Goal: Task Accomplishment & Management: Use online tool/utility

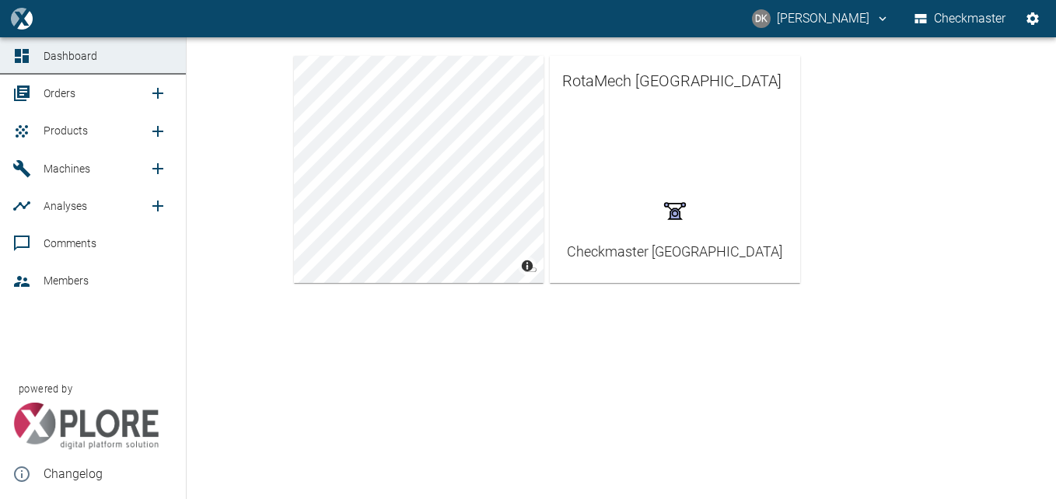
drag, startPoint x: 0, startPoint y: 0, endPoint x: 48, endPoint y: 137, distance: 145.2
click at [48, 137] on span "Products" at bounding box center [66, 130] width 44 height 12
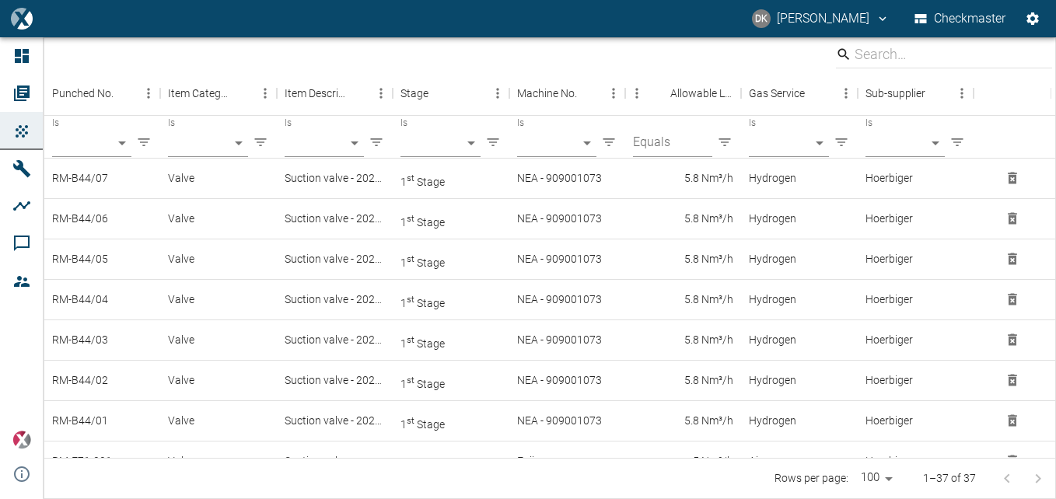
scroll to position [1197, 0]
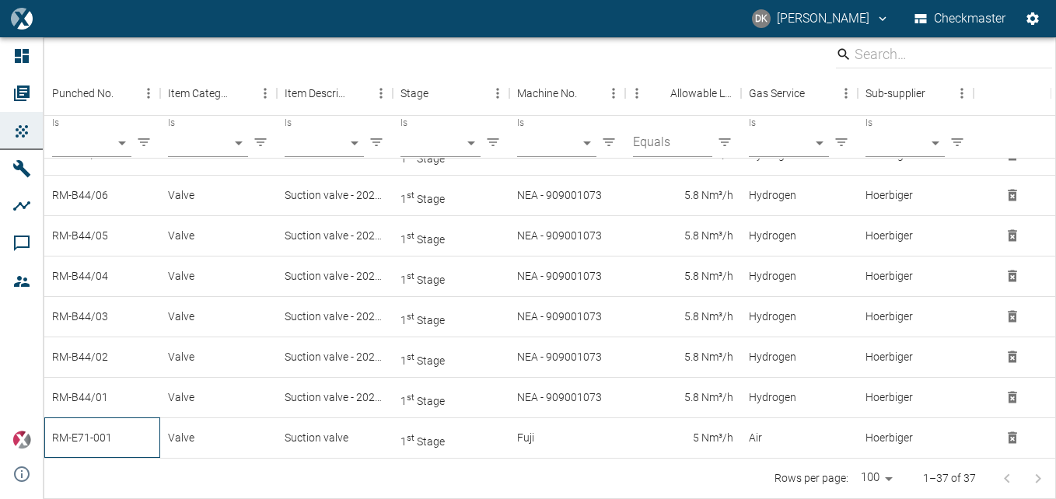
click at [93, 443] on div "RM-E71-001" at bounding box center [102, 438] width 116 height 40
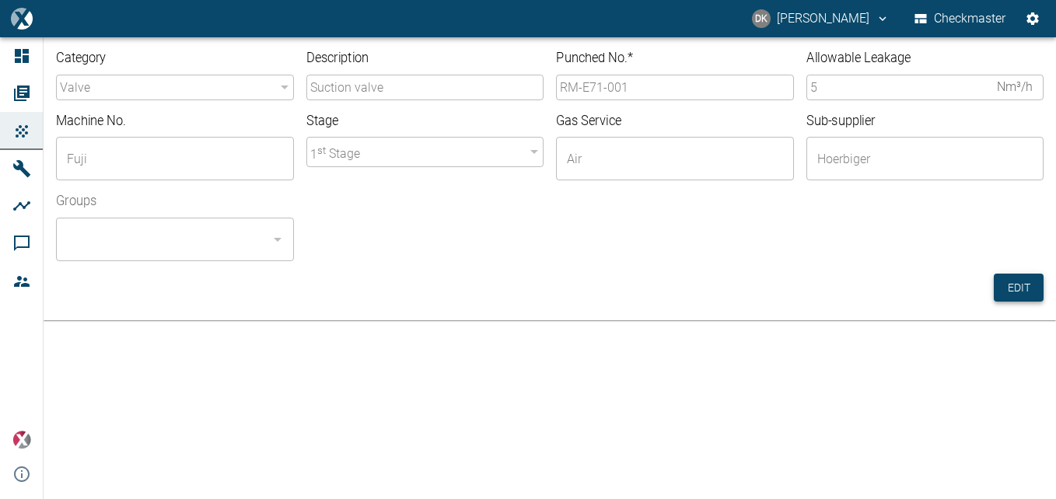
click at [1019, 282] on button "Edit" at bounding box center [1019, 288] width 50 height 29
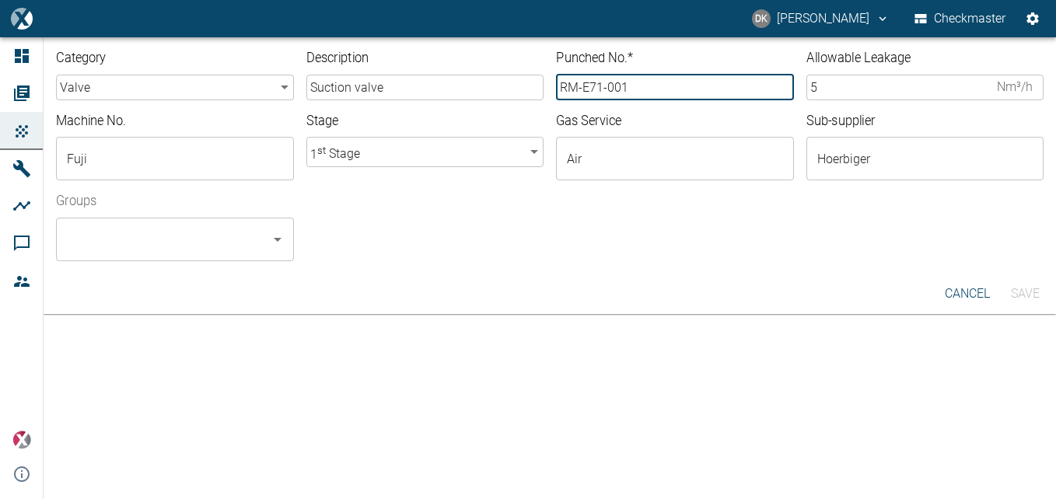
click at [653, 82] on input "RM-E71-001" at bounding box center [675, 88] width 238 height 26
type input "RM-E71-01"
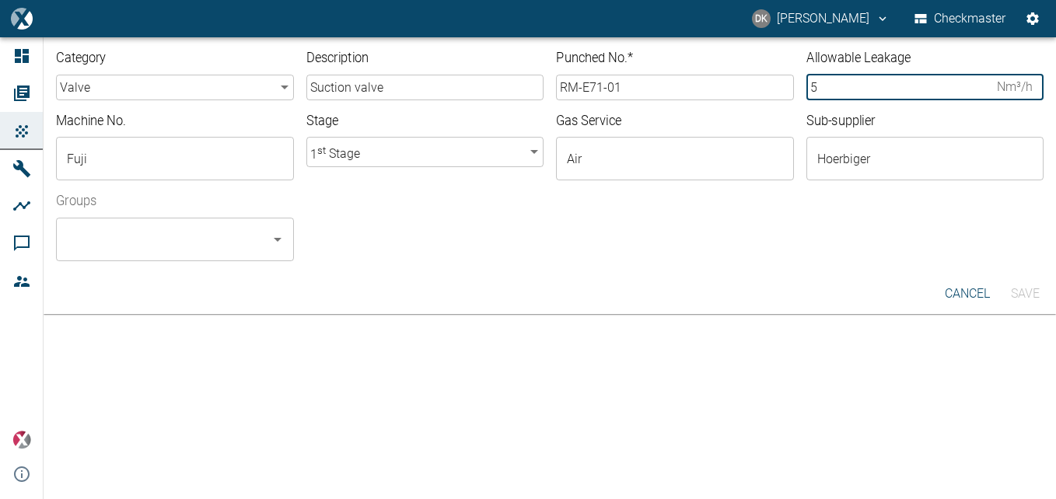
click at [847, 81] on input "5" at bounding box center [899, 88] width 185 height 26
type input "1.9"
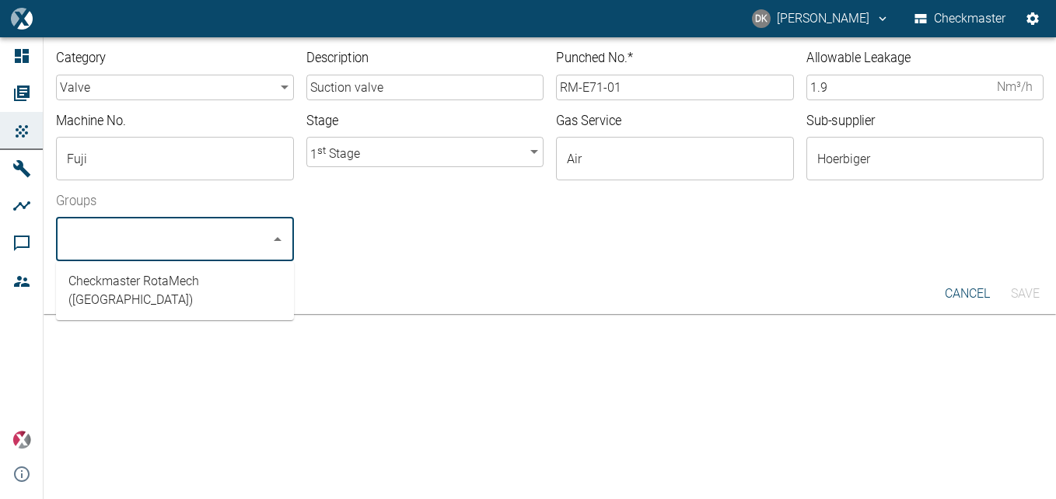
click at [218, 249] on input "Groups" at bounding box center [163, 240] width 201 height 30
click at [209, 286] on li "Checkmaster RotaMech (South Africa)" at bounding box center [175, 291] width 238 height 47
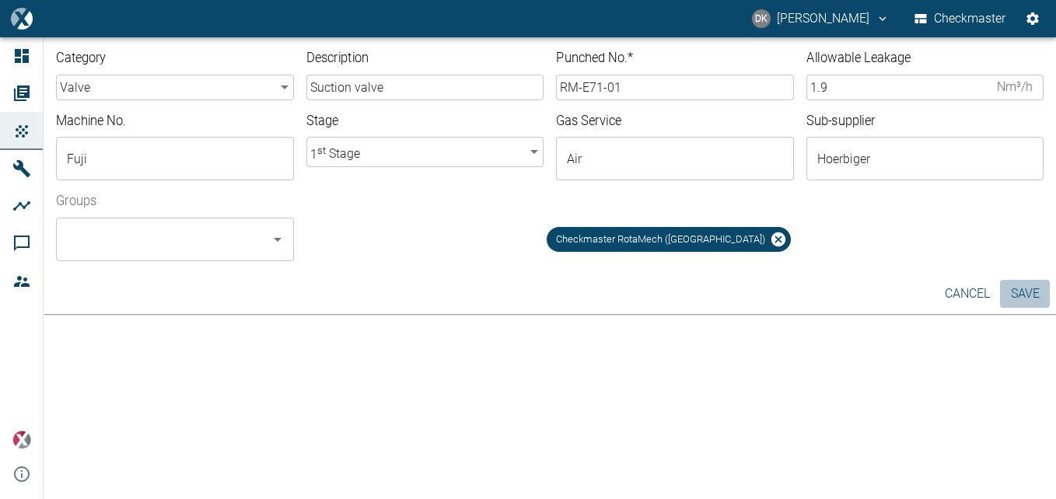
click at [1035, 290] on button "Save" at bounding box center [1025, 294] width 50 height 28
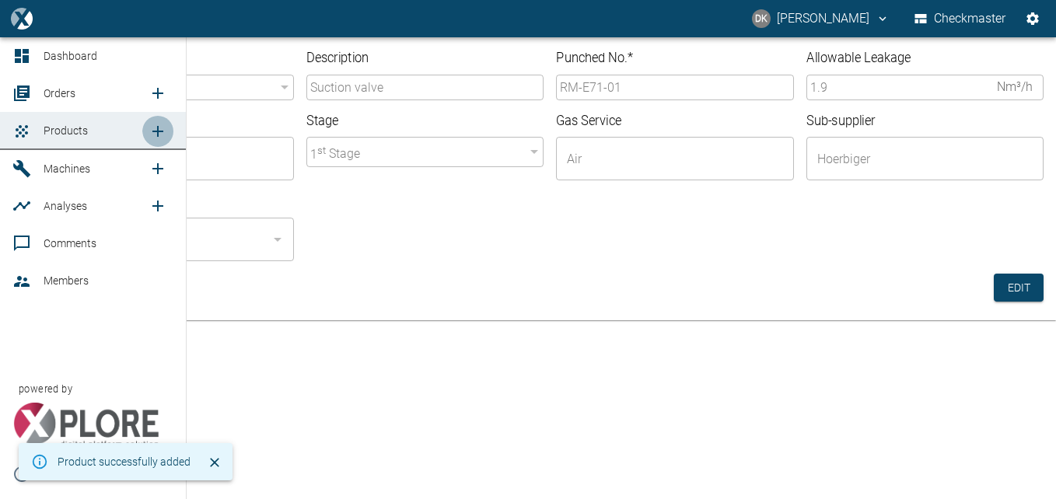
click at [163, 135] on icon "new /product/list/0" at bounding box center [158, 131] width 19 height 19
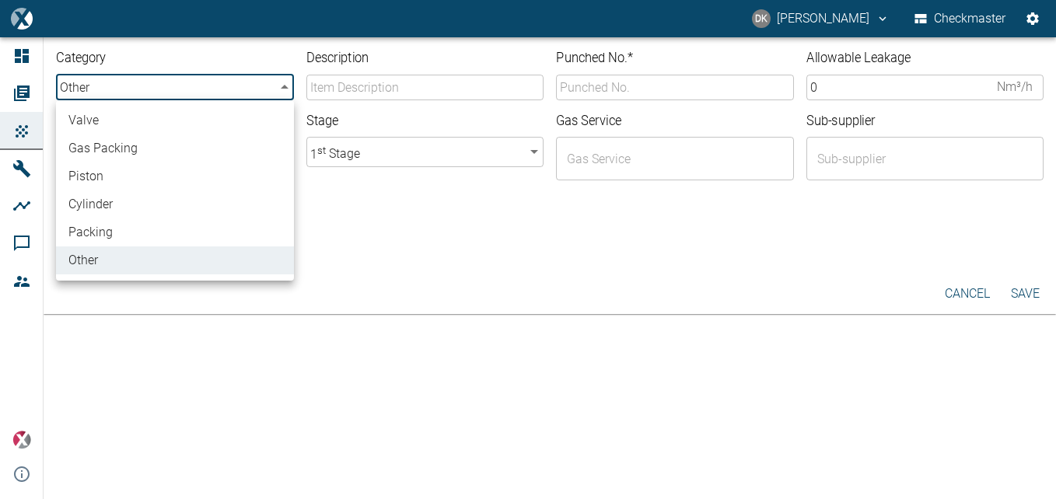
drag, startPoint x: 286, startPoint y: 89, endPoint x: 214, endPoint y: 124, distance: 80.4
click at [214, 124] on body "DK Donovan Kennelly Checkmaster Dashboard Orders Products Machines Analyses Com…" at bounding box center [528, 249] width 1056 height 499
click at [214, 124] on li "valve" at bounding box center [175, 121] width 238 height 28
type input "valve"
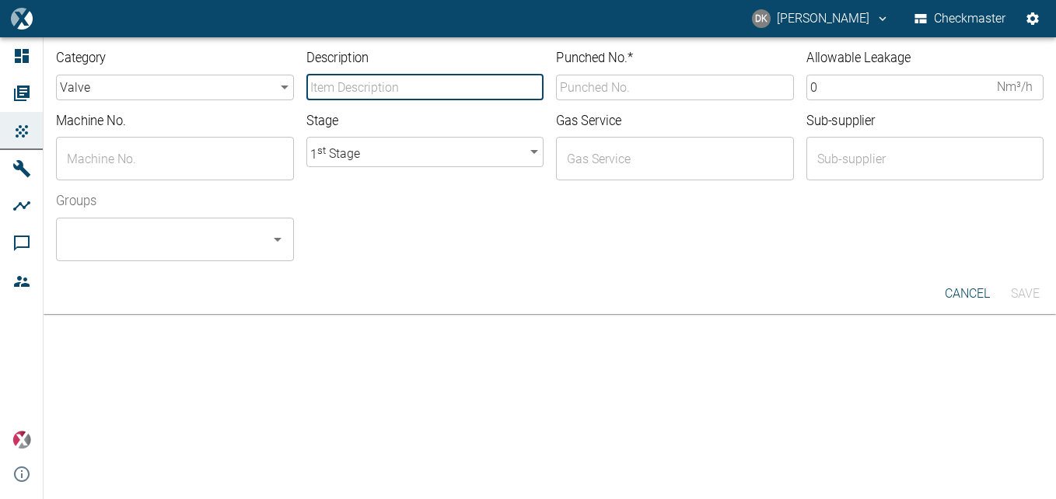
click at [372, 96] on input "Description" at bounding box center [425, 88] width 238 height 26
type input "Suction valve"
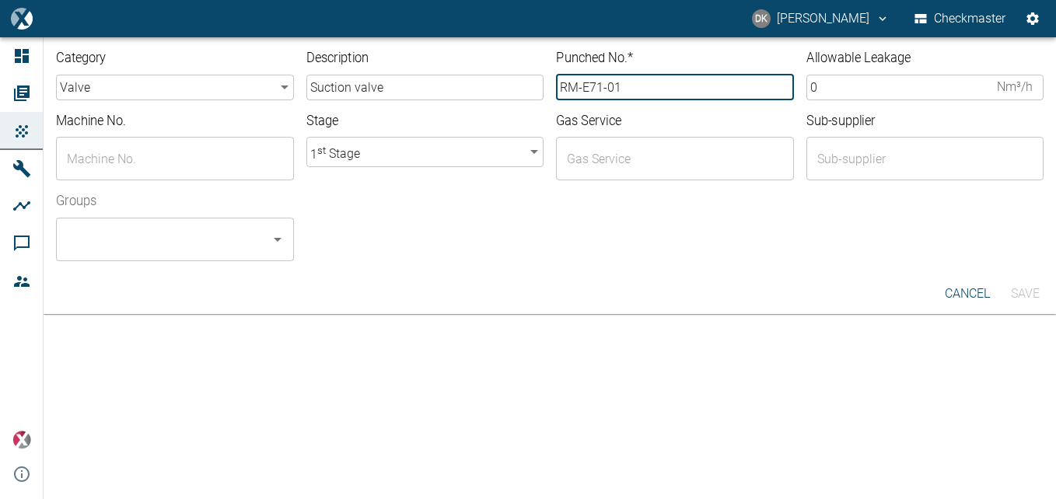
click at [636, 82] on input "RM-E71-01" at bounding box center [675, 88] width 238 height 26
type input "RM-E71-02"
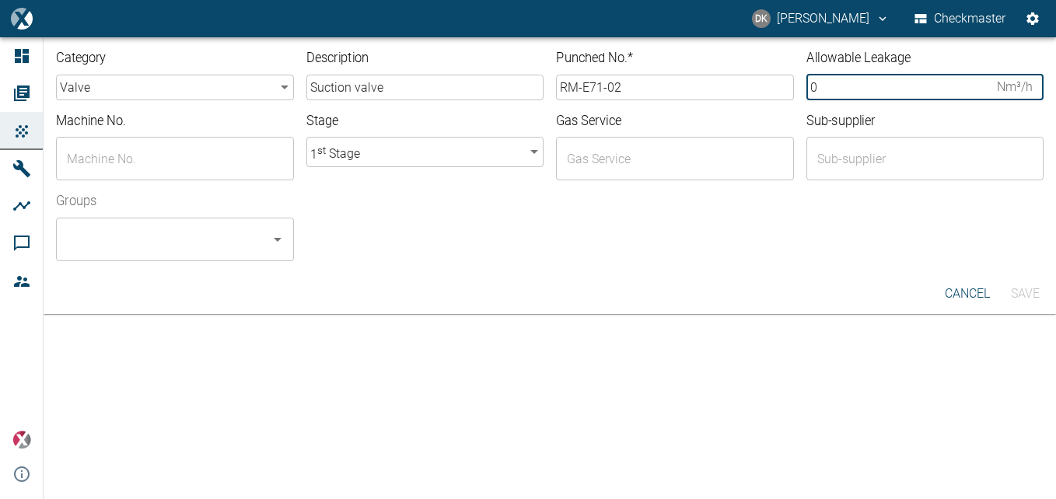
click at [838, 89] on input "0" at bounding box center [899, 88] width 185 height 26
click at [281, 149] on button "Clear" at bounding box center [278, 159] width 22 height 22
type input "1.9"
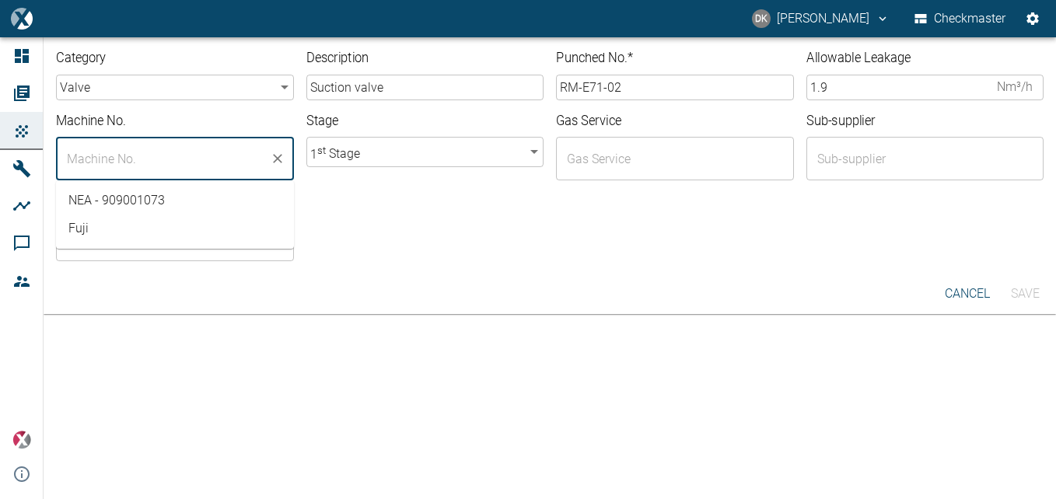
click at [233, 154] on input "text" at bounding box center [163, 159] width 201 height 30
click at [166, 233] on li "Fuji" at bounding box center [175, 229] width 238 height 28
type input "Fuji - E71"
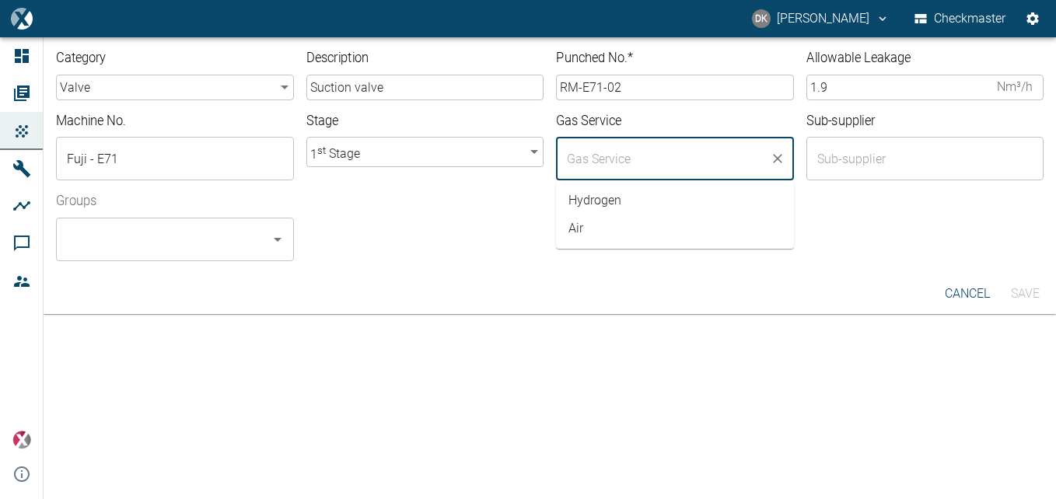
click at [667, 156] on input "text" at bounding box center [663, 159] width 201 height 30
click at [622, 233] on li "Air" at bounding box center [675, 229] width 238 height 28
type input "Air"
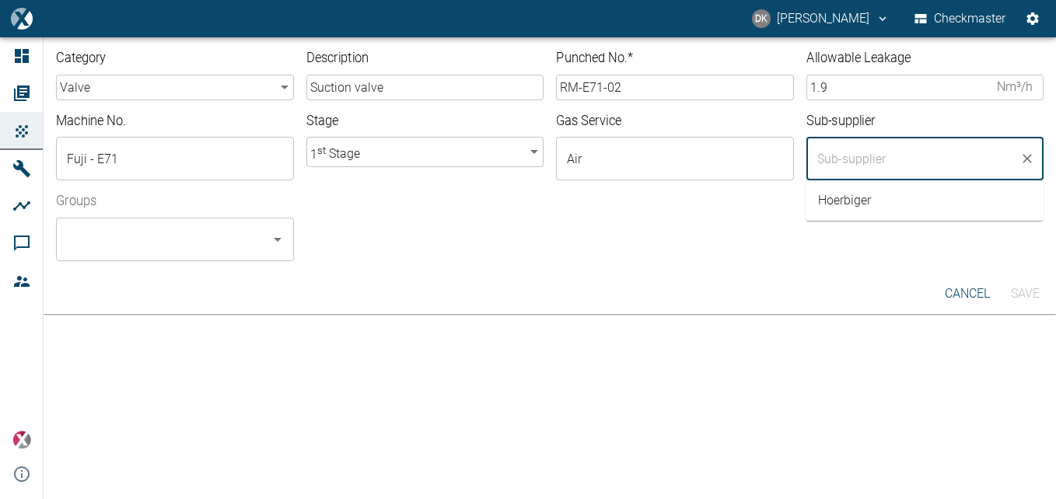
drag, startPoint x: 894, startPoint y: 168, endPoint x: 879, endPoint y: 202, distance: 37.3
click at [879, 181] on div "Sub-supplier ​ Hoerbiger" at bounding box center [919, 140] width 250 height 81
click at [879, 202] on li "Hoerbiger" at bounding box center [925, 201] width 238 height 28
type input "Hoerbiger"
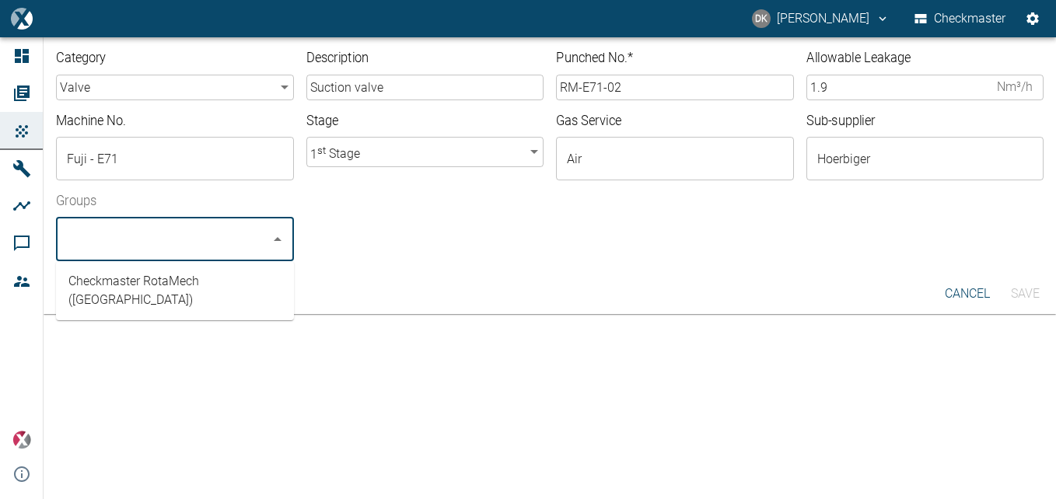
click at [216, 242] on input "Groups" at bounding box center [163, 240] width 201 height 30
click at [205, 276] on li "Checkmaster RotaMech (South Africa)" at bounding box center [175, 291] width 238 height 47
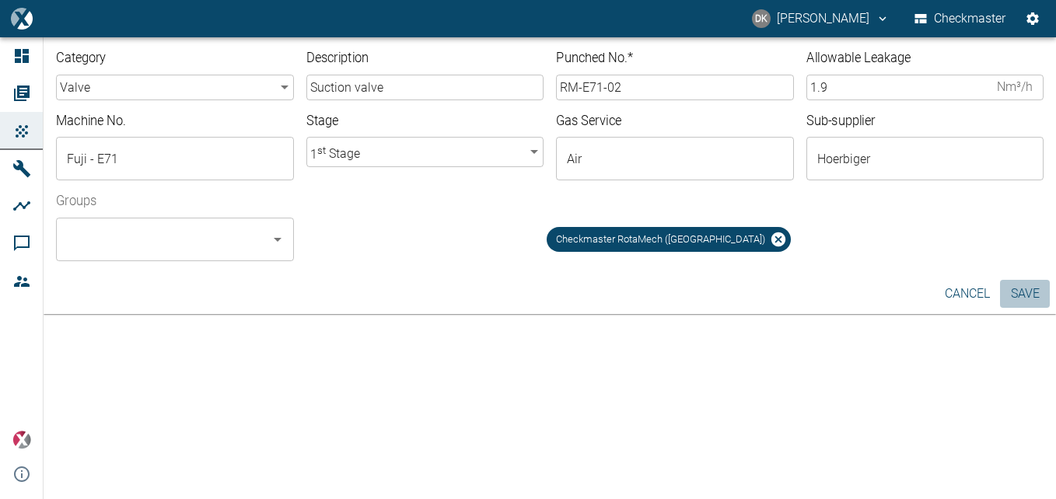
click at [1046, 298] on button "Save" at bounding box center [1025, 294] width 50 height 28
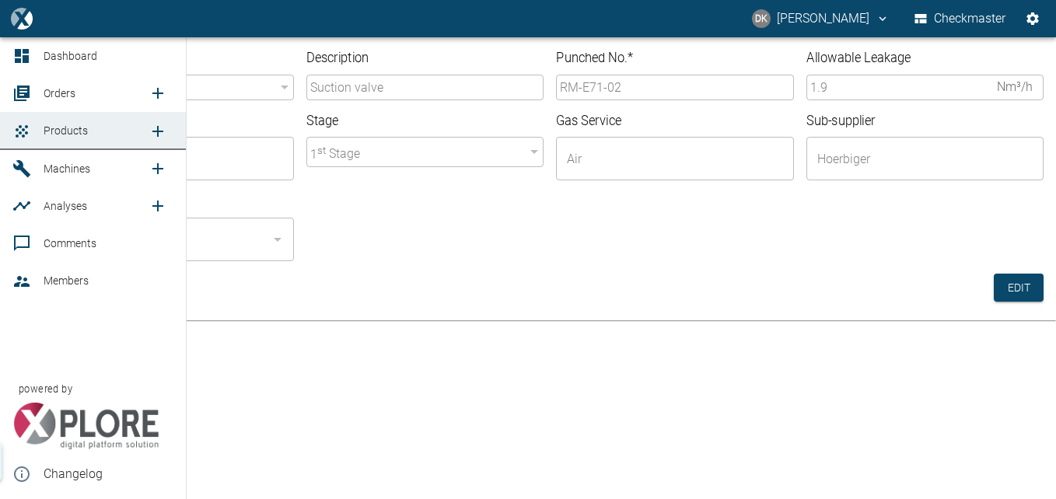
drag, startPoint x: 153, startPoint y: 135, endPoint x: 156, endPoint y: 123, distance: 11.9
click at [156, 123] on icon "new /product/list/0" at bounding box center [158, 131] width 19 height 19
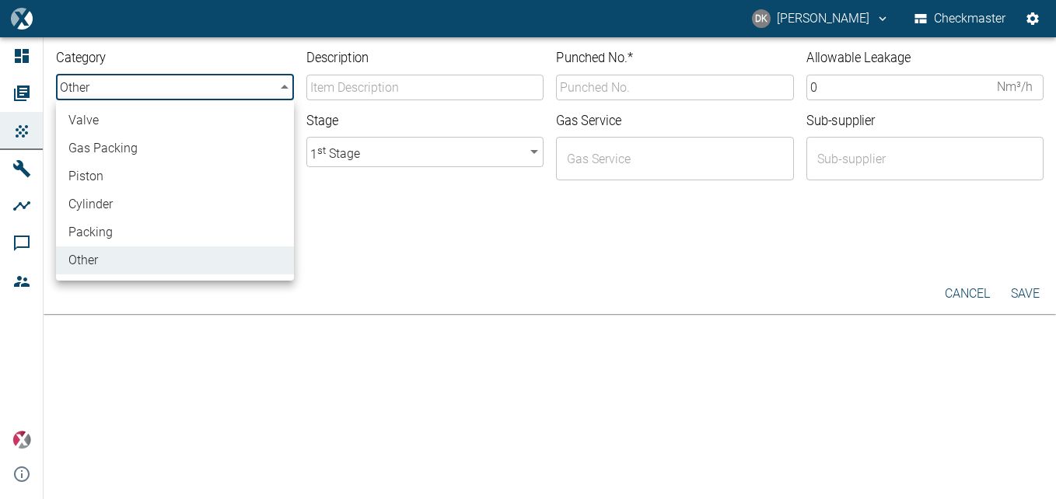
click at [232, 82] on body "DK Donovan Kennelly Checkmaster Dashboard Orders Products Machines Analyses Com…" at bounding box center [528, 249] width 1056 height 499
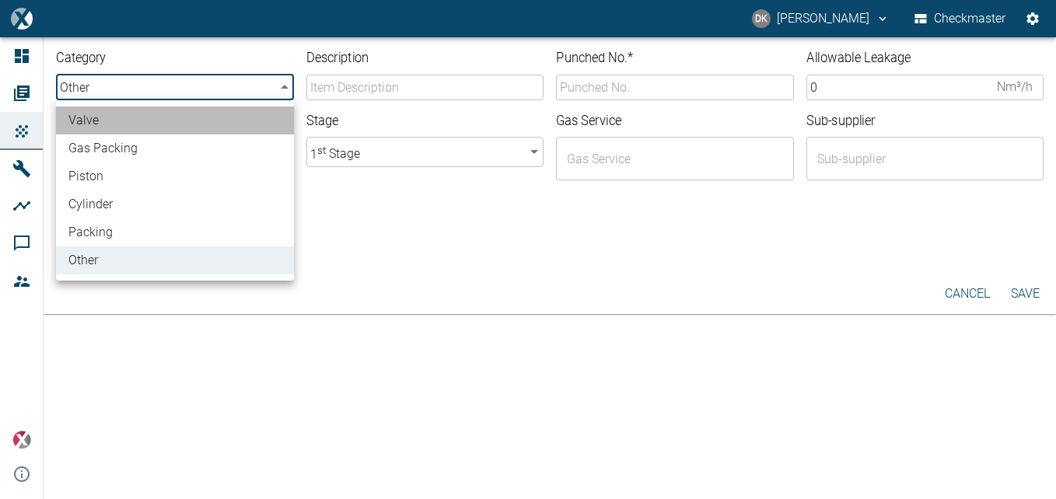
click at [212, 123] on li "valve" at bounding box center [175, 121] width 238 height 28
type input "valve"
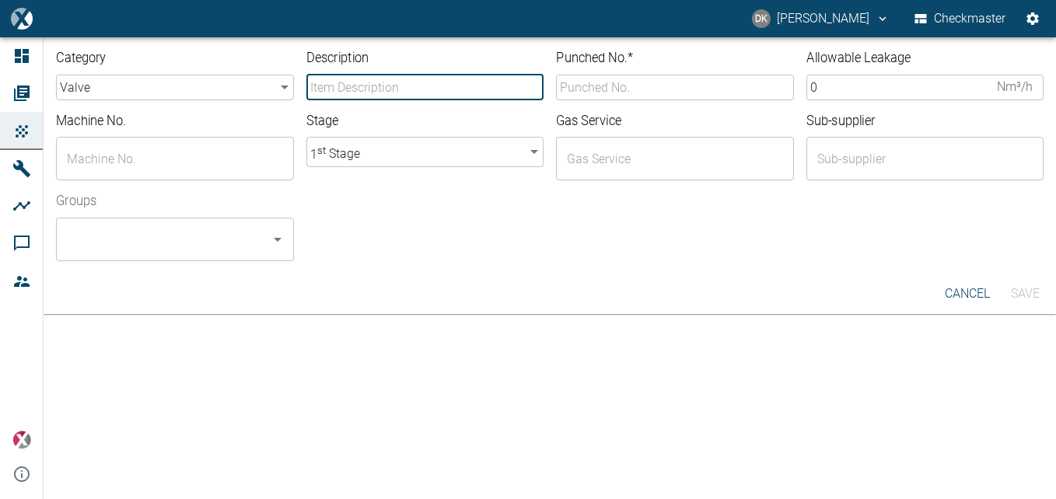
click at [342, 96] on input "Description" at bounding box center [425, 88] width 238 height 26
type input "Suction valve"
click at [639, 79] on input "RM-E71-02" at bounding box center [675, 88] width 238 height 26
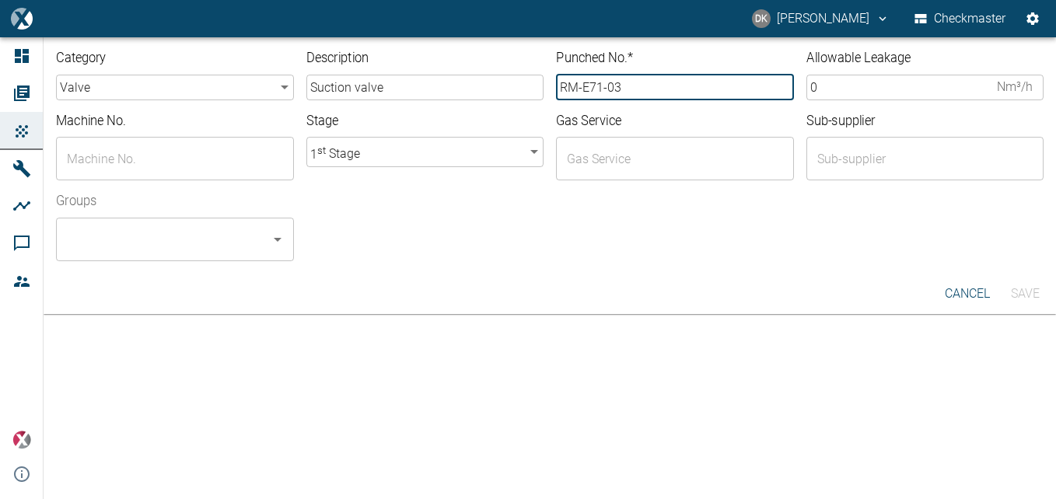
type input "RM-E71-03"
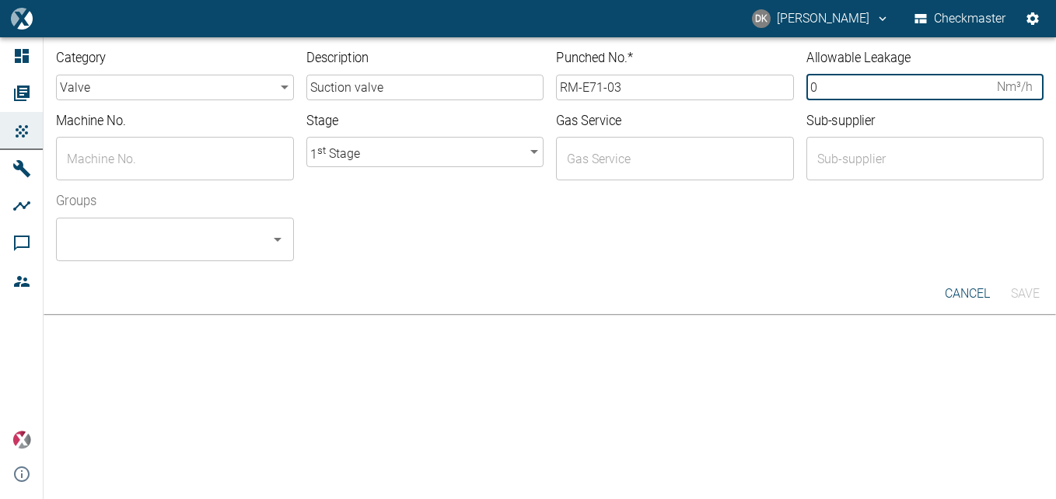
click at [835, 79] on input "0" at bounding box center [899, 88] width 185 height 26
type input "1.9"
click at [198, 171] on input "text" at bounding box center [163, 159] width 201 height 30
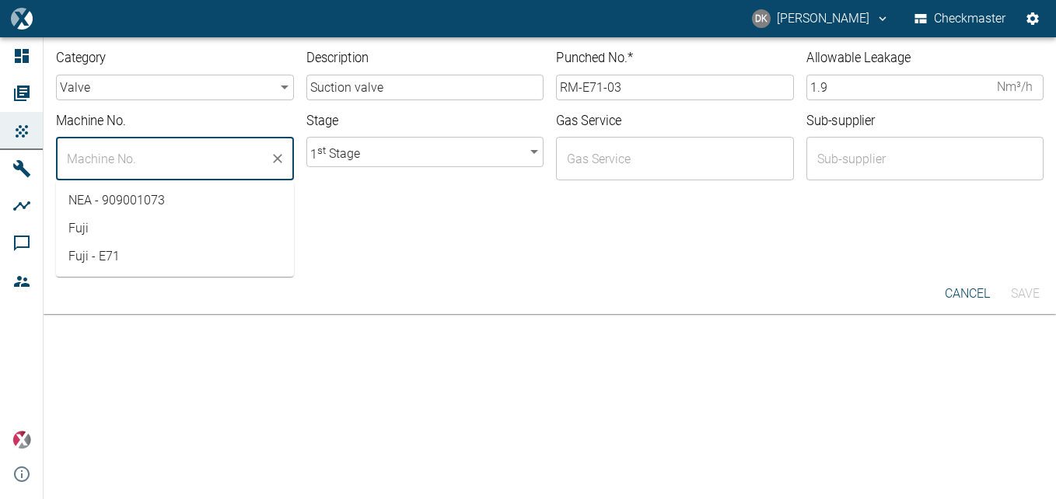
click at [176, 262] on li "Fuji - E71" at bounding box center [175, 257] width 238 height 28
type input "Fuji - E71"
click at [639, 169] on input "text" at bounding box center [663, 159] width 201 height 30
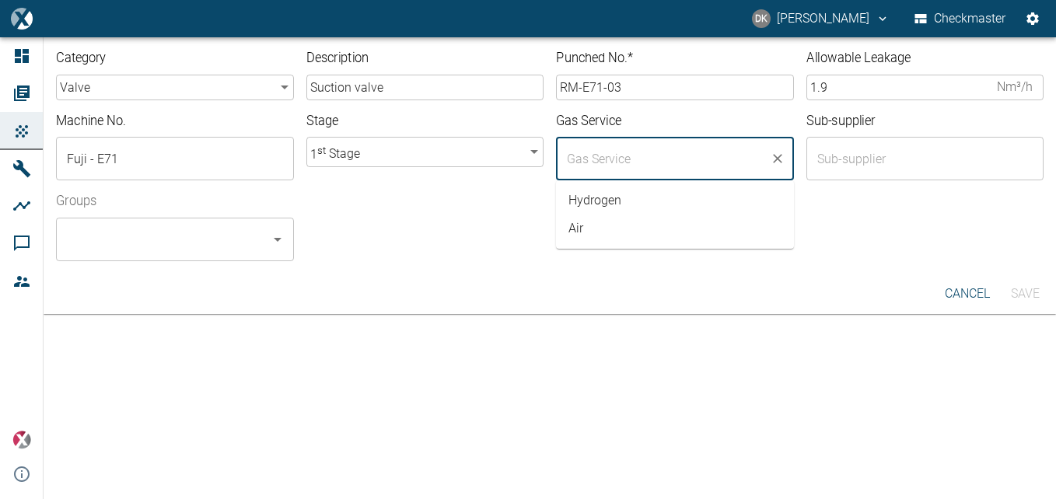
click at [622, 226] on li "Air" at bounding box center [675, 229] width 238 height 28
type input "Air"
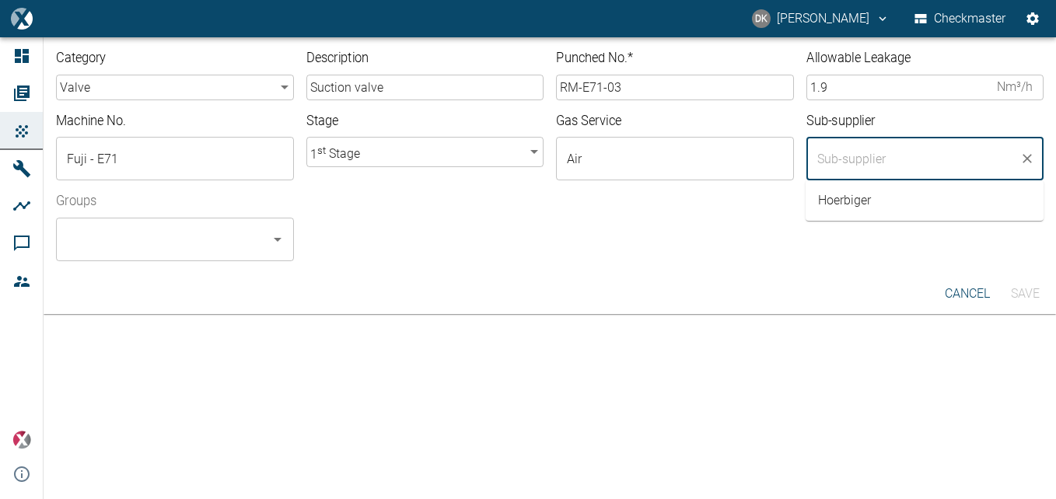
click at [886, 167] on input "text" at bounding box center [914, 159] width 201 height 30
click at [863, 194] on li "Hoerbiger" at bounding box center [925, 201] width 238 height 28
type input "Hoerbiger"
click at [230, 236] on input "Groups" at bounding box center [163, 240] width 201 height 30
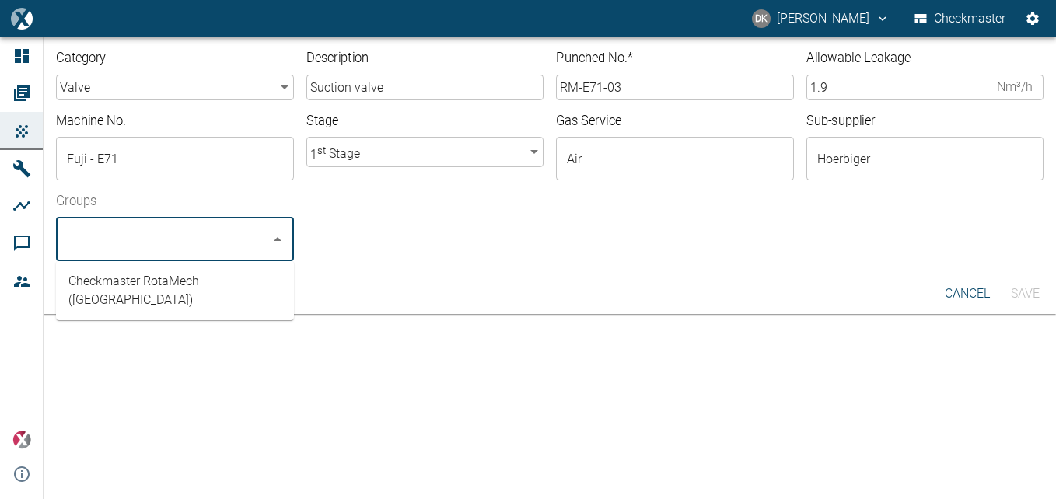
click at [212, 274] on li "Checkmaster RotaMech (South Africa)" at bounding box center [175, 291] width 238 height 47
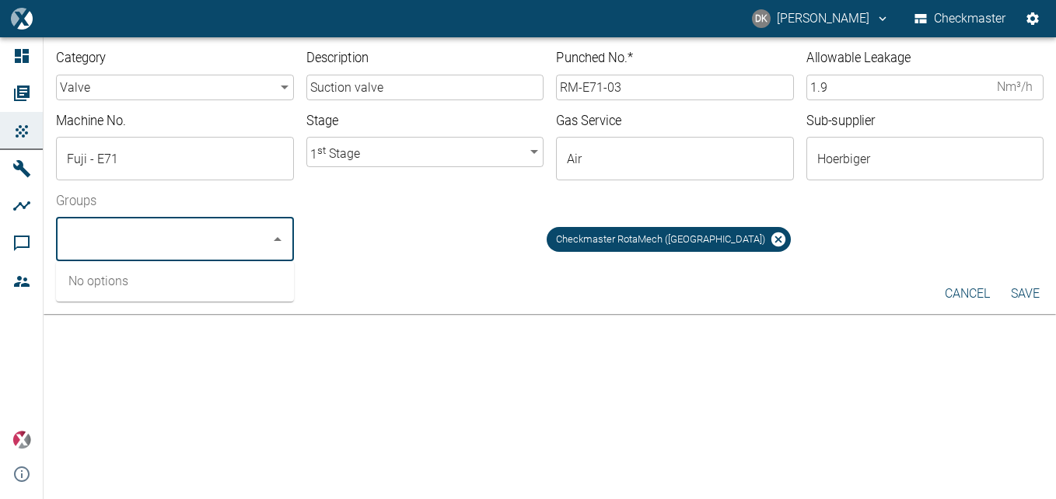
click at [1014, 301] on button "Save" at bounding box center [1025, 294] width 50 height 28
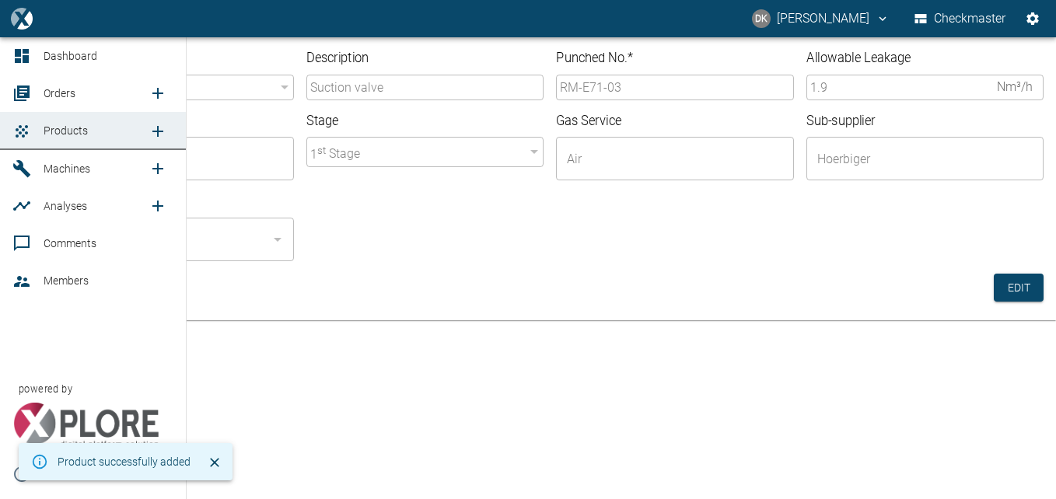
click at [158, 131] on icon "new /product/list/0" at bounding box center [157, 131] width 11 height 11
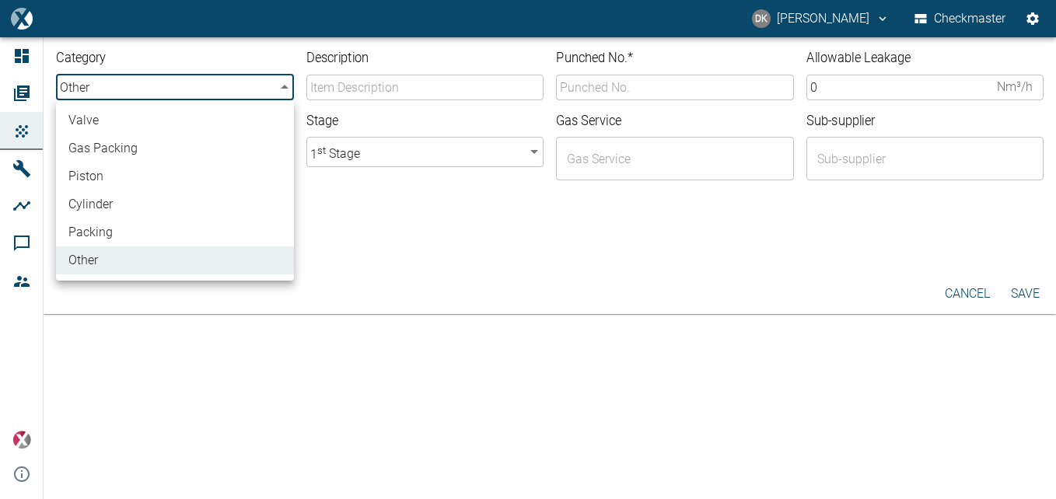
click at [254, 84] on body "DK Donovan Kennelly Checkmaster Dashboard Orders Products Machines Analyses Com…" at bounding box center [528, 249] width 1056 height 499
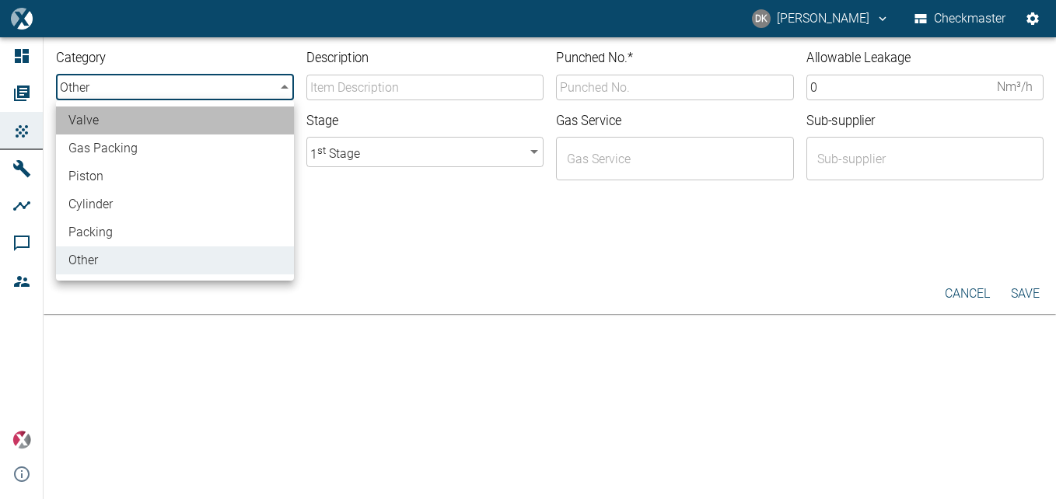
click at [210, 129] on li "valve" at bounding box center [175, 121] width 238 height 28
type input "valve"
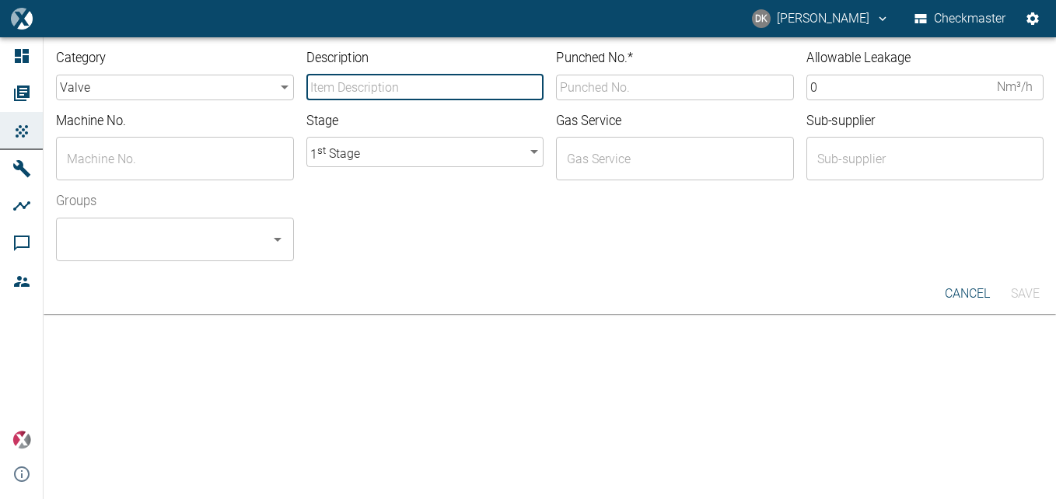
click at [396, 96] on input "Description" at bounding box center [425, 88] width 238 height 26
type input "Suction valve"
click at [659, 93] on input "RM-E71-03" at bounding box center [675, 88] width 238 height 26
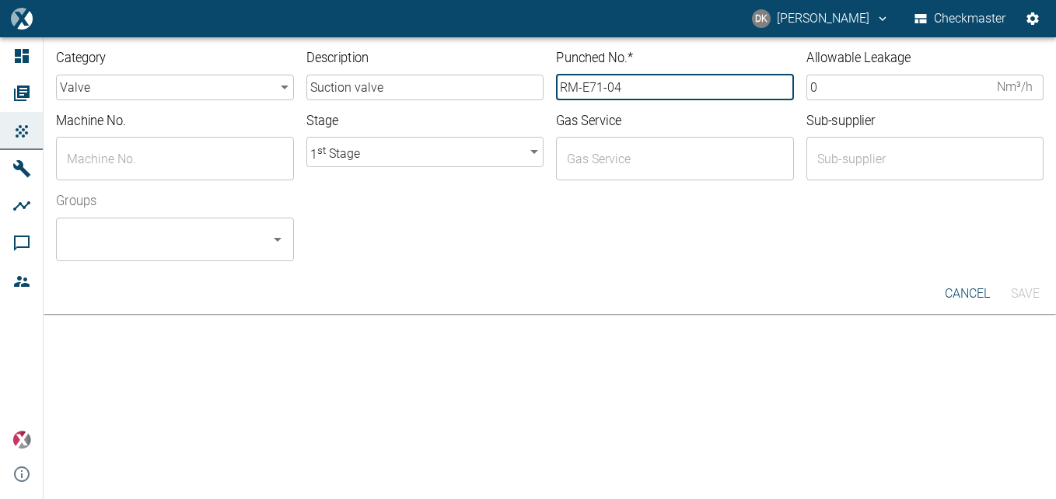
type input "RM-E71-04"
click at [863, 84] on input "0" at bounding box center [899, 88] width 185 height 26
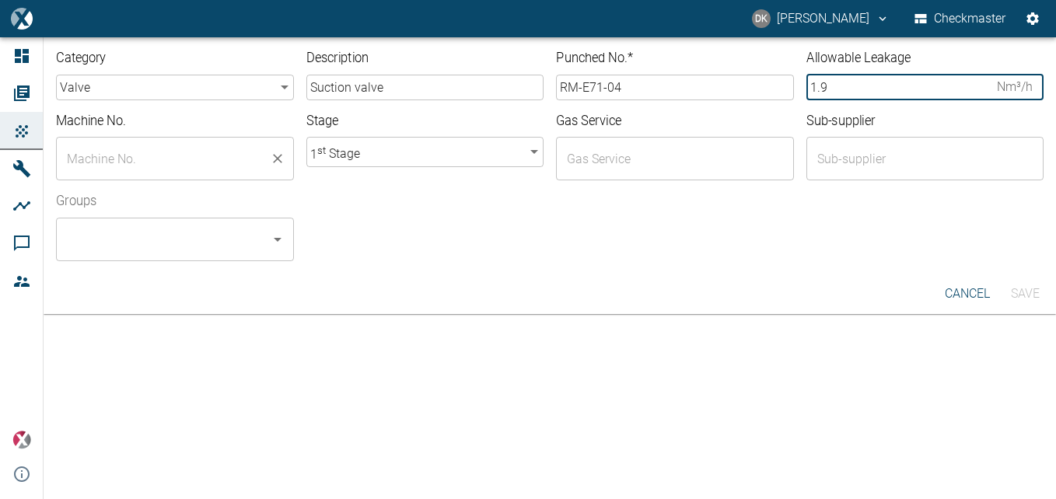
type input "1.9"
click at [169, 148] on input "text" at bounding box center [163, 159] width 201 height 30
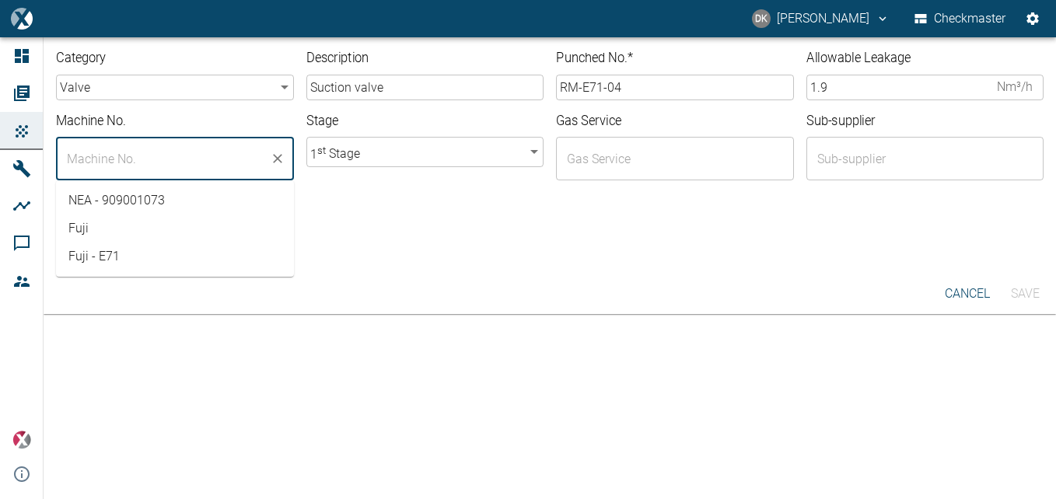
click at [142, 262] on li "Fuji - E71" at bounding box center [175, 257] width 238 height 28
type input "Fuji - E71"
click at [686, 170] on input "text" at bounding box center [663, 159] width 201 height 30
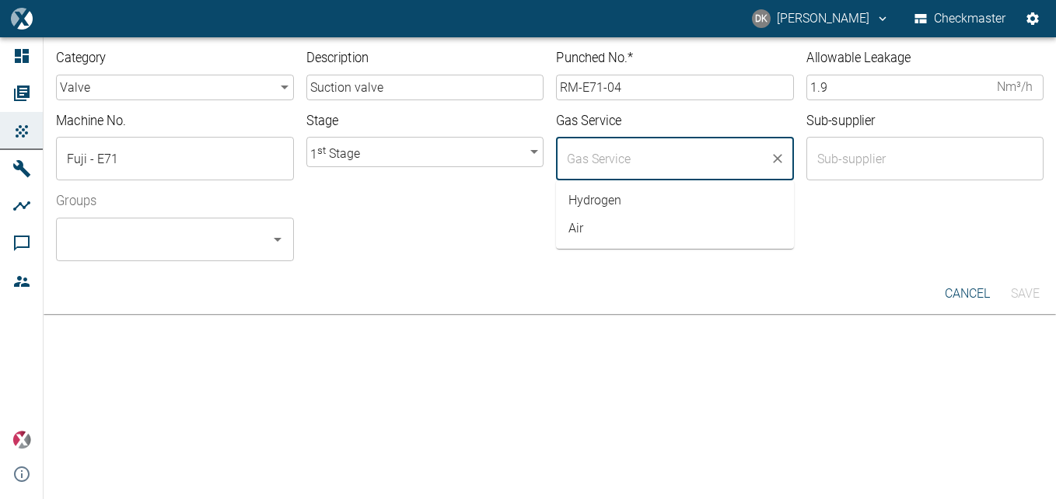
click at [651, 240] on li "Air" at bounding box center [675, 229] width 238 height 28
type input "Air"
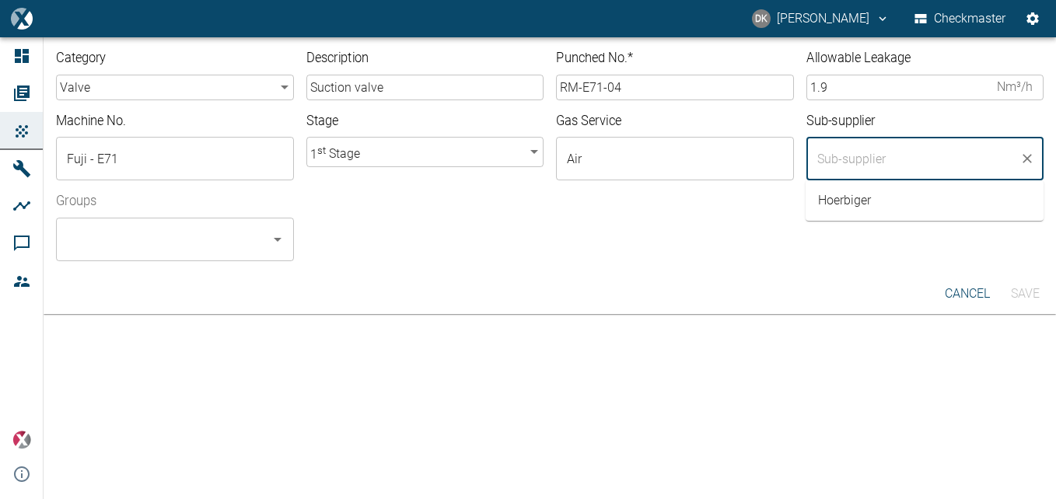
click at [941, 153] on input "text" at bounding box center [914, 159] width 201 height 30
click at [896, 198] on li "Hoerbiger" at bounding box center [925, 201] width 238 height 28
type input "Hoerbiger"
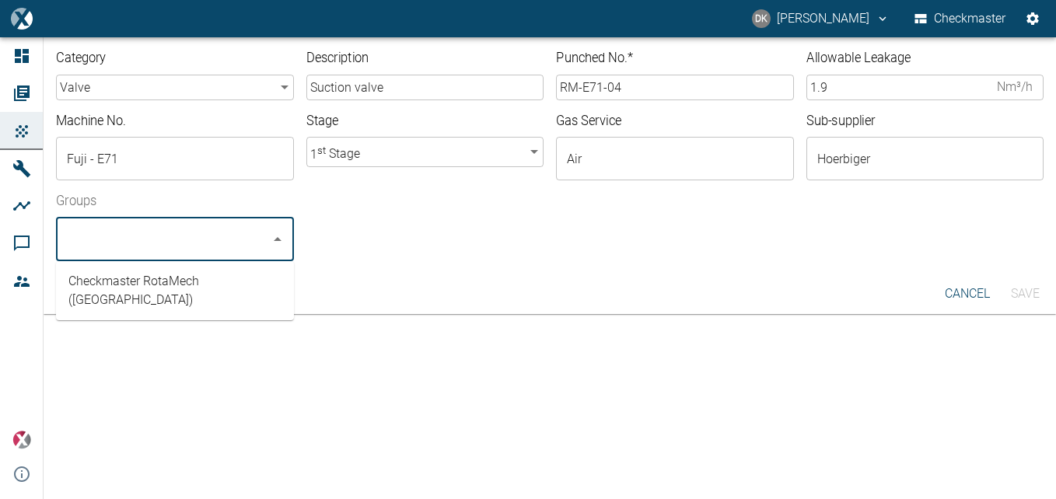
click at [241, 240] on input "Groups" at bounding box center [163, 240] width 201 height 30
click at [239, 298] on ul "Checkmaster RotaMech (South Africa)" at bounding box center [175, 290] width 238 height 59
click at [251, 284] on li "Checkmaster RotaMech (South Africa)" at bounding box center [175, 291] width 238 height 47
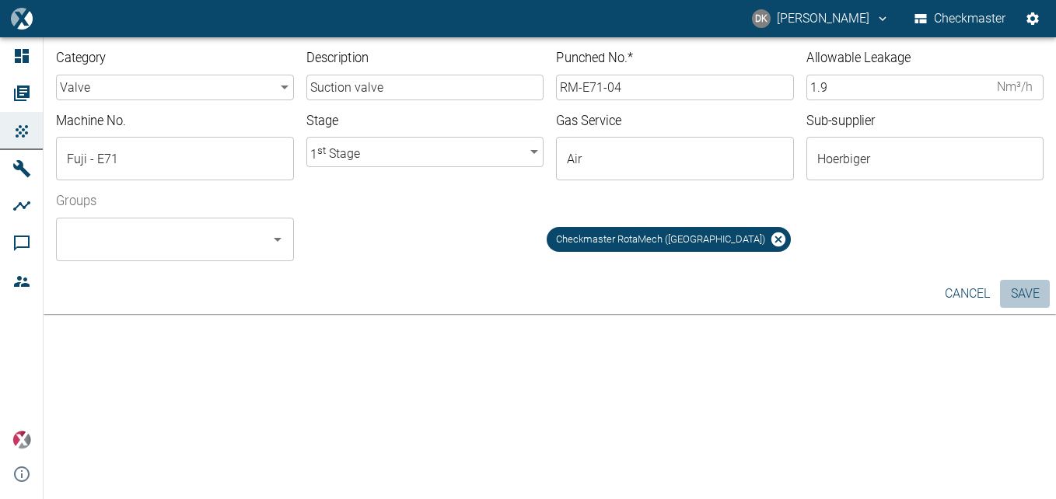
click at [1024, 306] on button "Save" at bounding box center [1025, 294] width 50 height 28
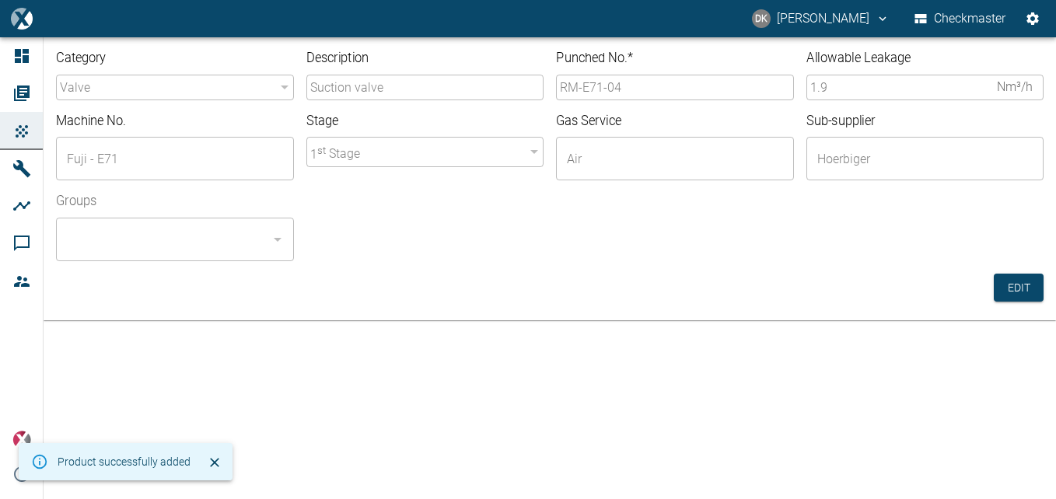
click at [255, 99] on div "valve" at bounding box center [175, 88] width 238 height 26
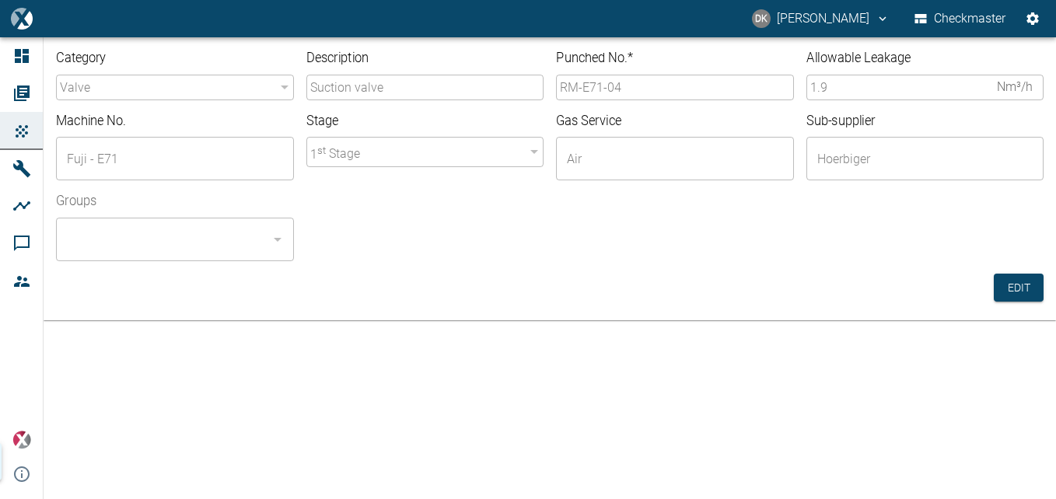
click at [266, 80] on div "valve" at bounding box center [175, 88] width 238 height 26
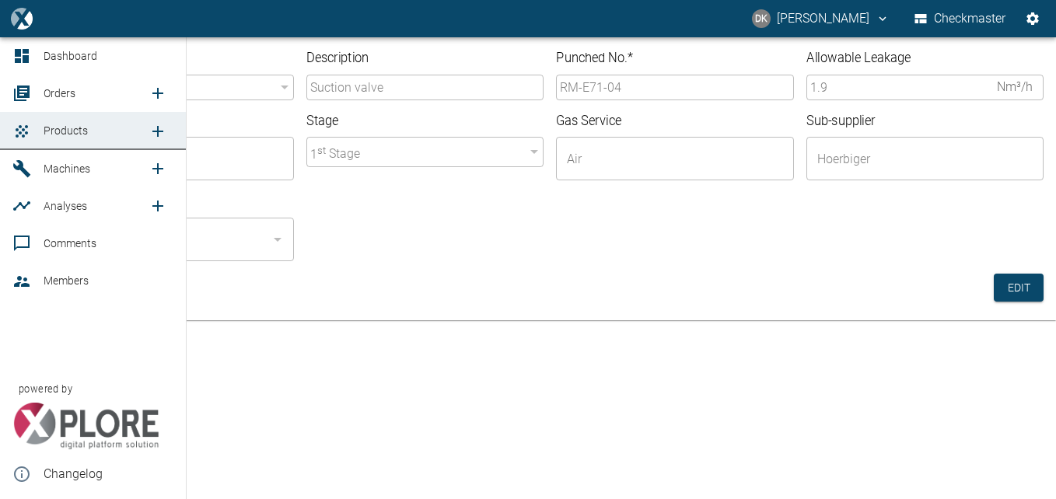
click at [150, 129] on icon "new /product/list/0" at bounding box center [158, 131] width 19 height 19
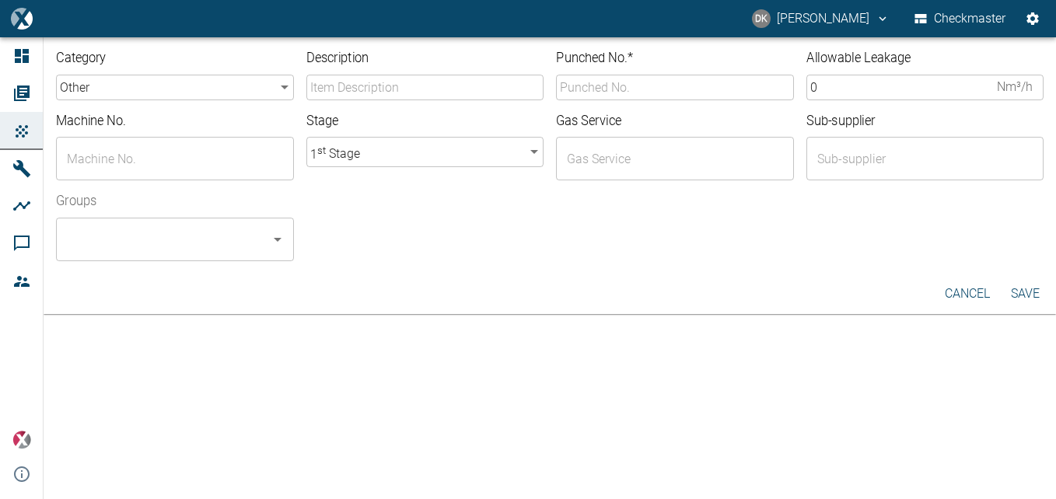
click at [238, 89] on body "DK Donovan Kennelly Checkmaster Dashboard Orders Products Machines Analyses Com…" at bounding box center [528, 249] width 1056 height 499
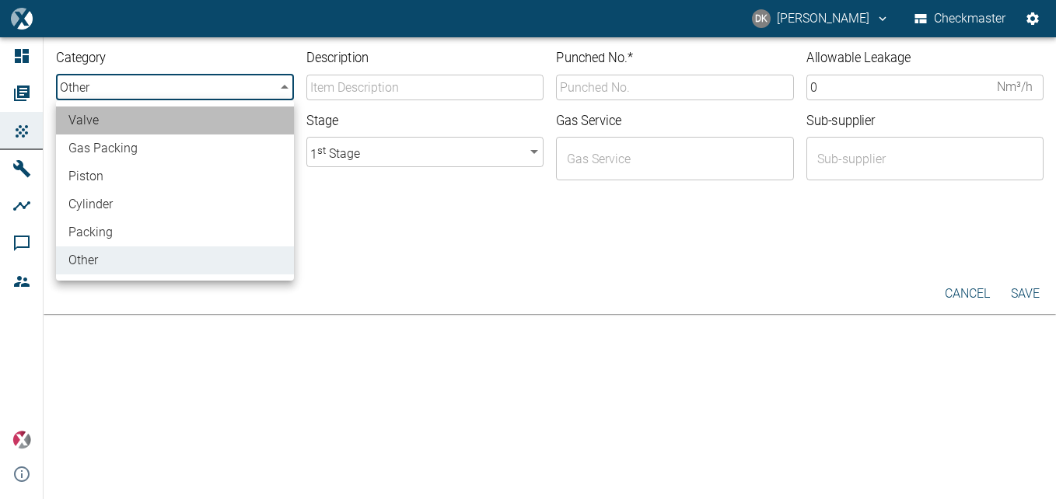
click at [223, 113] on li "valve" at bounding box center [175, 121] width 238 height 28
type input "valve"
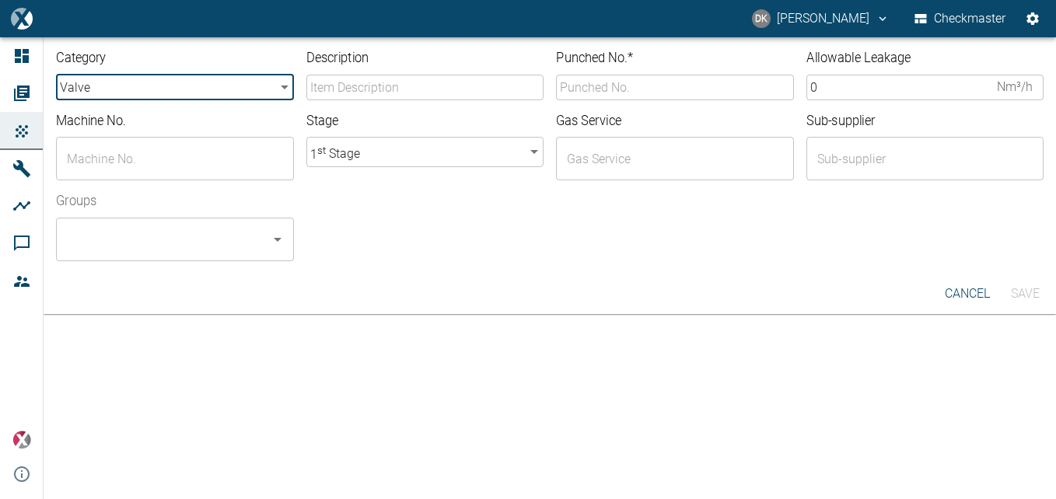
click at [345, 86] on input "Description" at bounding box center [425, 88] width 238 height 26
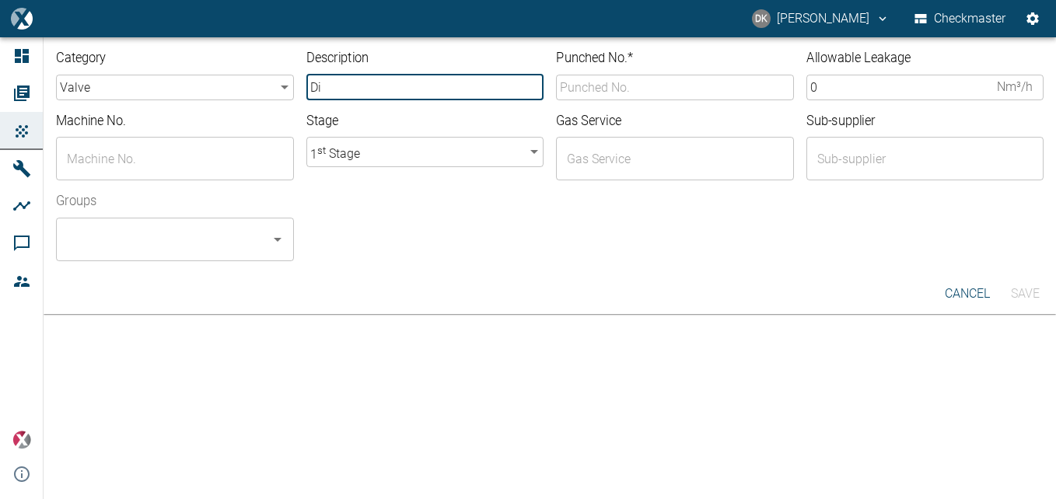
type input "D"
click at [492, 79] on input "Description" at bounding box center [425, 88] width 238 height 26
type input "Discharge valve"
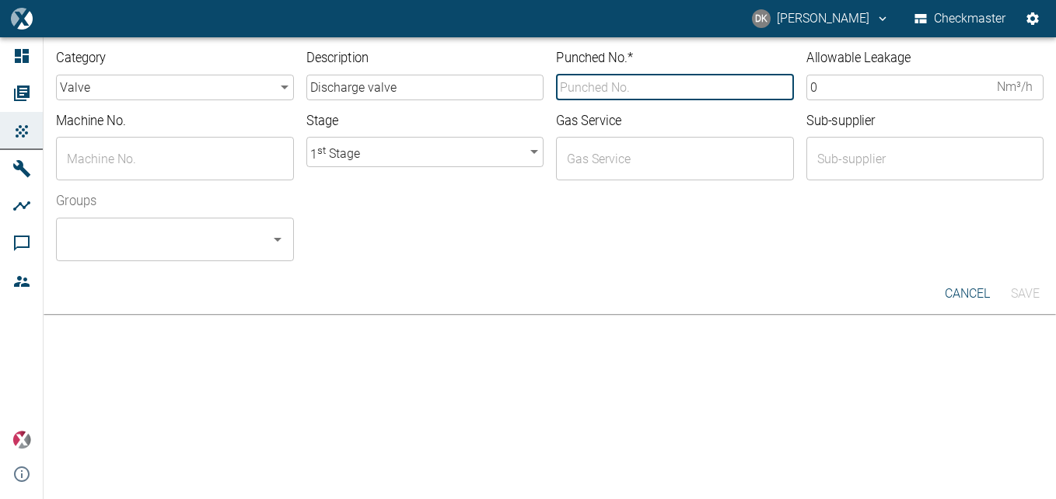
type input "E"
click at [690, 85] on input "Punched No. *" at bounding box center [675, 88] width 238 height 26
click at [677, 90] on input "RM-E71-04" at bounding box center [675, 88] width 238 height 26
type input "RM-E71-05"
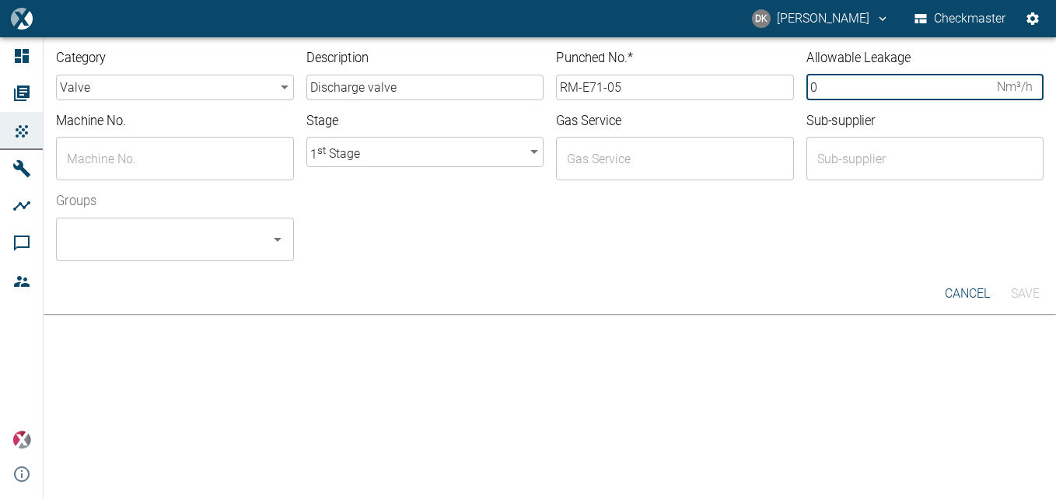
click at [861, 89] on input "0" at bounding box center [899, 88] width 185 height 26
click at [194, 143] on div "​" at bounding box center [175, 159] width 238 height 44
type input "1.9"
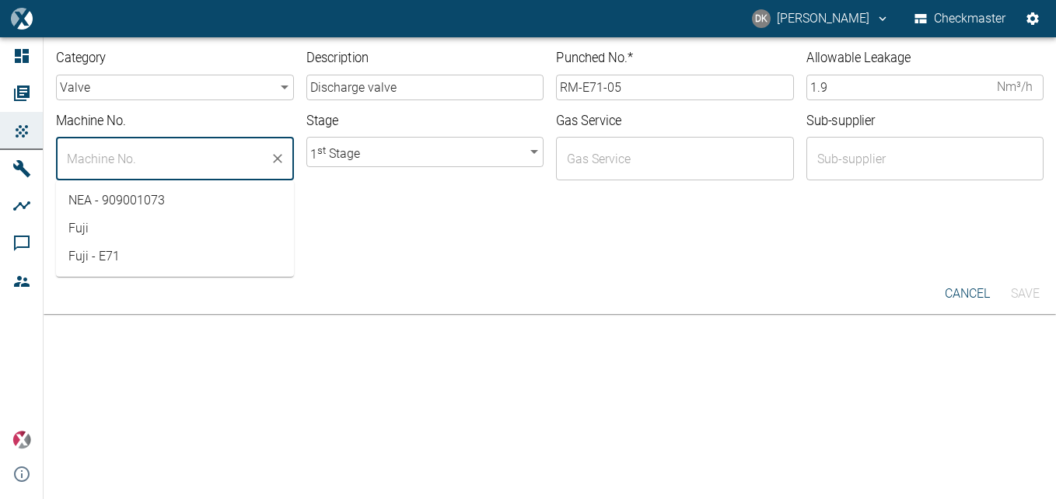
click at [154, 252] on li "Fuji - E71" at bounding box center [175, 257] width 238 height 28
type input "Fuji - E71"
click at [620, 152] on input "text" at bounding box center [663, 159] width 201 height 30
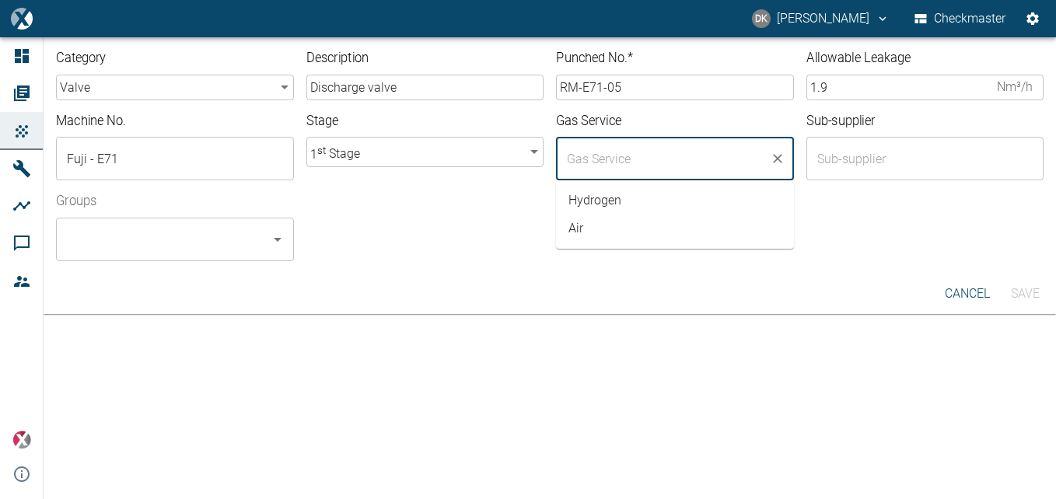
click at [611, 226] on li "Air" at bounding box center [675, 229] width 238 height 28
type input "Air"
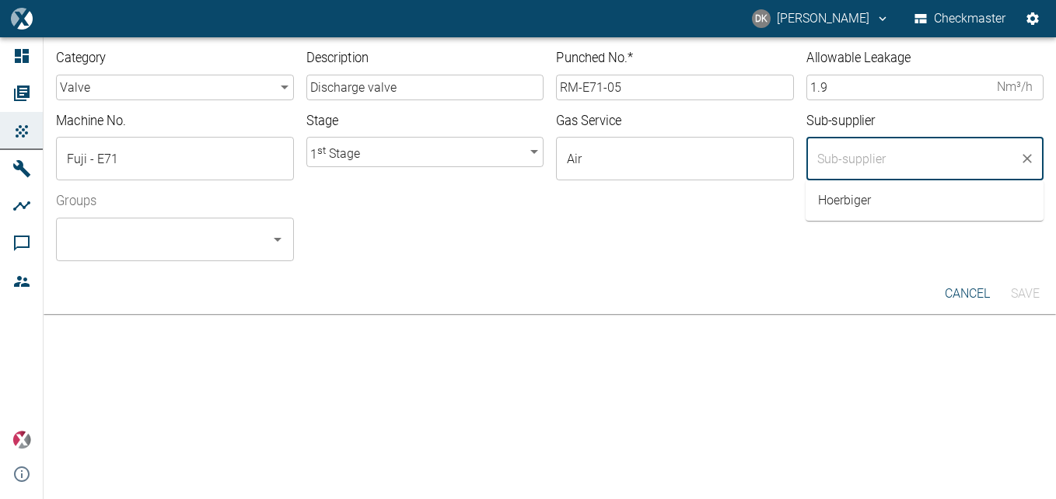
click at [882, 167] on input "text" at bounding box center [914, 159] width 201 height 30
click at [860, 202] on li "Hoerbiger" at bounding box center [925, 201] width 238 height 28
type input "Hoerbiger"
click at [156, 246] on input "Groups" at bounding box center [163, 240] width 201 height 30
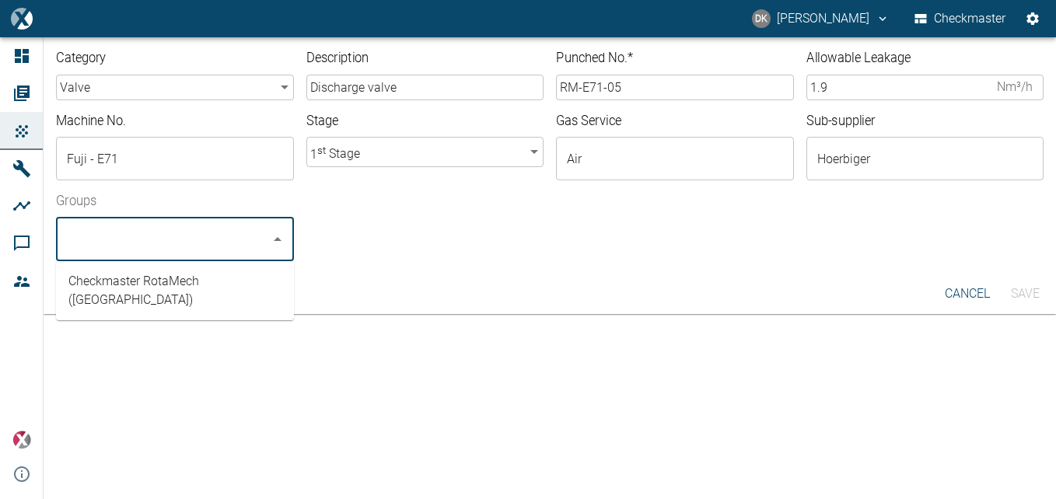
click at [177, 277] on li "Checkmaster RotaMech (South Africa)" at bounding box center [175, 291] width 238 height 47
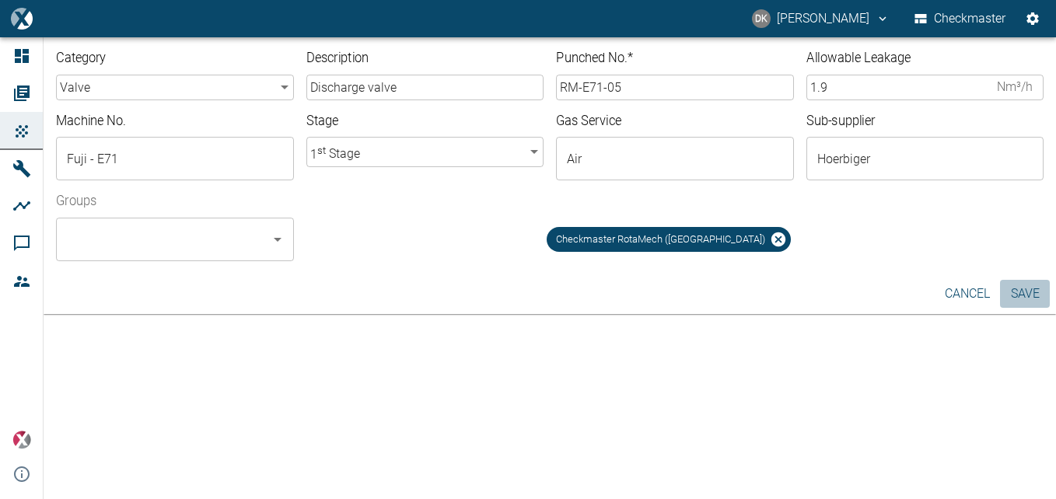
click at [1022, 286] on button "Save" at bounding box center [1025, 294] width 50 height 28
click at [1022, 286] on div "Save" at bounding box center [1025, 294] width 50 height 28
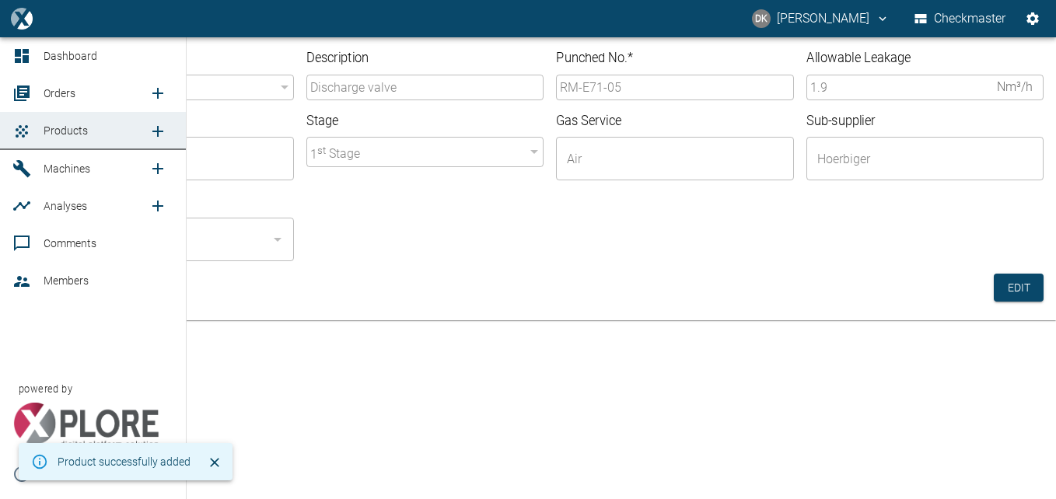
click at [156, 132] on icon "new /product/list/0" at bounding box center [158, 131] width 19 height 19
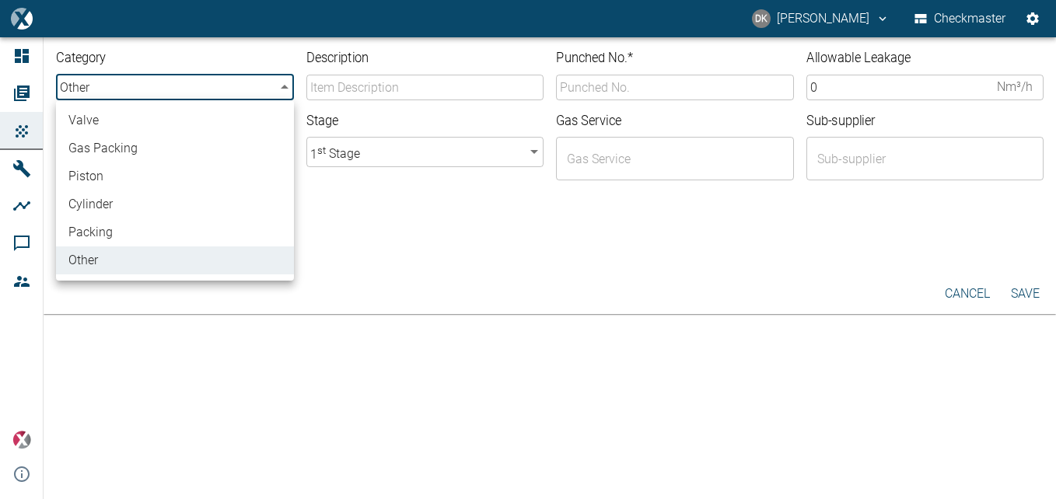
click at [214, 83] on body "DK Donovan Kennelly Checkmaster Dashboard Orders Products Machines Analyses Com…" at bounding box center [528, 249] width 1056 height 499
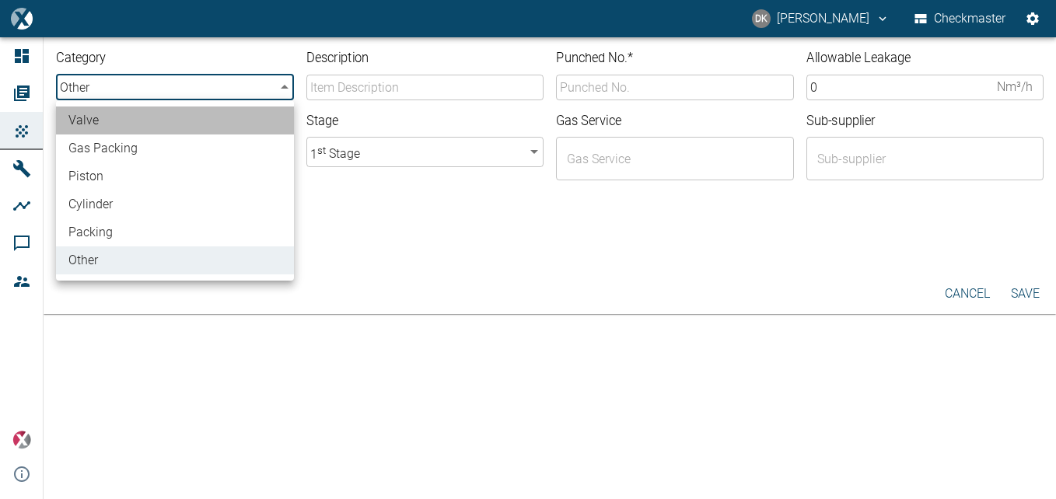
click at [154, 120] on li "valve" at bounding box center [175, 121] width 238 height 28
type input "valve"
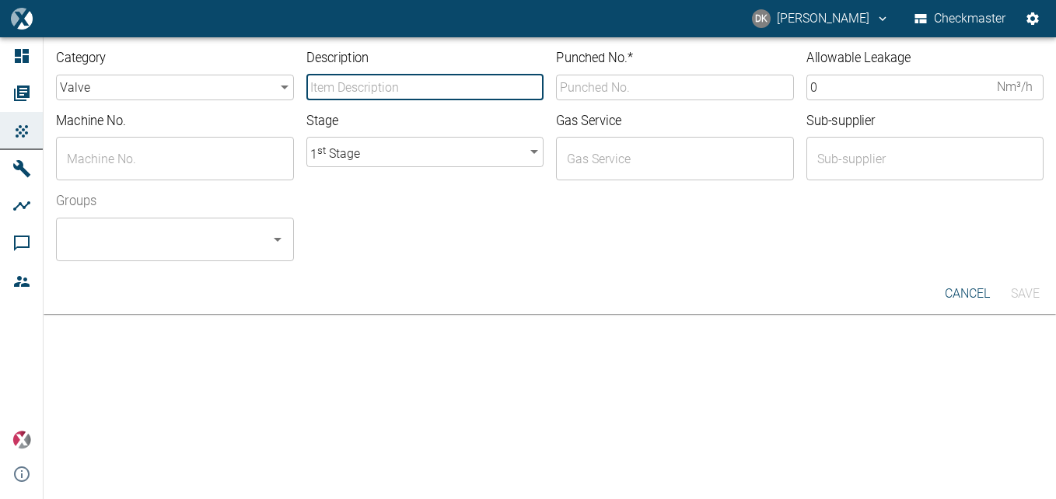
click at [364, 91] on input "Description" at bounding box center [425, 88] width 238 height 26
type input "Discharge valve"
click at [642, 93] on input "RM-E71-05" at bounding box center [675, 88] width 238 height 26
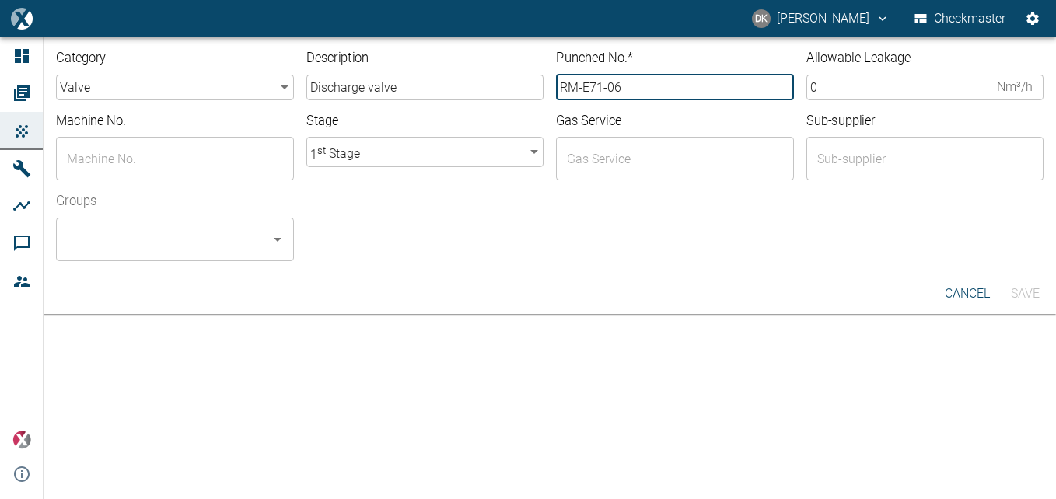
type input "RM-E71-06"
click at [831, 89] on input "0" at bounding box center [899, 88] width 185 height 26
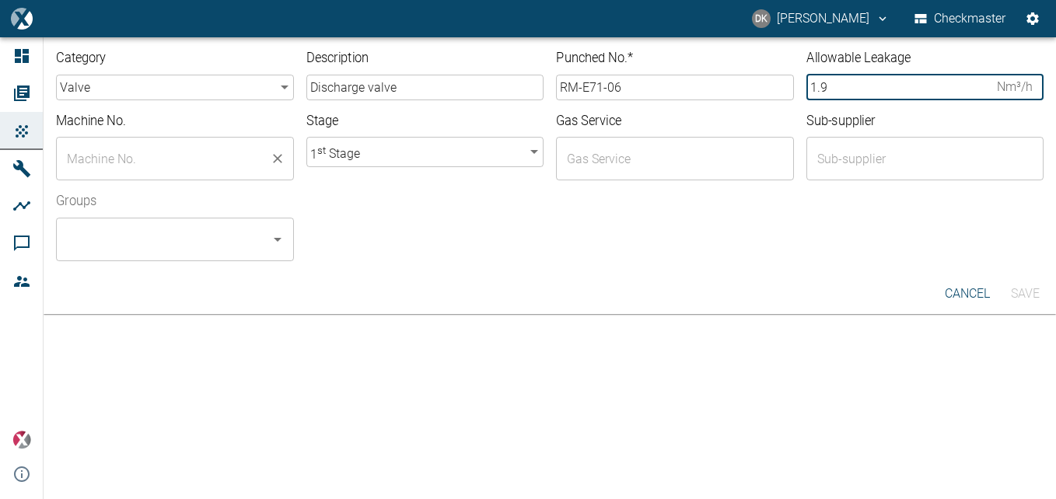
click at [147, 138] on div "​" at bounding box center [175, 159] width 238 height 44
type input "1.9"
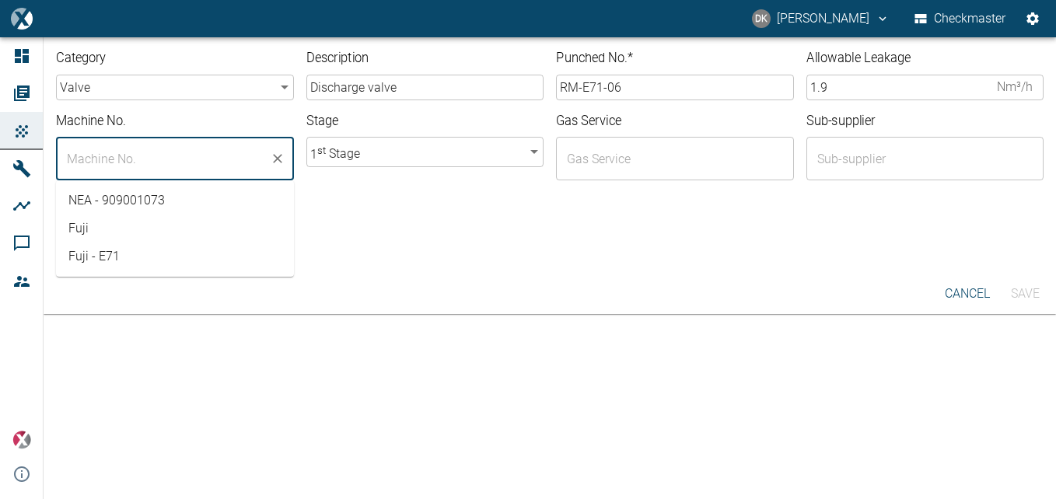
click at [133, 265] on li "Fuji - E71" at bounding box center [175, 257] width 238 height 28
type input "Fuji - E71"
click at [644, 168] on input "text" at bounding box center [663, 159] width 201 height 30
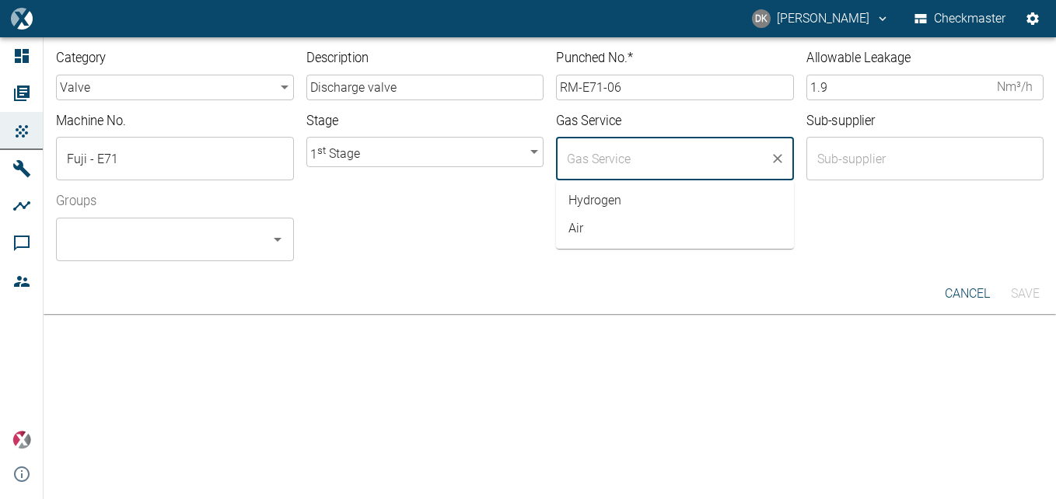
click at [617, 226] on li "Air" at bounding box center [675, 229] width 238 height 28
type input "Air"
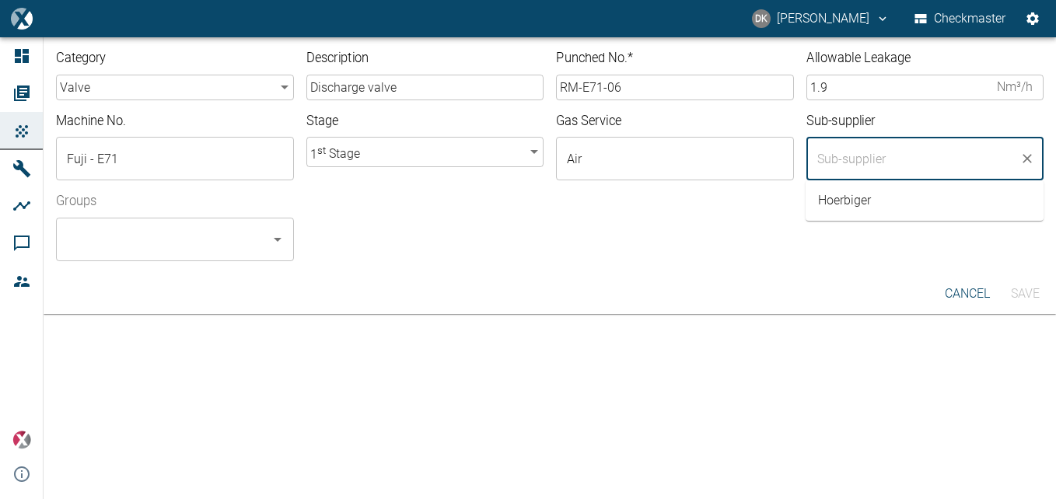
click at [882, 160] on input "text" at bounding box center [914, 159] width 201 height 30
click at [837, 202] on li "Hoerbiger" at bounding box center [925, 201] width 238 height 28
type input "Hoerbiger"
click at [194, 243] on input "Groups" at bounding box center [163, 240] width 201 height 30
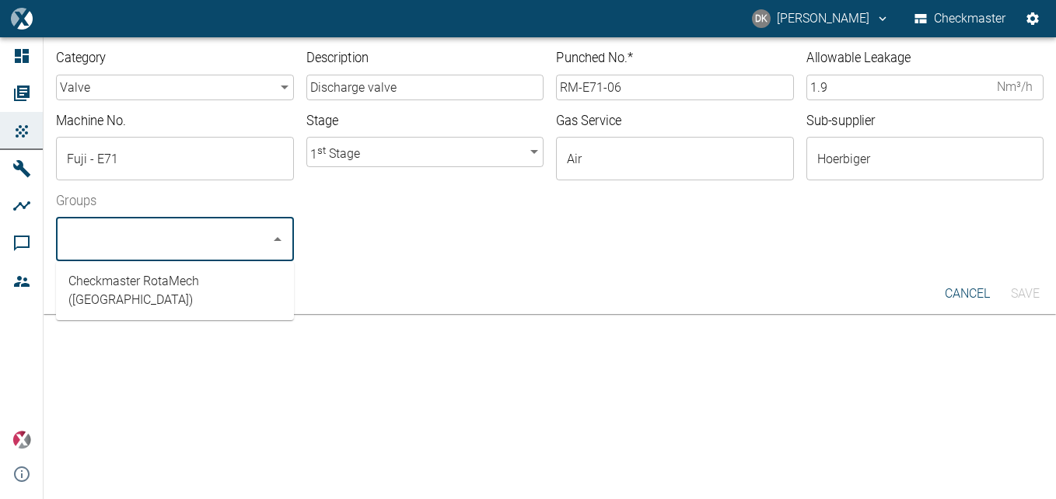
click at [188, 287] on li "Checkmaster RotaMech (South Africa)" at bounding box center [175, 291] width 238 height 47
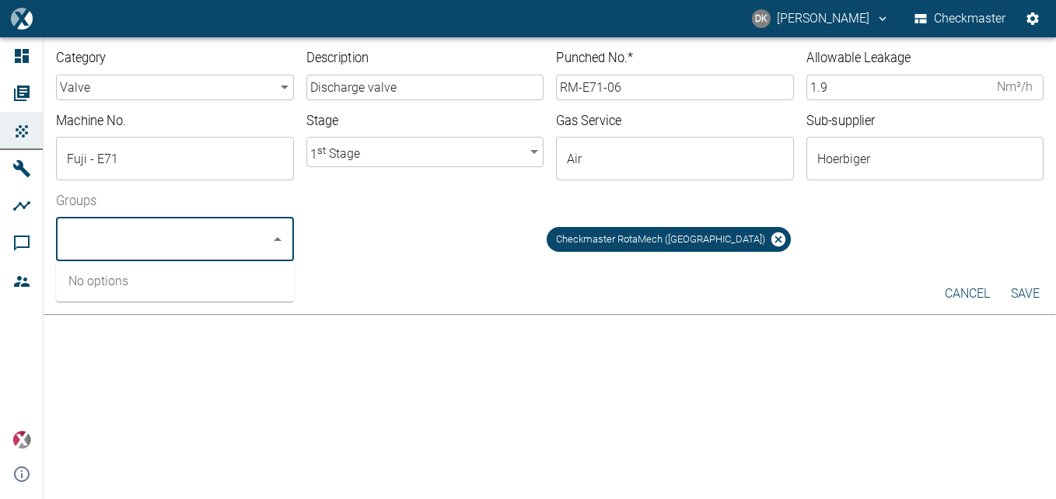
click at [1037, 293] on button "Save" at bounding box center [1025, 294] width 50 height 28
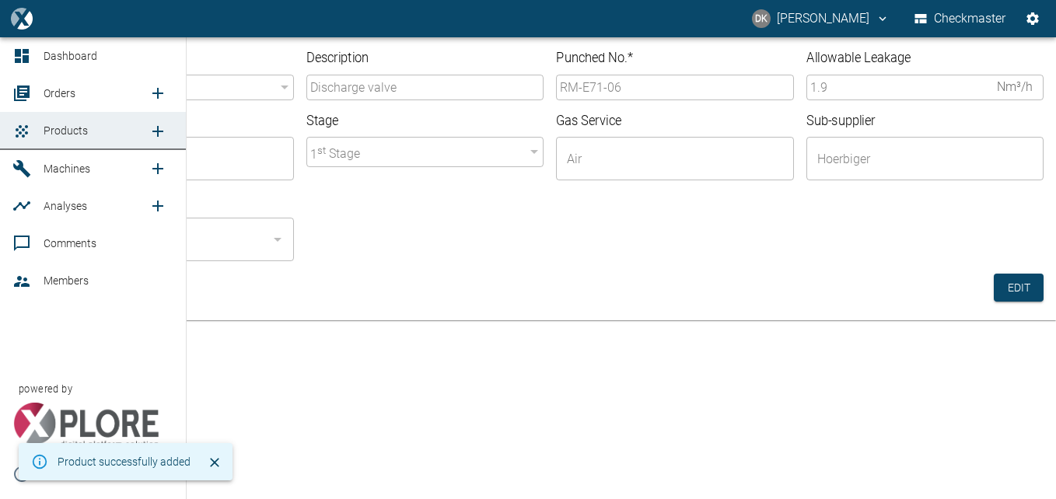
click at [156, 130] on icon "new /product/list/0" at bounding box center [158, 131] width 19 height 19
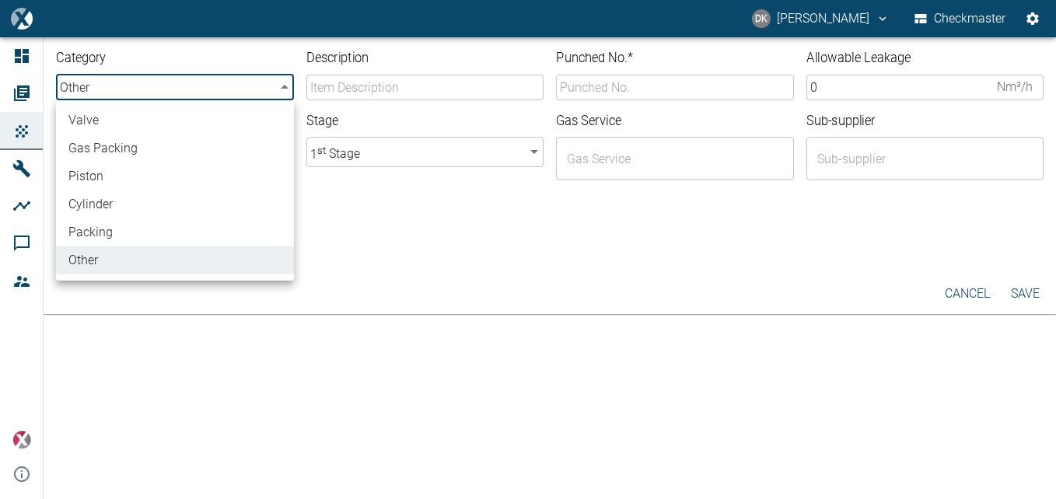
click at [215, 93] on body "DK Donovan Kennelly Checkmaster Dashboard Orders Products Machines Analyses Com…" at bounding box center [528, 249] width 1056 height 499
click at [205, 129] on li "valve" at bounding box center [175, 121] width 238 height 28
type input "valve"
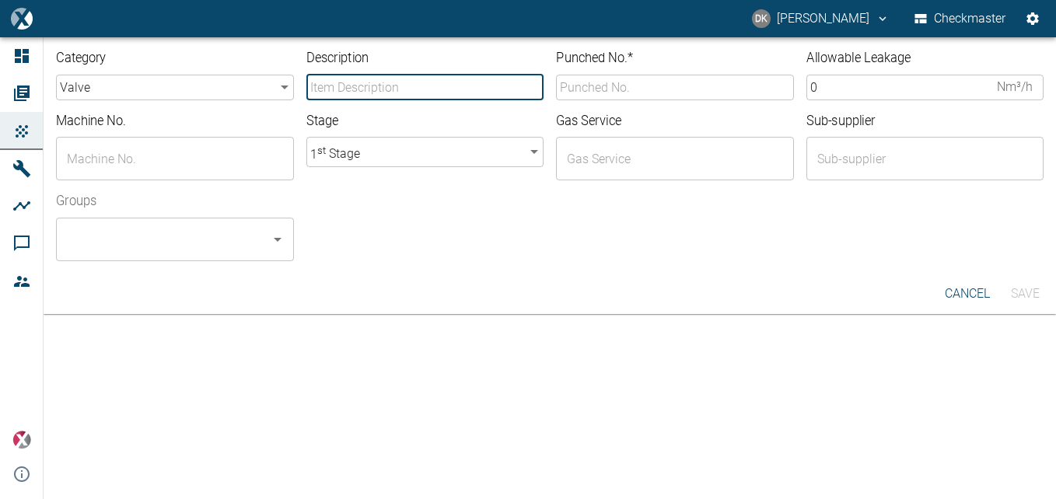
click at [413, 95] on input "Description" at bounding box center [425, 88] width 238 height 26
type input "Discharge valve"
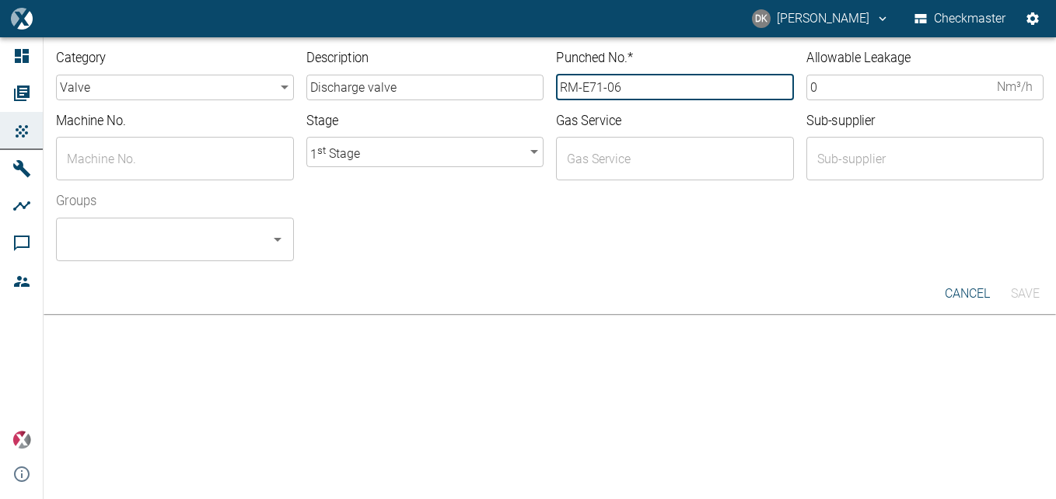
click at [639, 93] on input "RM-E71-06" at bounding box center [675, 88] width 238 height 26
type input "RM-E71-07"
click at [864, 90] on input "0" at bounding box center [899, 88] width 185 height 26
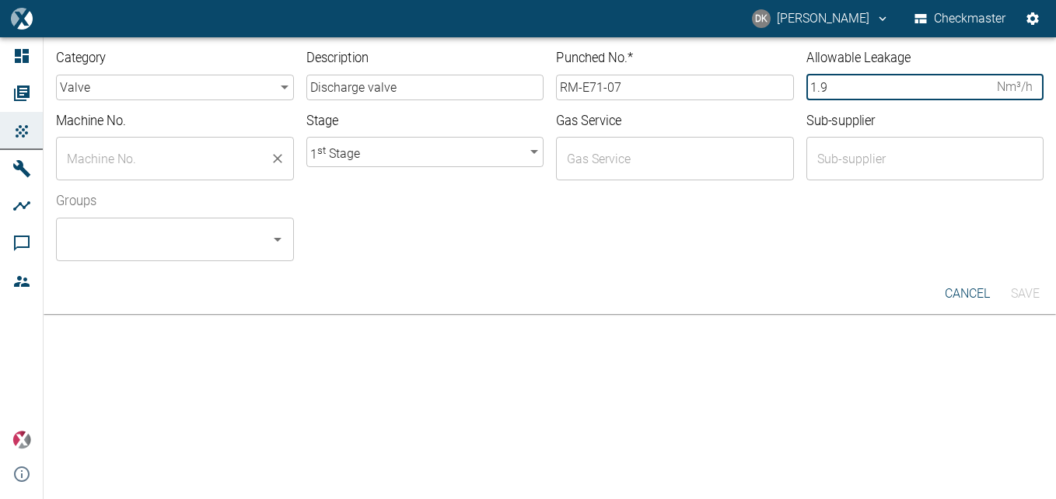
type input "1.9"
click at [226, 168] on input "text" at bounding box center [163, 159] width 201 height 30
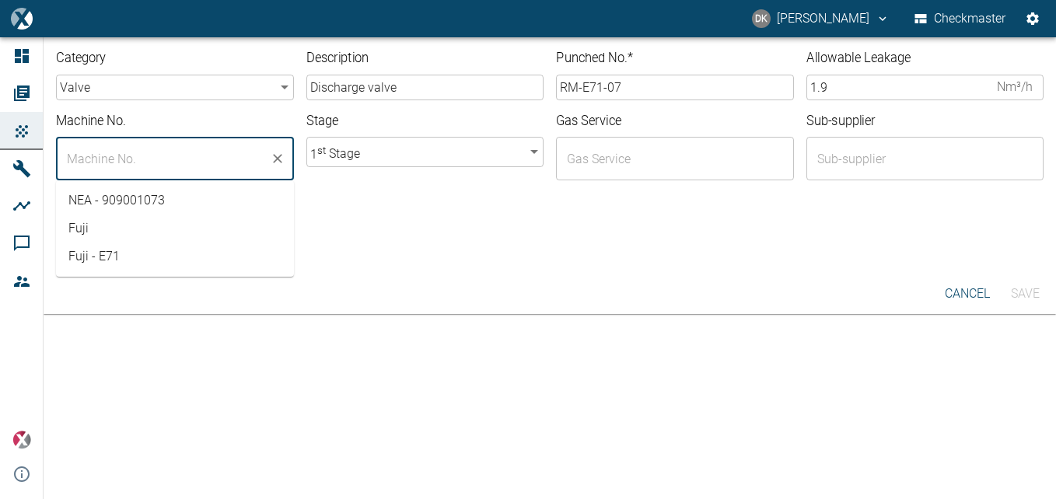
click at [157, 260] on li "Fuji - E71" at bounding box center [175, 257] width 238 height 28
type input "Fuji - E71"
click at [619, 142] on div "​" at bounding box center [675, 159] width 238 height 44
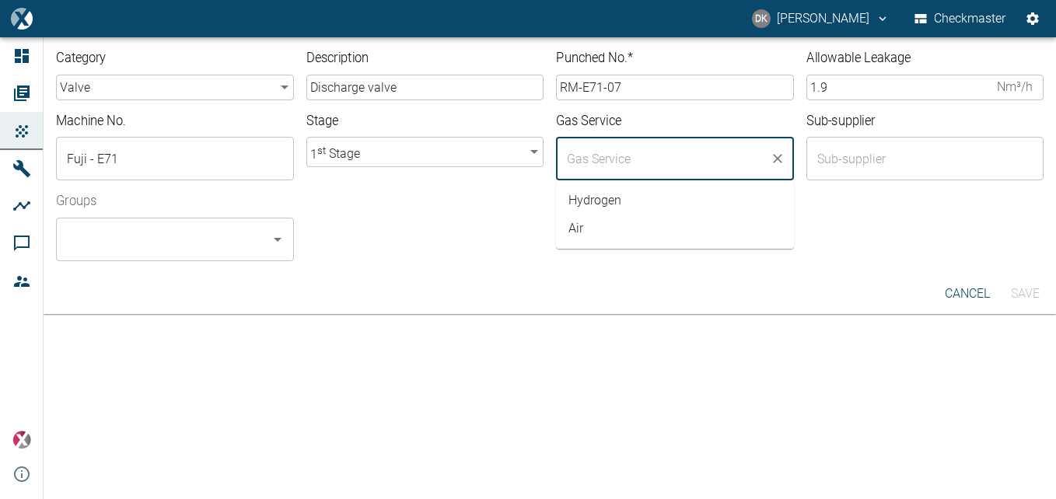
click at [633, 235] on li "Air" at bounding box center [675, 229] width 238 height 28
type input "Air"
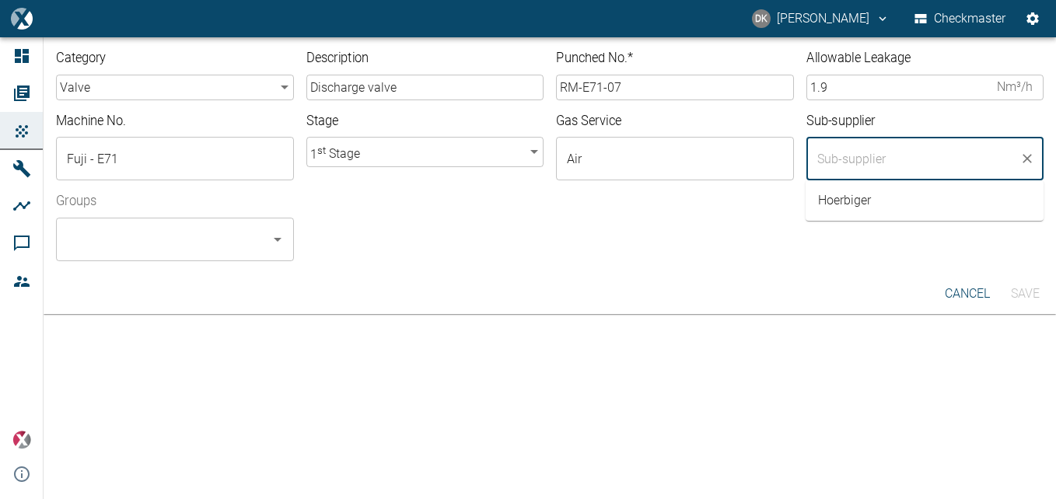
click at [875, 165] on input "text" at bounding box center [914, 159] width 201 height 30
click at [855, 201] on li "Hoerbiger" at bounding box center [925, 201] width 238 height 28
type input "Hoerbiger"
click at [206, 242] on input "Groups" at bounding box center [163, 240] width 201 height 30
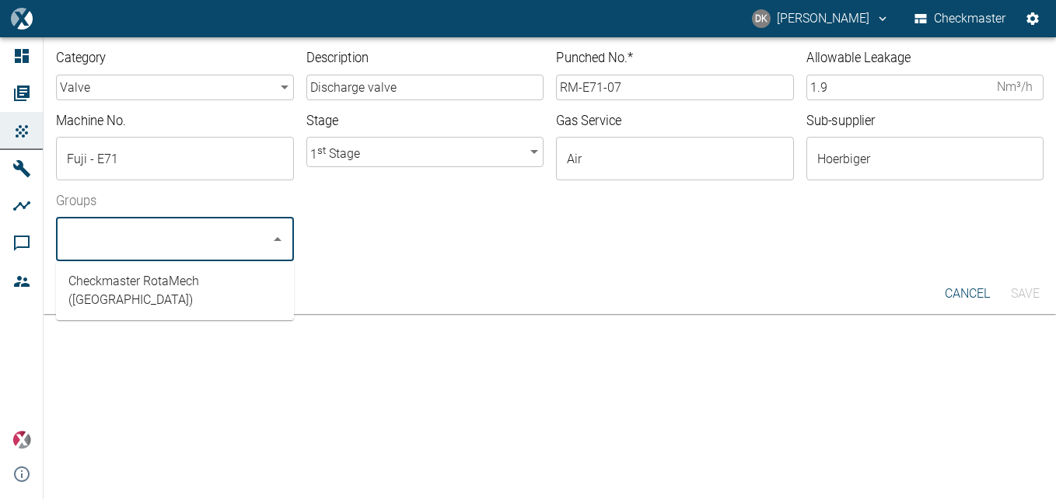
click at [196, 284] on li "Checkmaster RotaMech (South Africa)" at bounding box center [175, 291] width 238 height 47
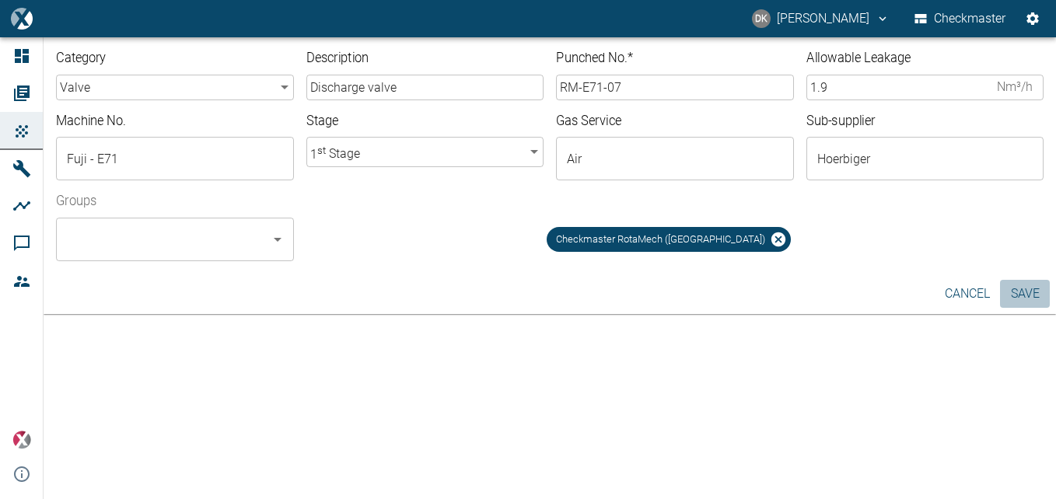
click at [1032, 292] on button "Save" at bounding box center [1025, 294] width 50 height 28
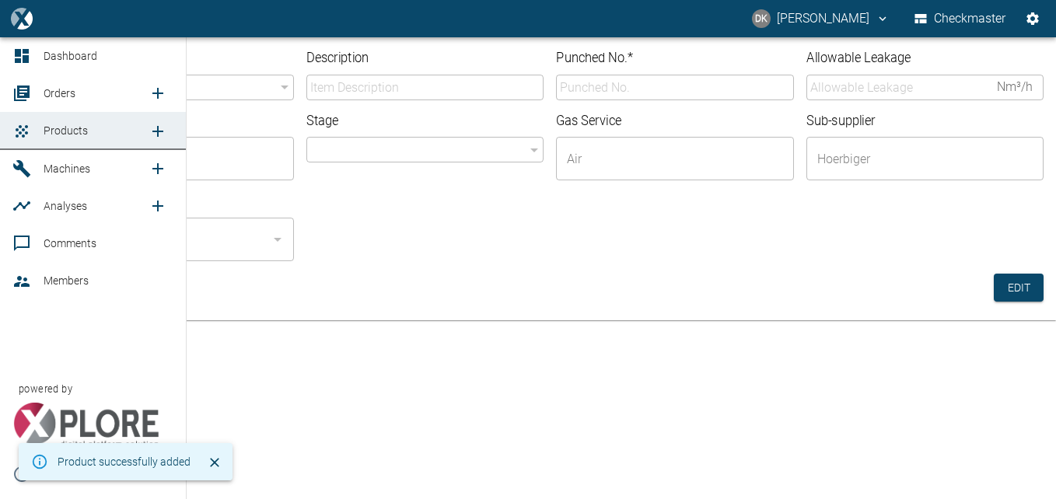
type input "valve"
type input "Discharge valve"
type input "RM-E71-07"
type input "1.9"
type input "1"
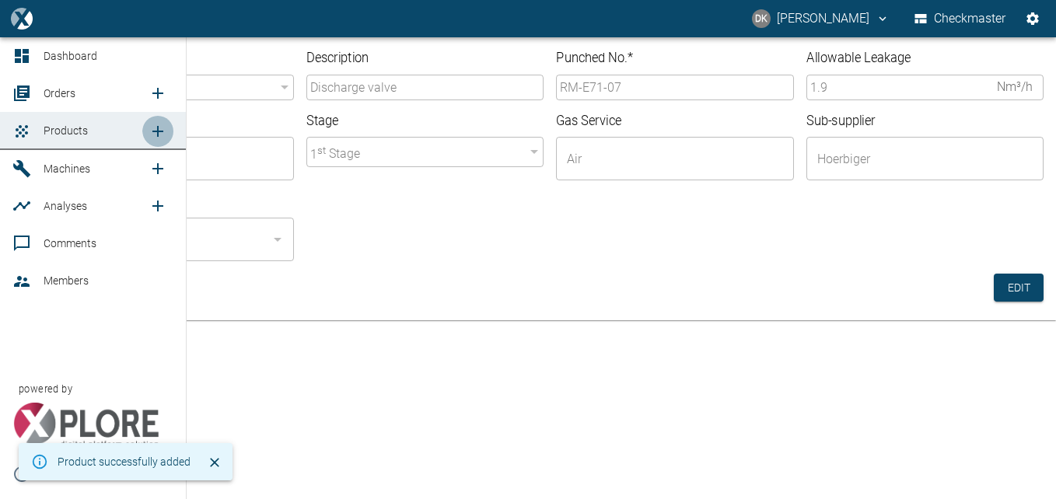
click at [159, 132] on icon "new /product/list/0" at bounding box center [158, 131] width 19 height 19
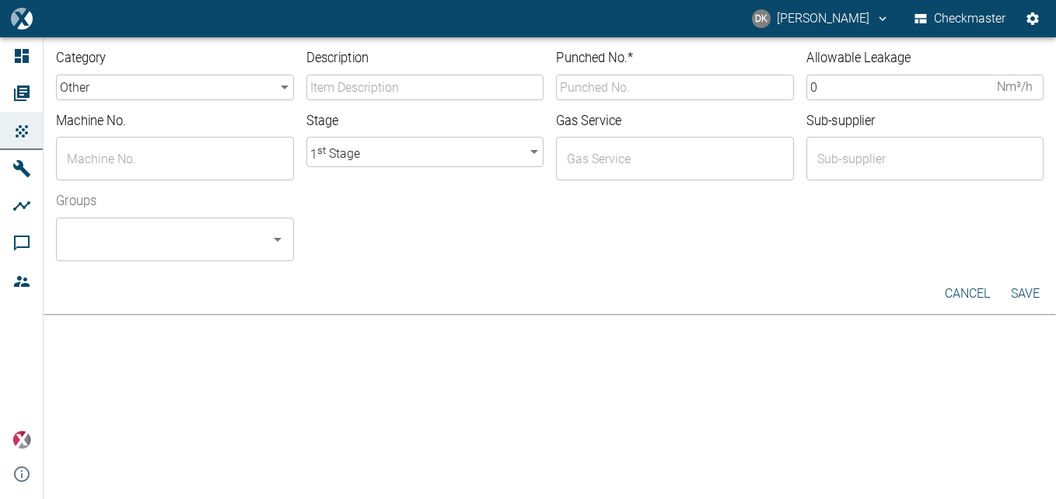
click at [219, 89] on body "DK Donovan Kennelly Checkmaster Dashboard Orders Products Machines Analyses Com…" at bounding box center [528, 249] width 1056 height 499
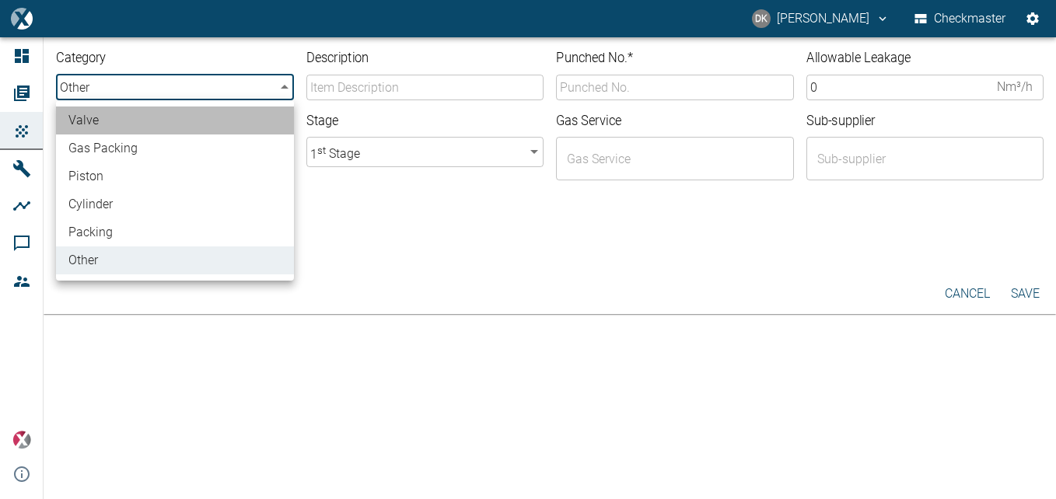
click at [194, 119] on li "valve" at bounding box center [175, 121] width 238 height 28
type input "valve"
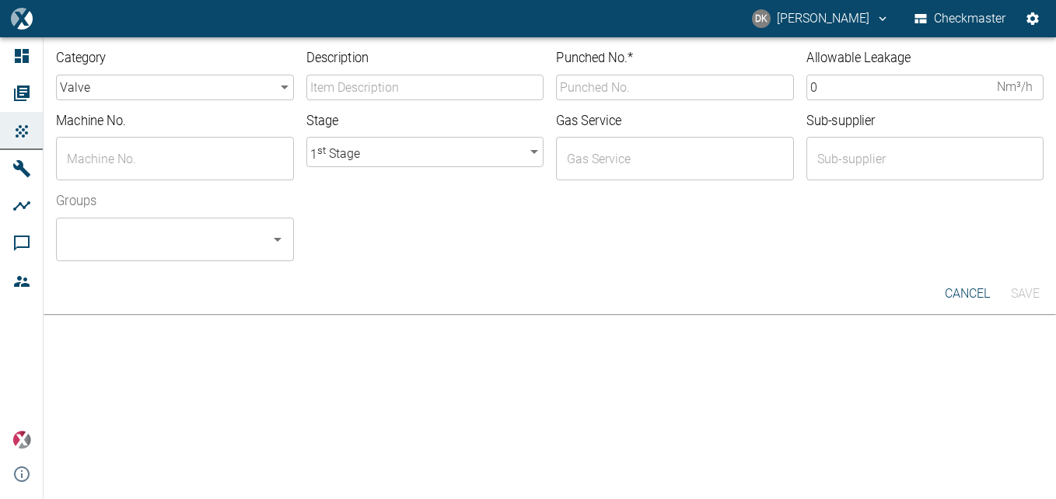
click at [421, 104] on div "Stage 1 st Stage 1 ​" at bounding box center [419, 140] width 250 height 81
click at [437, 87] on input "Description" at bounding box center [425, 88] width 238 height 26
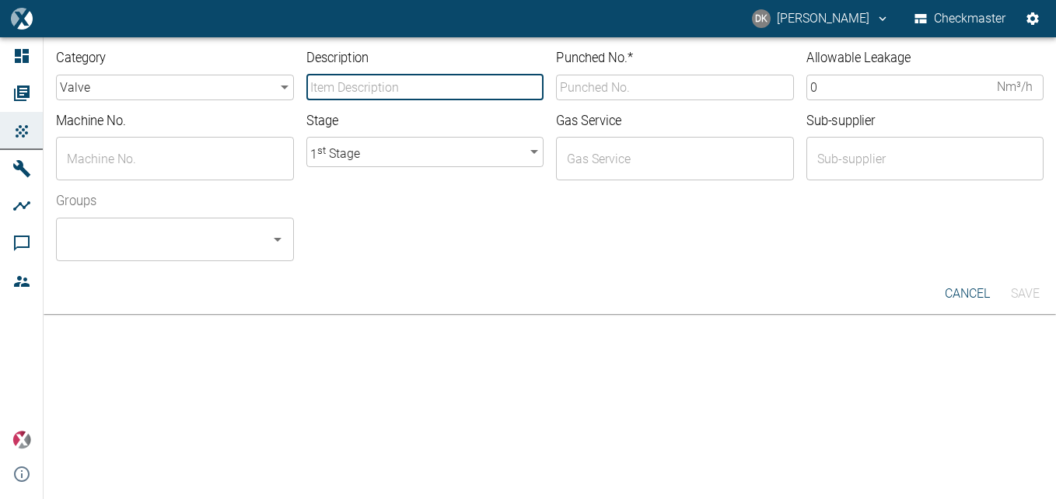
type input "Discharge valve"
type input "RM-E71-07"
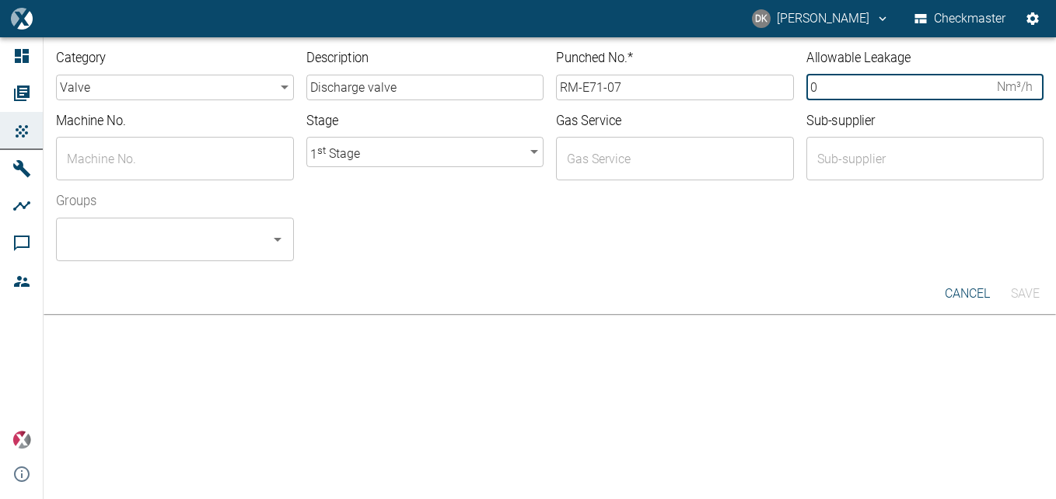
click at [832, 92] on input "0" at bounding box center [899, 88] width 185 height 26
type input "1.9"
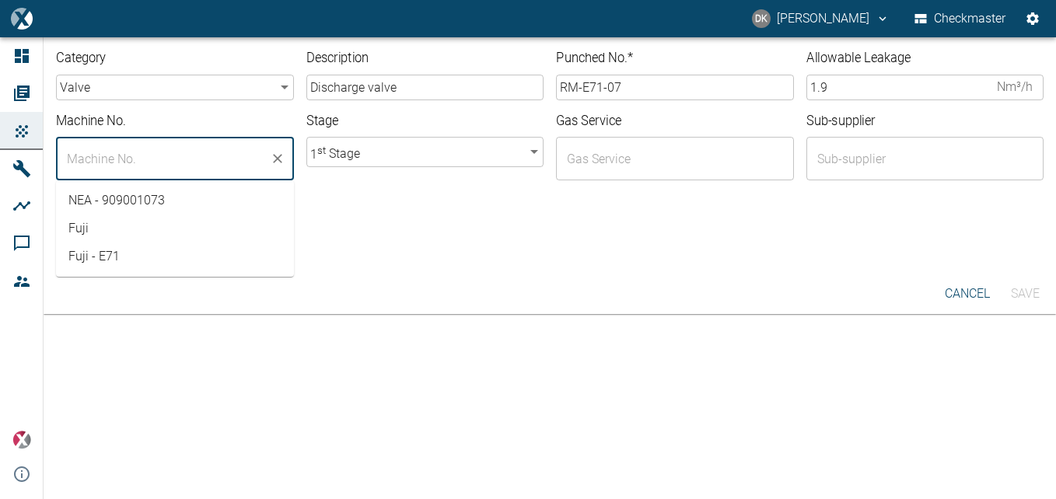
click at [115, 159] on input "text" at bounding box center [163, 159] width 201 height 30
click at [111, 257] on li "Fuji - E71" at bounding box center [175, 257] width 238 height 28
type input "Fuji - E71"
click at [459, 155] on body "DK Donovan Kennelly Checkmaster Dashboard Orders Products Machines Analyses Com…" at bounding box center [528, 249] width 1056 height 499
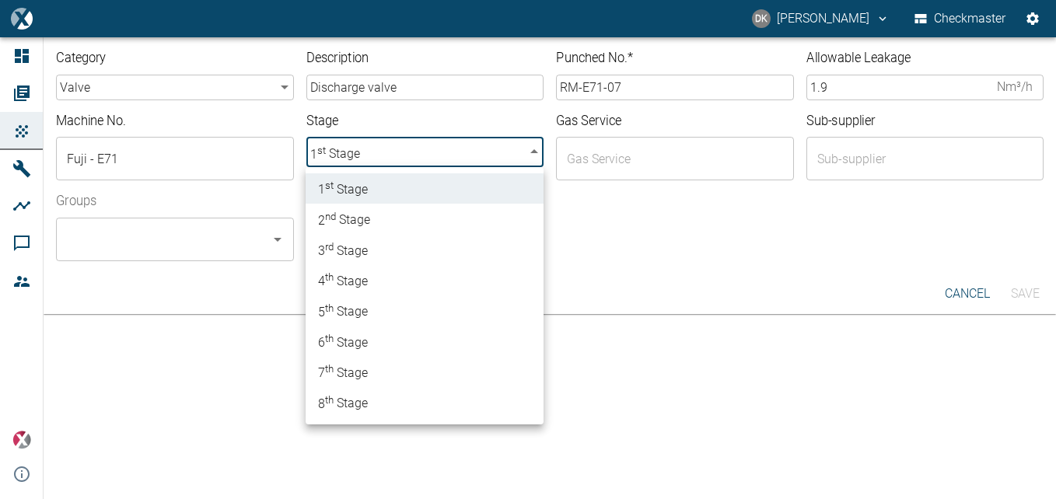
click at [626, 156] on div at bounding box center [528, 249] width 1056 height 499
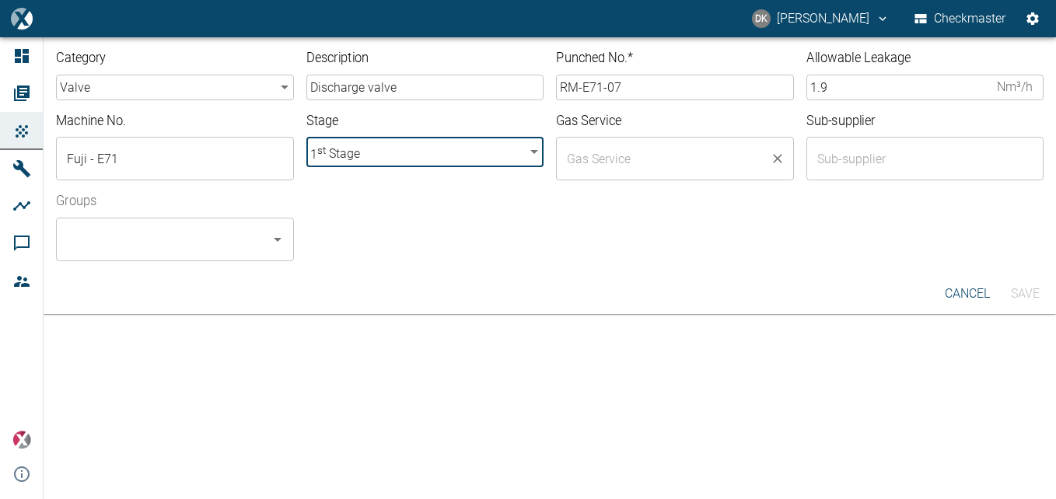
click at [623, 167] on input "text" at bounding box center [663, 159] width 201 height 30
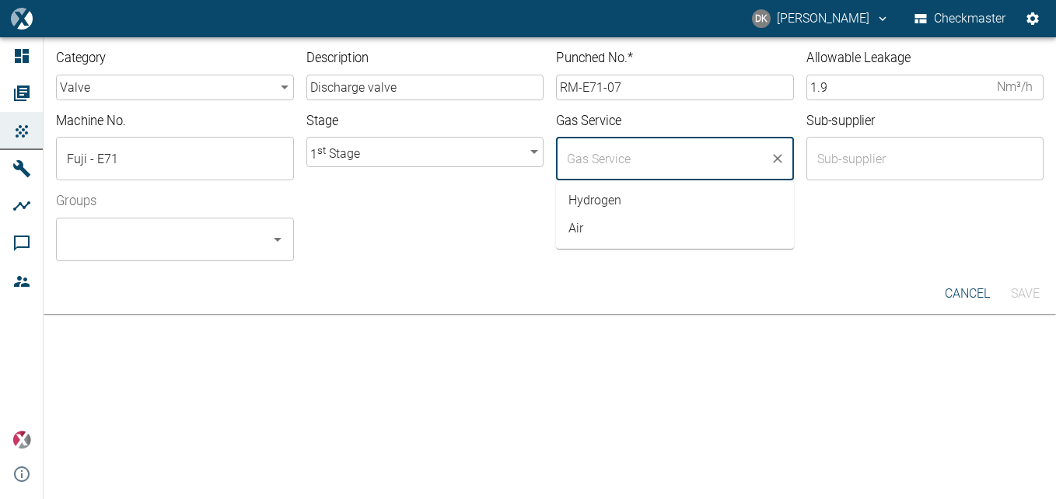
click at [610, 228] on li "Air" at bounding box center [675, 229] width 238 height 28
type input "Air"
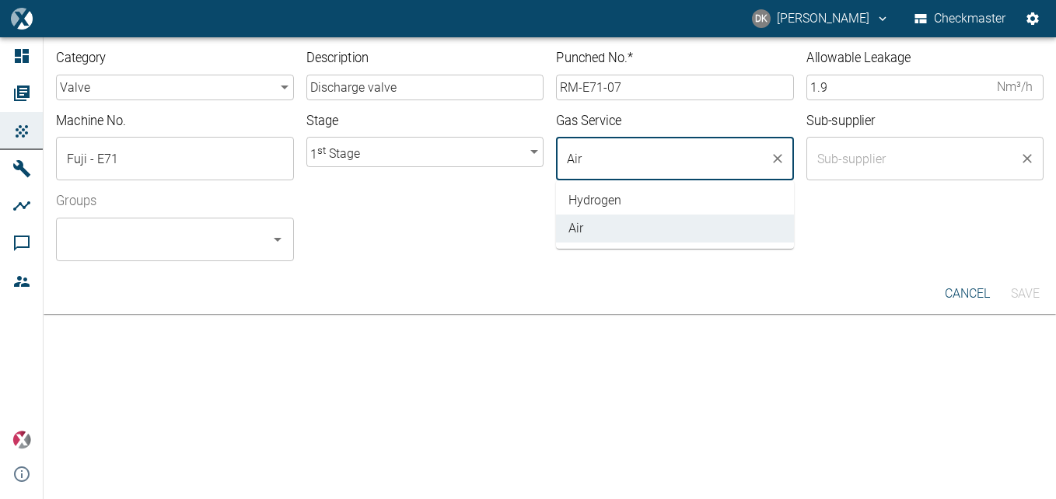
click at [891, 173] on input "text" at bounding box center [914, 159] width 201 height 30
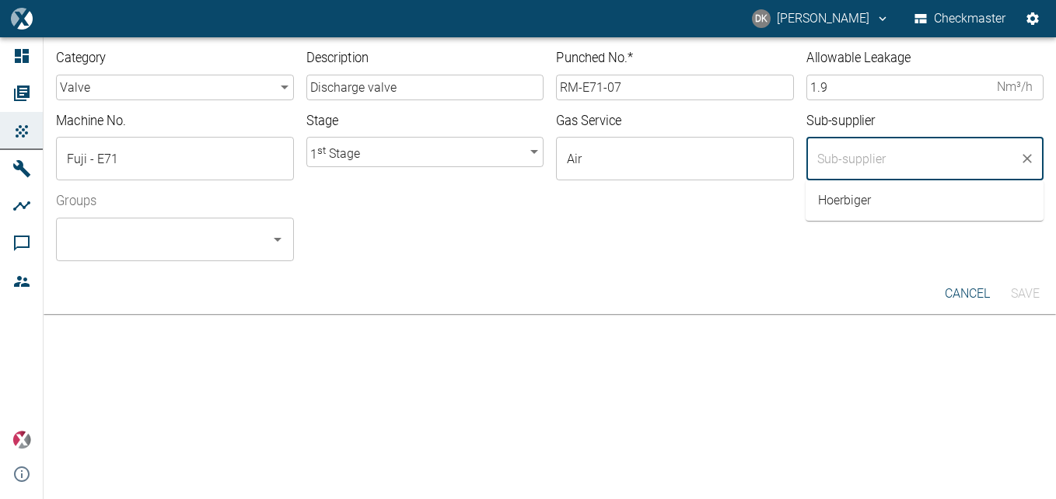
click at [849, 208] on li "Hoerbiger" at bounding box center [925, 201] width 238 height 28
type input "Hoerbiger"
click at [215, 236] on input "Groups" at bounding box center [163, 240] width 201 height 30
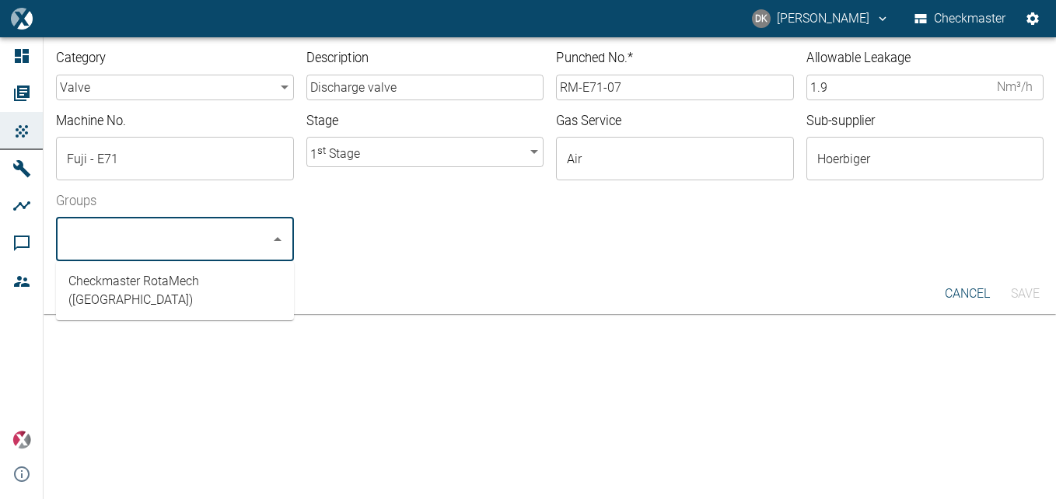
click at [226, 282] on li "Checkmaster RotaMech (South Africa)" at bounding box center [175, 291] width 238 height 47
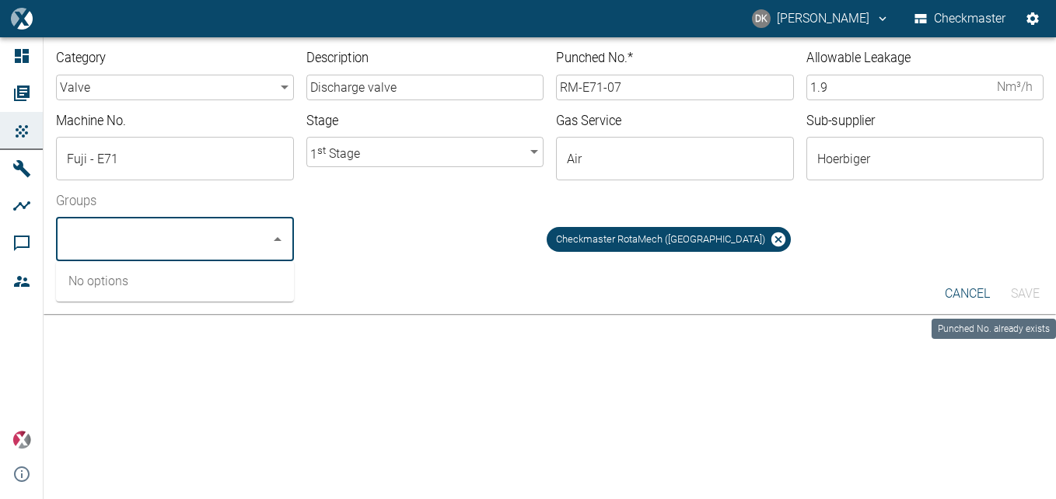
click at [1021, 292] on div "Save" at bounding box center [1025, 294] width 50 height 28
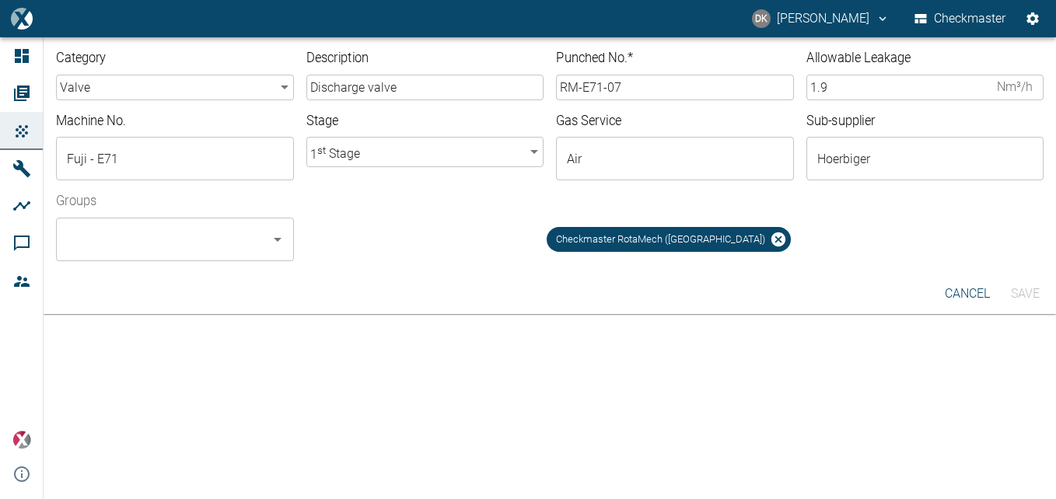
click at [641, 102] on div "Gas Service Air ​" at bounding box center [669, 140] width 250 height 81
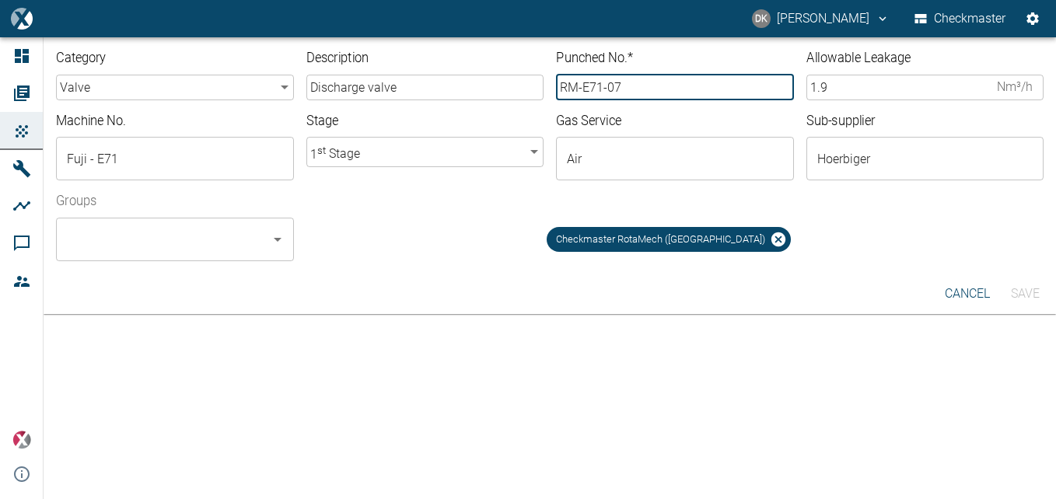
click at [646, 91] on input "RM-E71-07" at bounding box center [675, 88] width 238 height 26
type input "RM-E71-08"
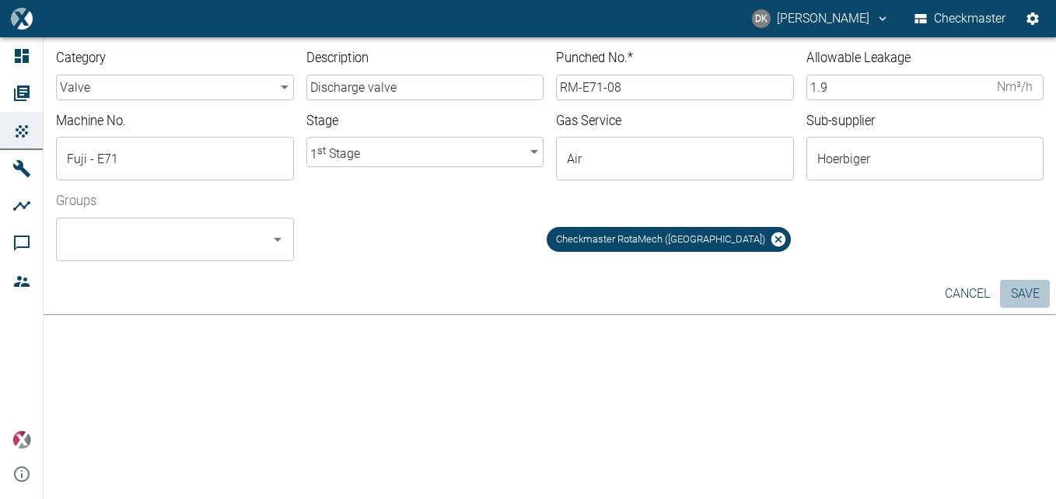
click at [1036, 293] on button "Save" at bounding box center [1025, 294] width 50 height 28
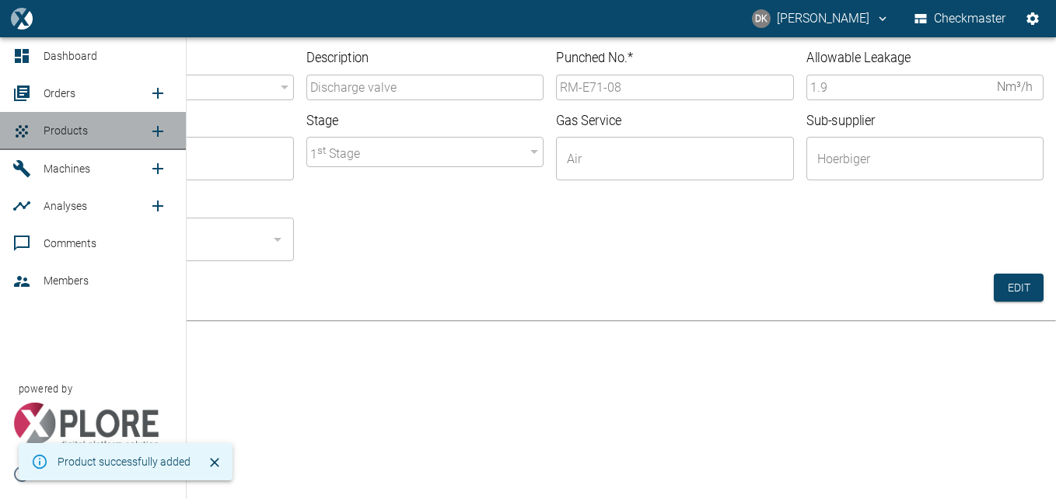
click at [79, 131] on span "Products" at bounding box center [66, 130] width 44 height 12
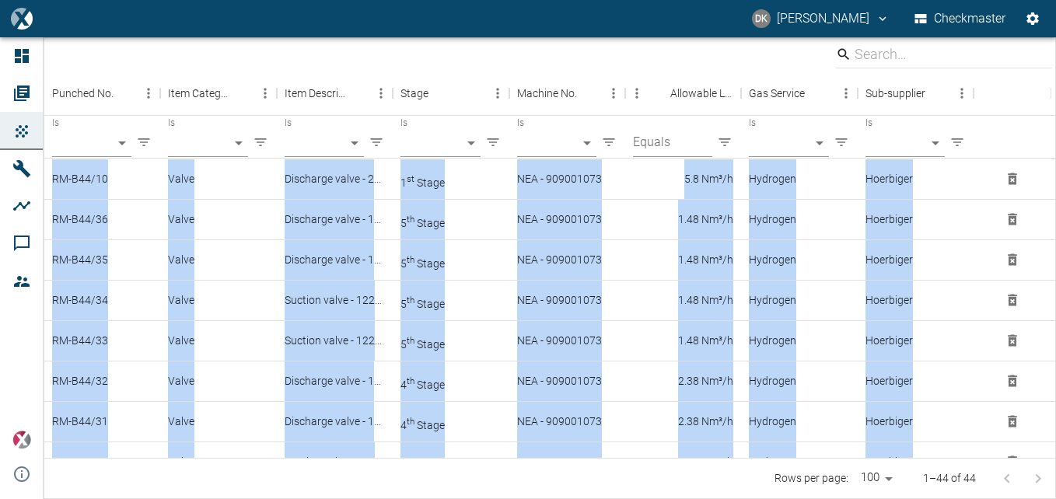
drag, startPoint x: 1056, startPoint y: 172, endPoint x: 1051, endPoint y: 281, distance: 109.0
click at [1051, 281] on div "Punched No. Item Category Item Description Stage Machine No. Allowable Leakage …" at bounding box center [550, 268] width 1013 height 462
drag, startPoint x: 1051, startPoint y: 281, endPoint x: 1015, endPoint y: 79, distance: 205.4
click at [1015, 78] on div at bounding box center [1013, 94] width 62 height 44
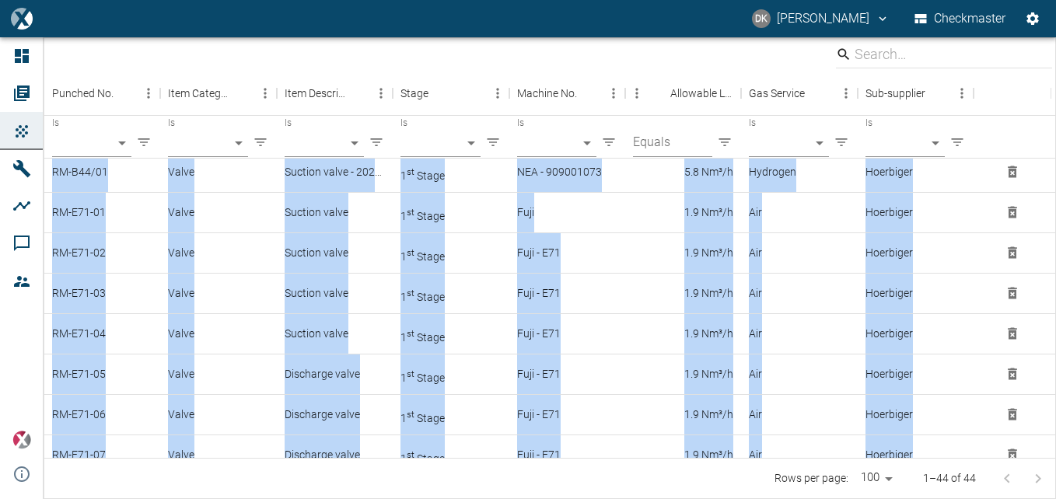
scroll to position [1413, 0]
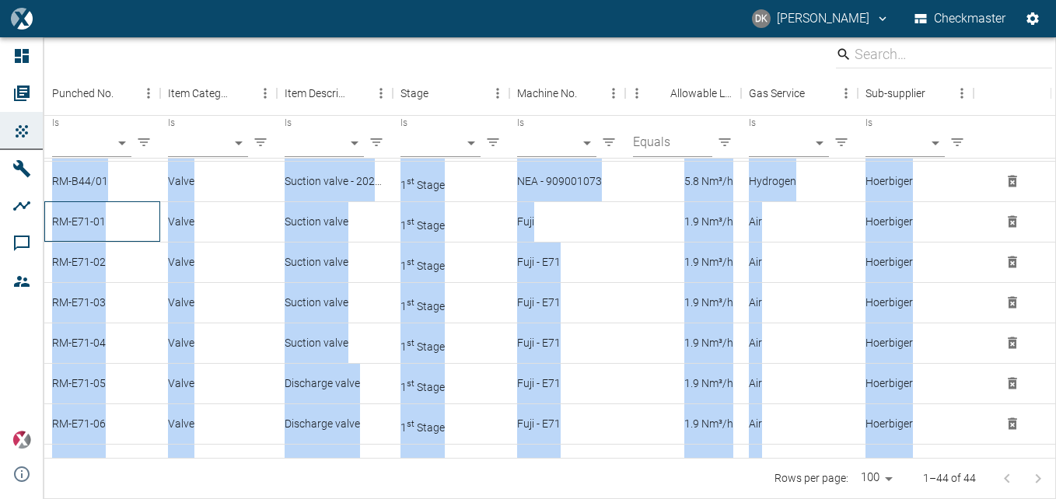
click at [91, 218] on div "RM-E71-01" at bounding box center [102, 221] width 116 height 40
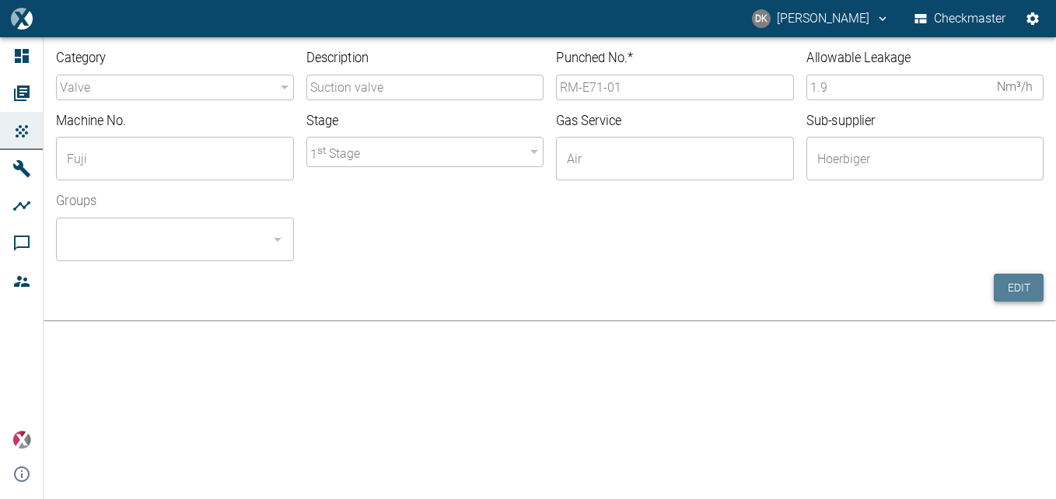
click at [1025, 282] on button "Edit" at bounding box center [1019, 288] width 50 height 29
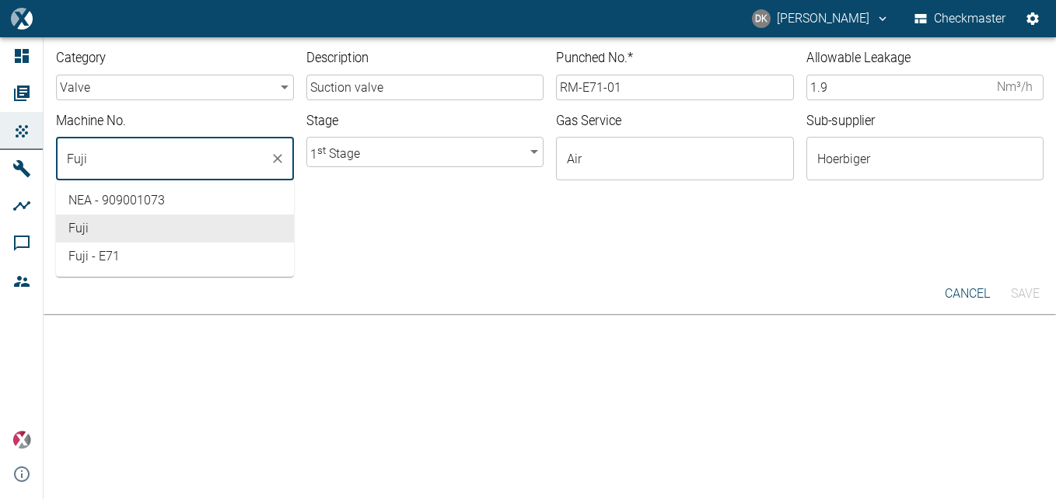
click at [170, 145] on input "Fuji" at bounding box center [163, 159] width 201 height 30
click at [135, 251] on li "Fuji - E71" at bounding box center [175, 257] width 238 height 28
type input "Fuji - E71"
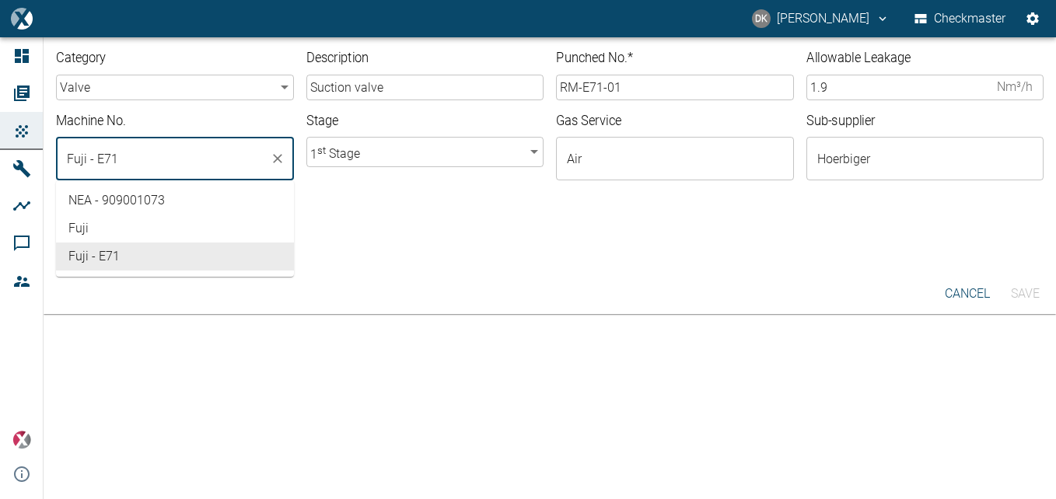
click at [417, 243] on div at bounding box center [669, 252] width 751 height 19
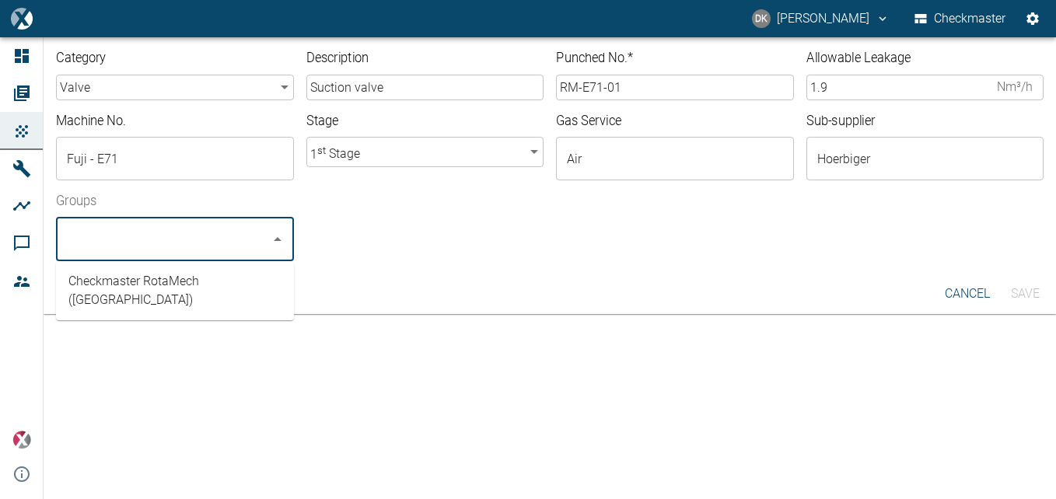
drag, startPoint x: 166, startPoint y: 247, endPoint x: 188, endPoint y: 256, distance: 24.1
click at [166, 247] on input "Groups" at bounding box center [163, 240] width 201 height 30
click at [212, 286] on li "Checkmaster RotaMech (South Africa)" at bounding box center [175, 291] width 238 height 47
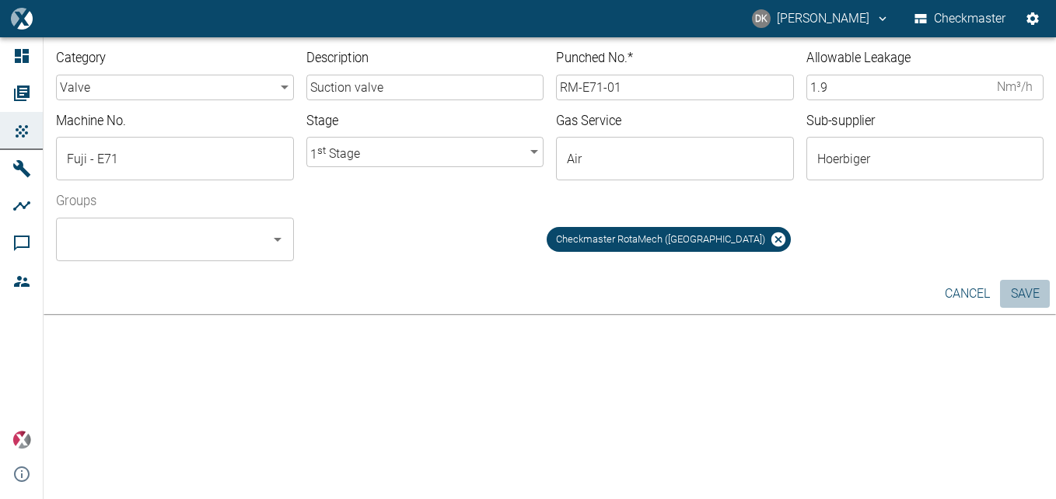
click at [1034, 296] on button "Save" at bounding box center [1025, 294] width 50 height 28
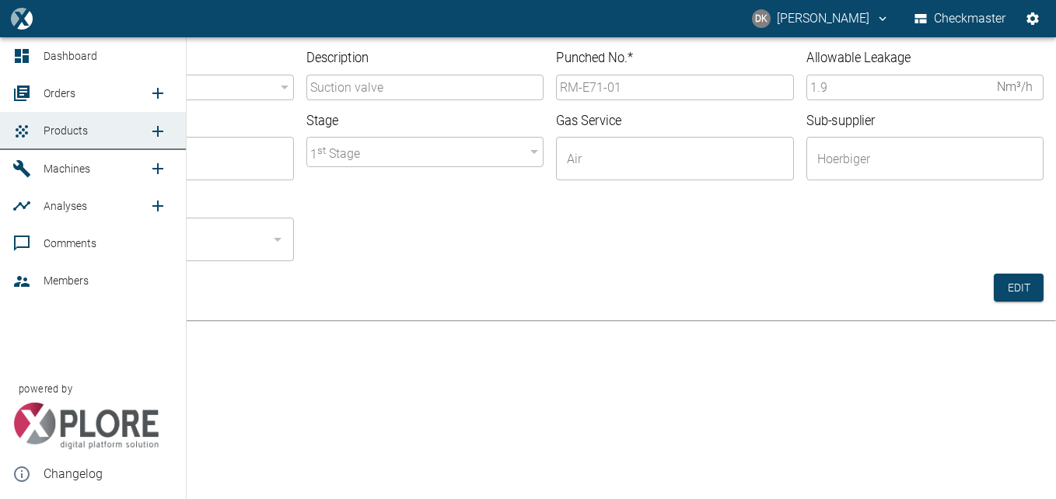
click at [69, 100] on span "Orders" at bounding box center [60, 93] width 32 height 12
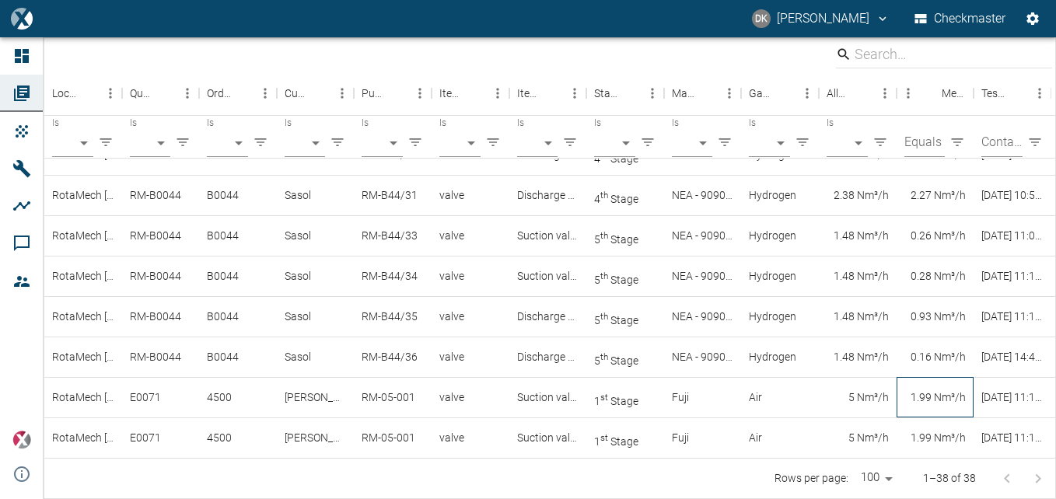
click at [938, 402] on div "1.99 Nm³/h" at bounding box center [936, 397] width 78 height 40
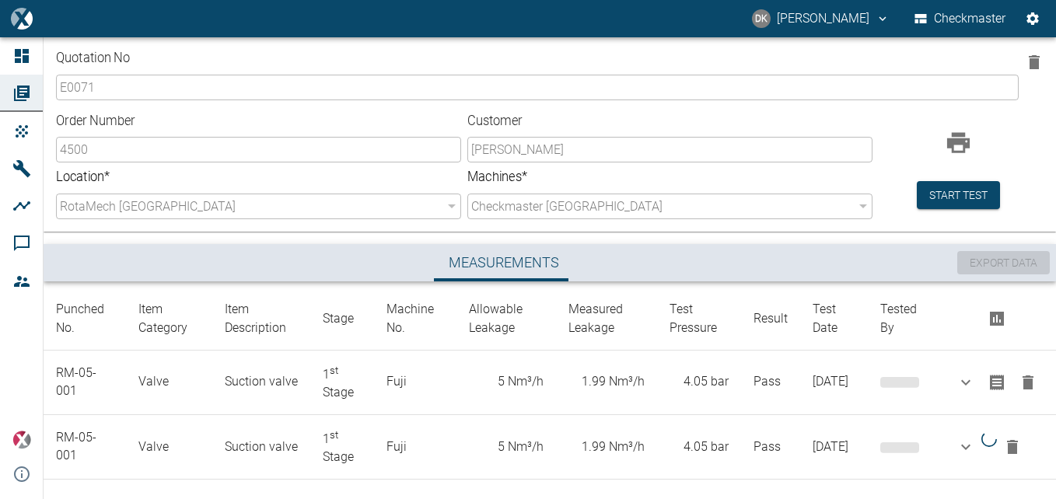
click at [1035, 54] on icon "button" at bounding box center [1034, 62] width 19 height 19
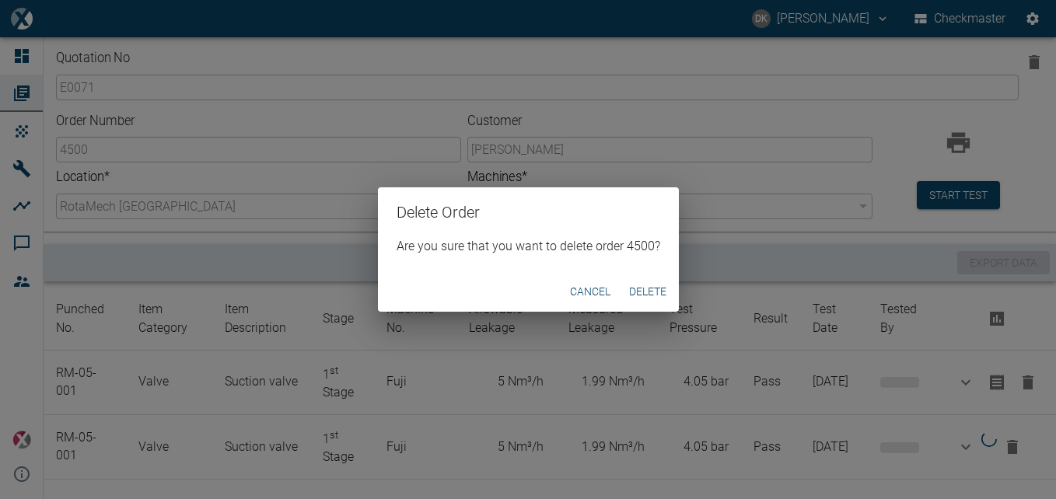
click at [644, 284] on button "Delete" at bounding box center [648, 292] width 50 height 29
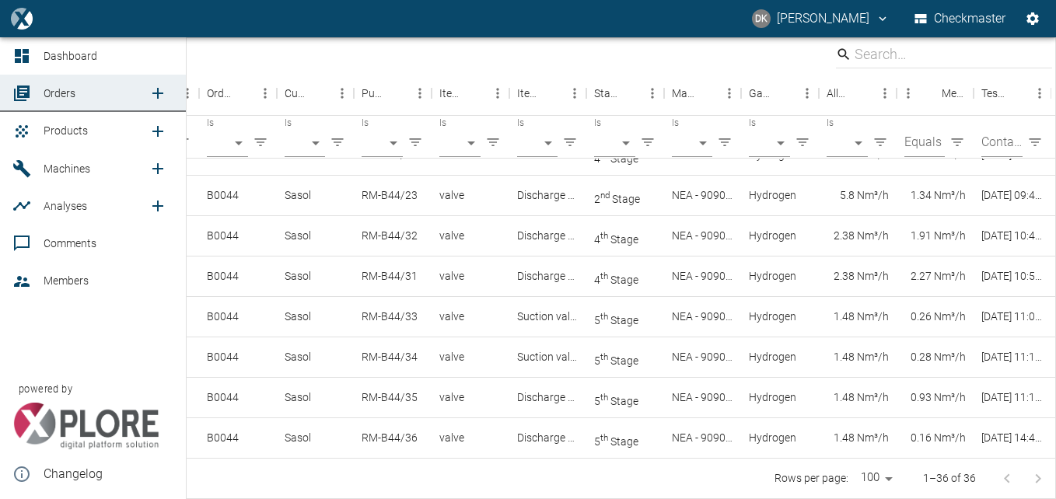
click at [159, 89] on icon "new /order/list/0" at bounding box center [157, 93] width 11 height 11
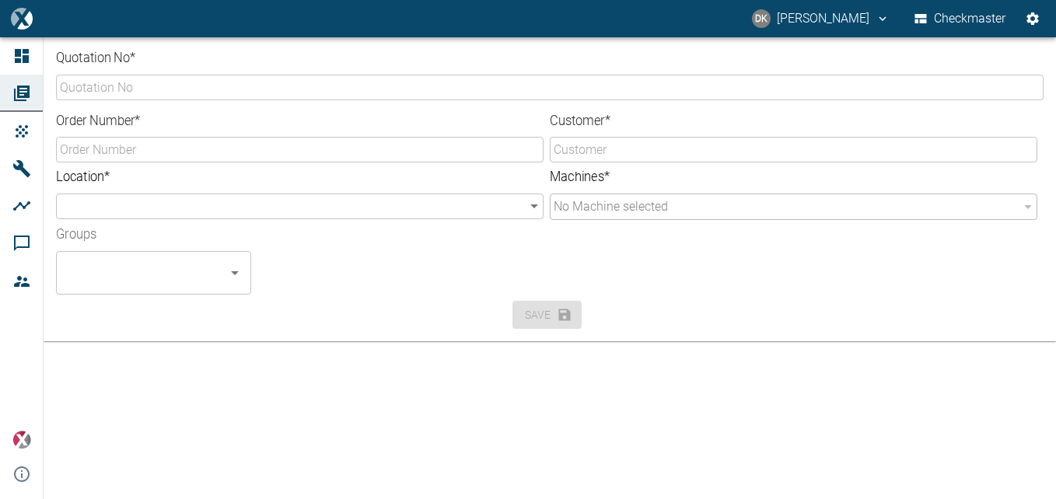
click at [331, 86] on input "Quotation No *" at bounding box center [550, 88] width 988 height 26
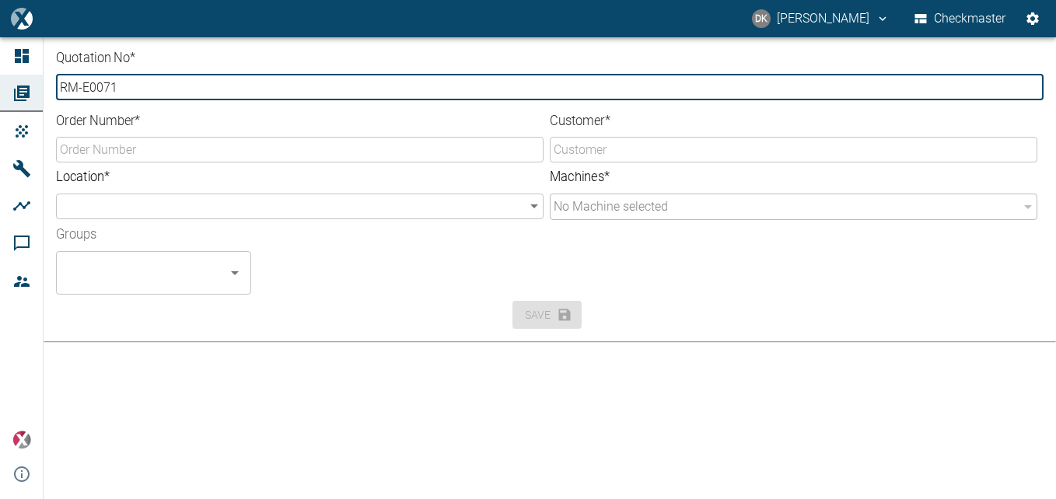
type input "RM-E0071"
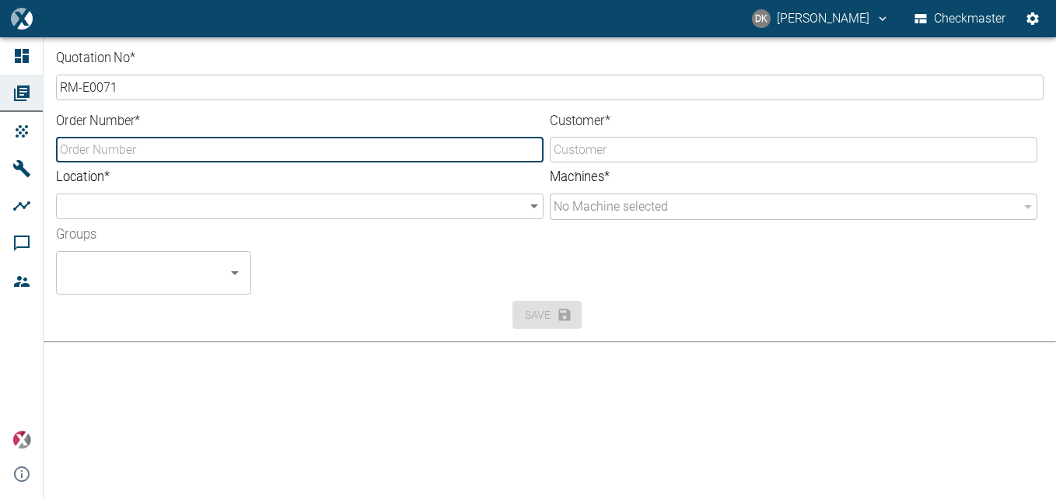
click at [199, 149] on input "Order Number *" at bounding box center [300, 150] width 488 height 26
type input "E0071"
click at [567, 153] on input "Customer *" at bounding box center [794, 150] width 488 height 26
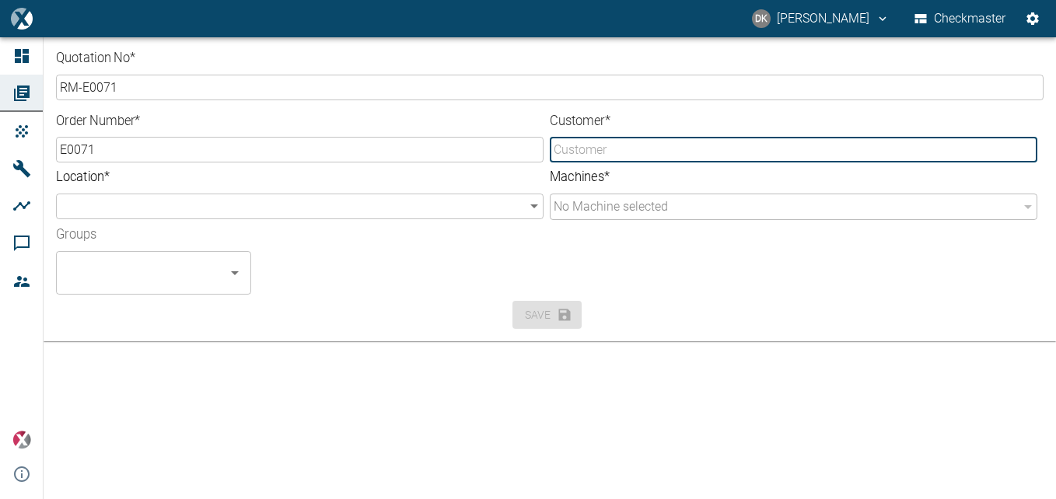
type input "[PERSON_NAME]"
click at [283, 211] on body "DK Donovan Kennelly Checkmaster Dashboard Orders Products Machines Analyses Com…" at bounding box center [528, 249] width 1056 height 499
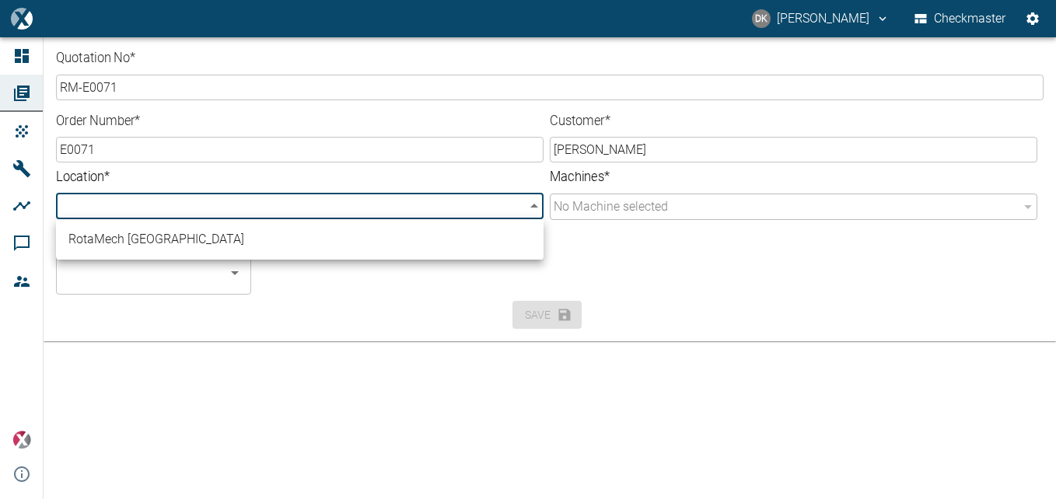
click at [228, 236] on li "RotaMech [GEOGRAPHIC_DATA]" at bounding box center [300, 240] width 488 height 28
type input "d93262a6-5078-4871-935e-36bce8b4e76b"
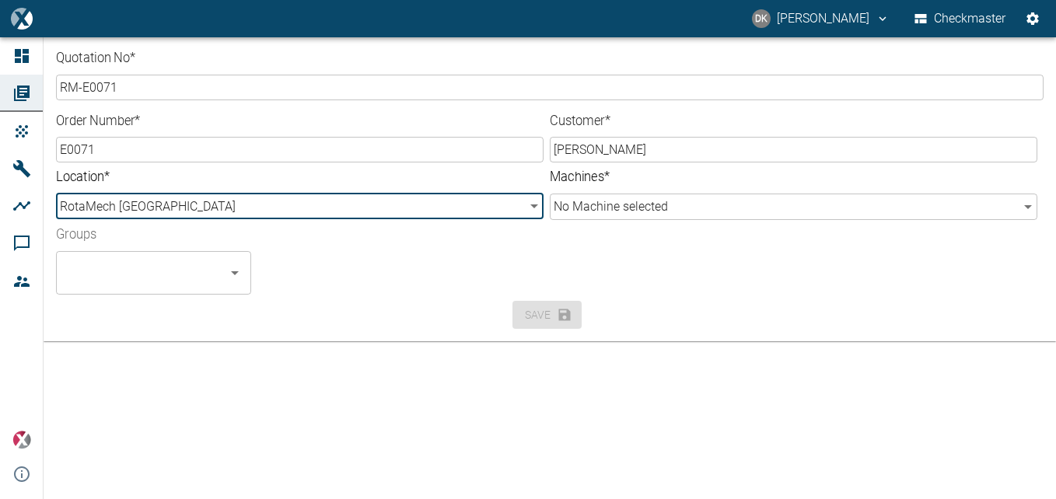
click at [645, 211] on body "DK Donovan Kennelly Checkmaster Dashboard Orders Products Machines Analyses Com…" at bounding box center [528, 249] width 1056 height 499
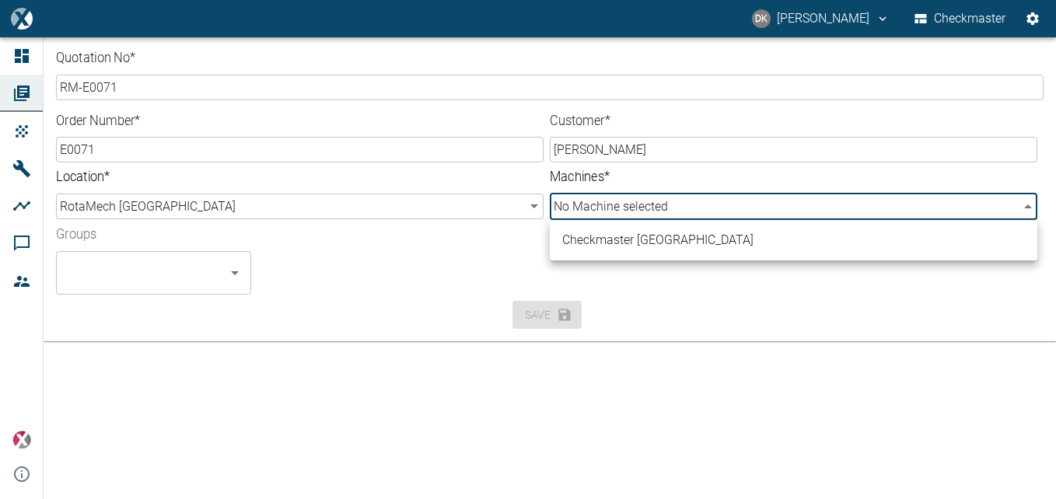
click at [631, 242] on li "Checkmaster [GEOGRAPHIC_DATA]" at bounding box center [794, 240] width 488 height 28
type input "857ee7c5-b696-4b70-8422-cf18f3fa6f86"
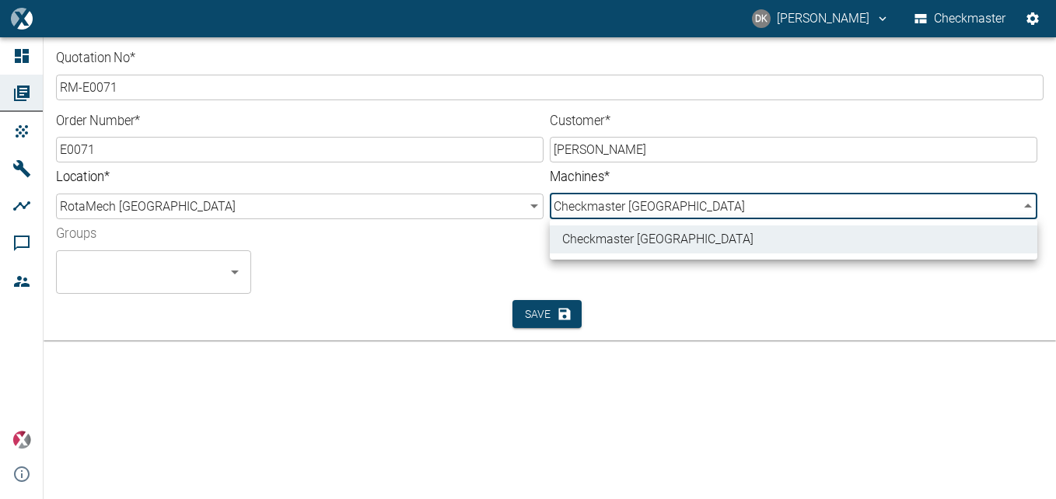
click at [166, 278] on div at bounding box center [528, 249] width 1056 height 499
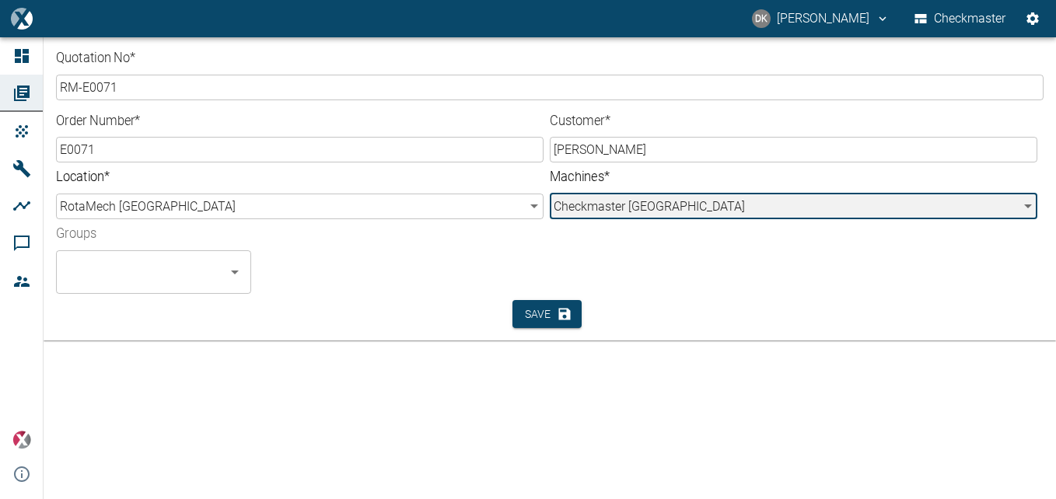
click at [222, 282] on div "​" at bounding box center [153, 272] width 195 height 44
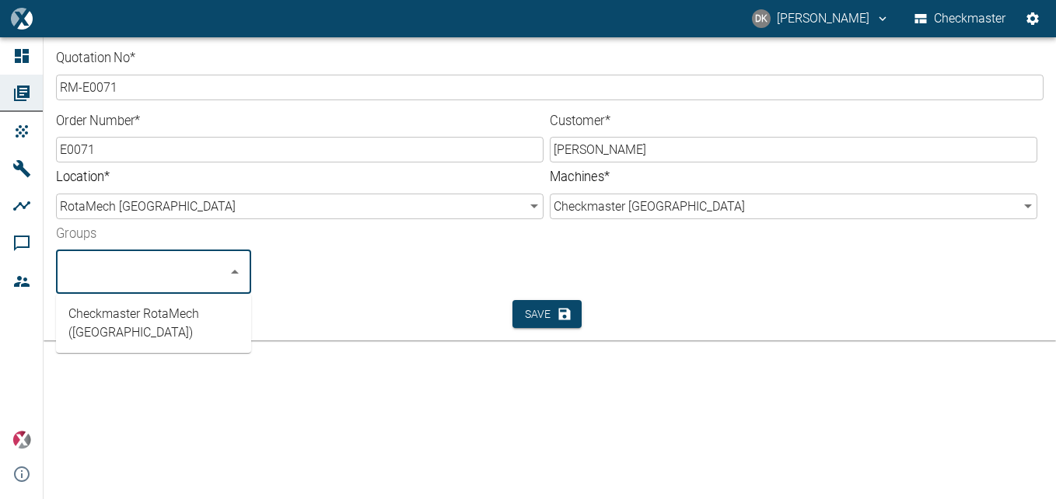
click at [173, 317] on li "Checkmaster RotaMech (South Africa)" at bounding box center [153, 323] width 195 height 47
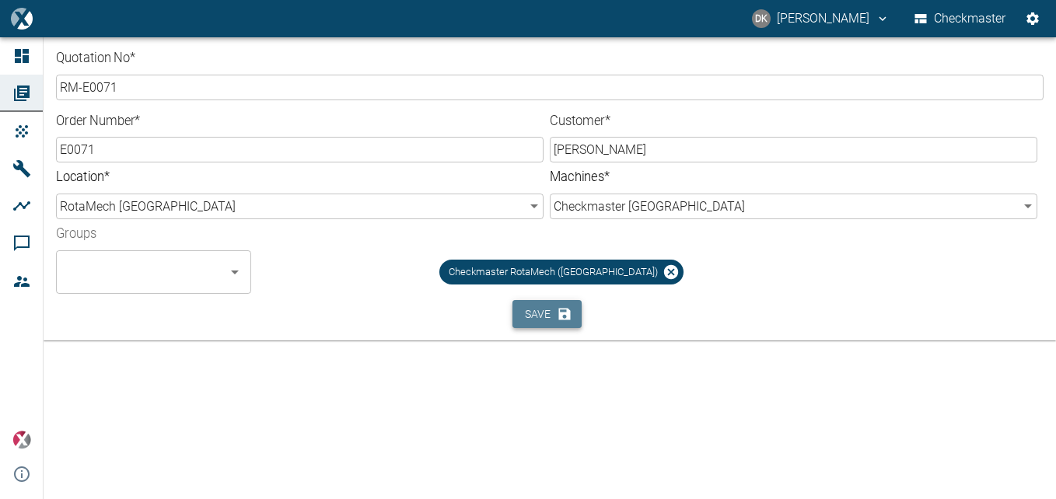
click at [546, 311] on button "Save" at bounding box center [547, 314] width 69 height 29
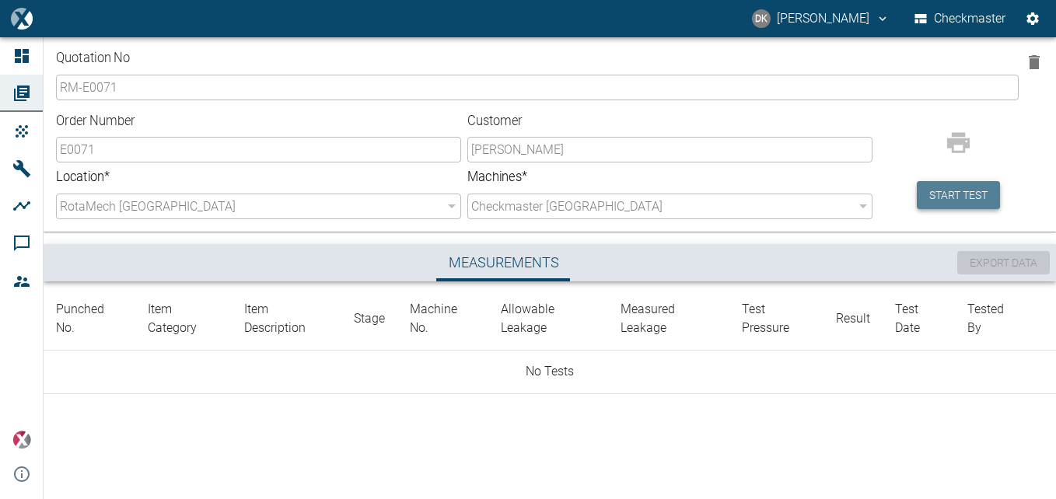
click at [964, 189] on button "Start test" at bounding box center [958, 195] width 83 height 29
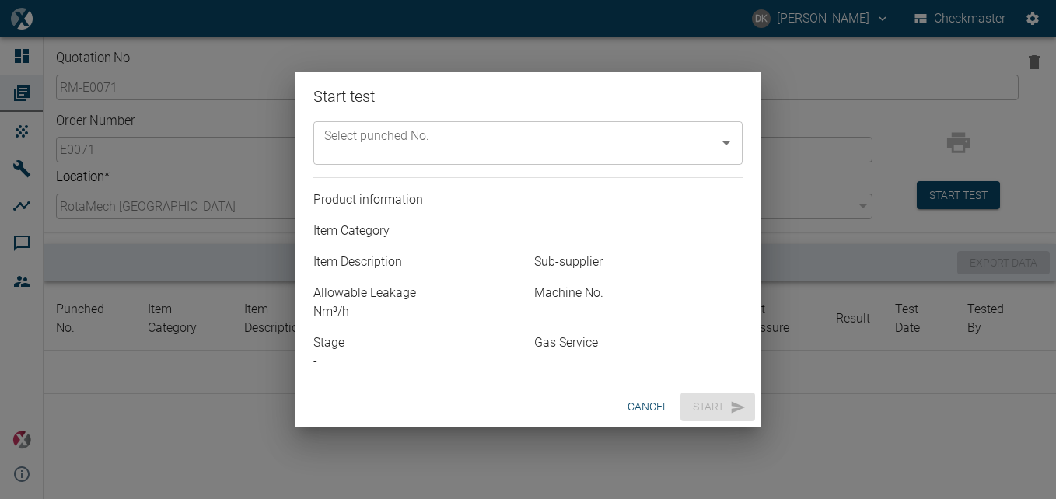
click at [642, 140] on input "Select punched No." at bounding box center [516, 143] width 392 height 30
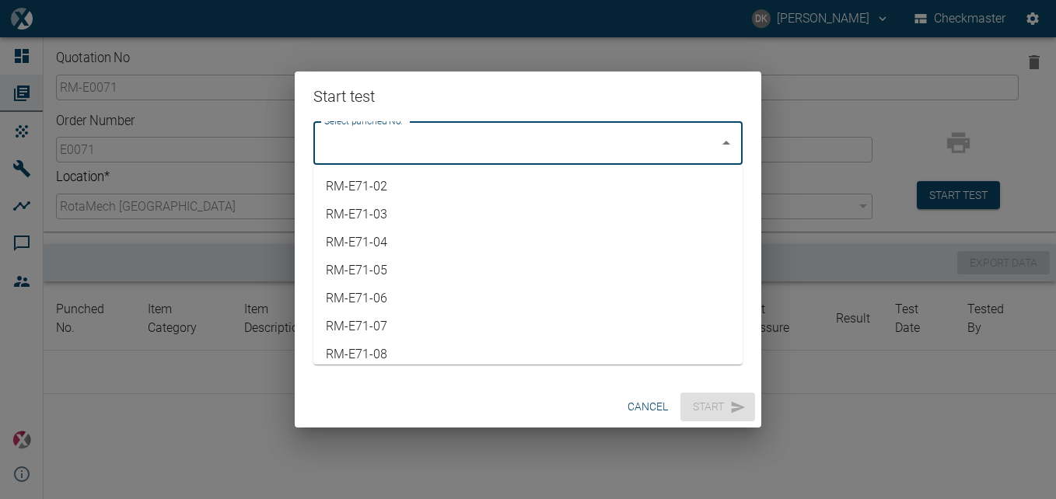
scroll to position [1010, 0]
click at [365, 184] on li "RM-E71-01" at bounding box center [527, 183] width 429 height 28
type input "RM-E71-01"
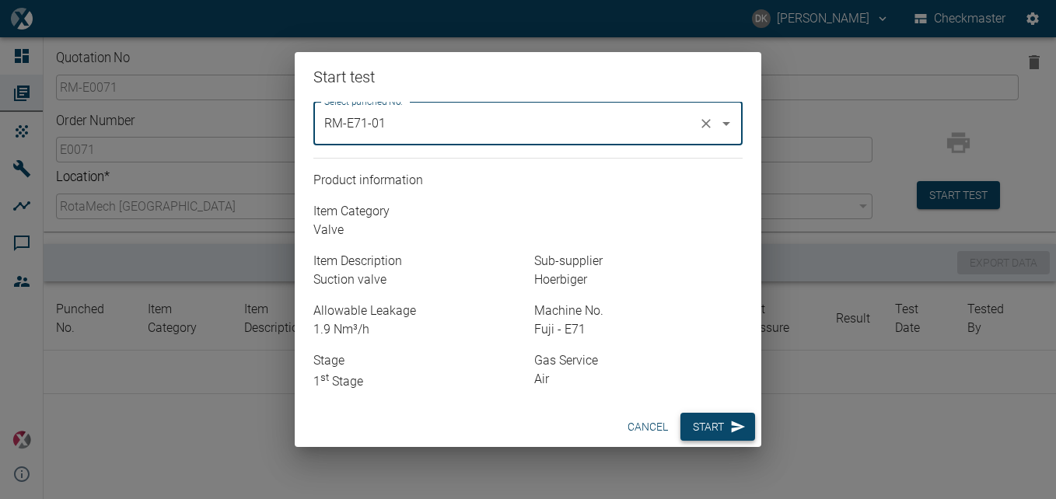
click at [715, 433] on button "Start" at bounding box center [718, 427] width 75 height 29
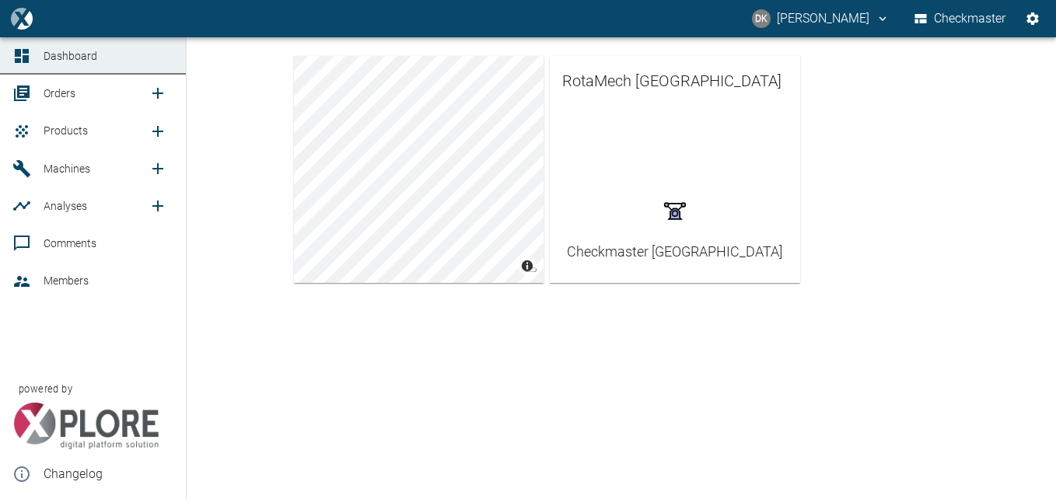
click at [86, 164] on span "Machines" at bounding box center [67, 169] width 47 height 12
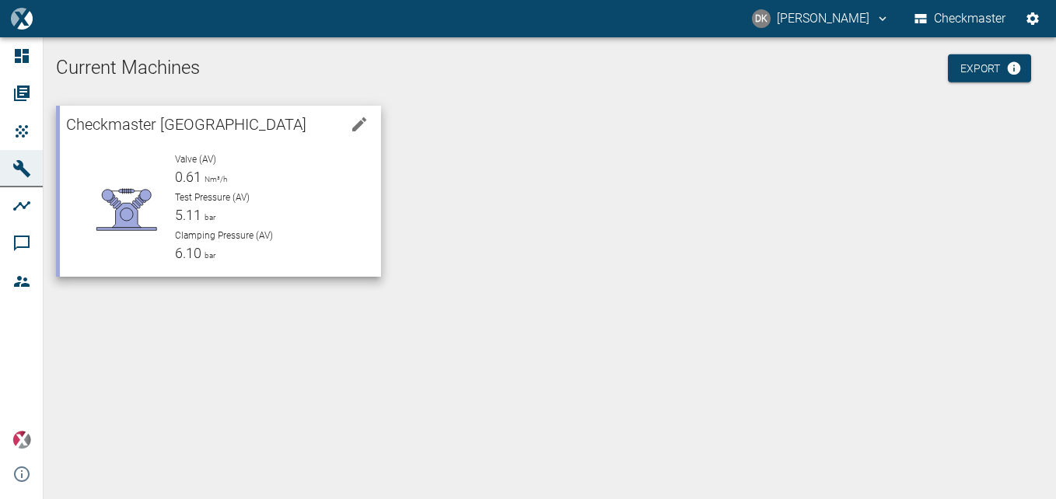
click at [252, 208] on div "Test Pressure (AV) 5.11 bar" at bounding box center [272, 208] width 194 height 35
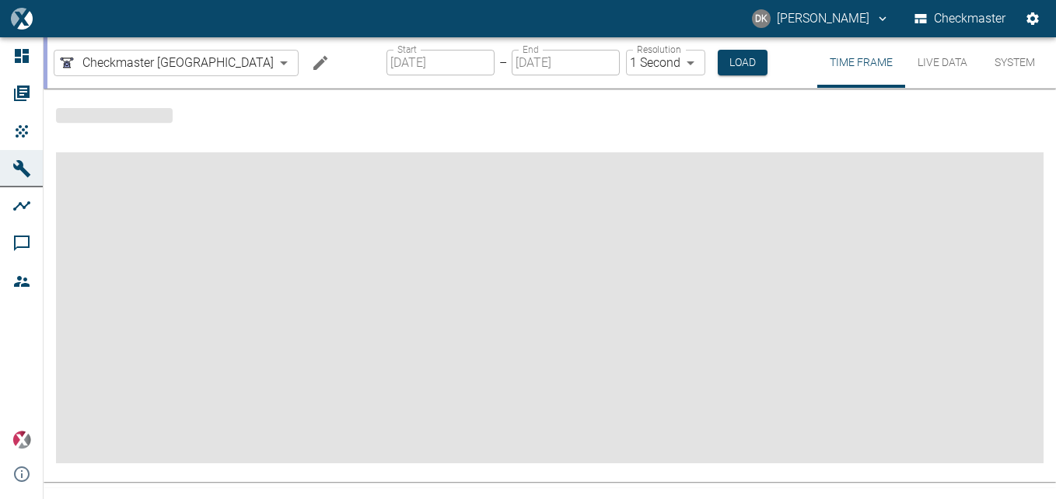
click at [918, 59] on button "Live Data" at bounding box center [942, 62] width 75 height 51
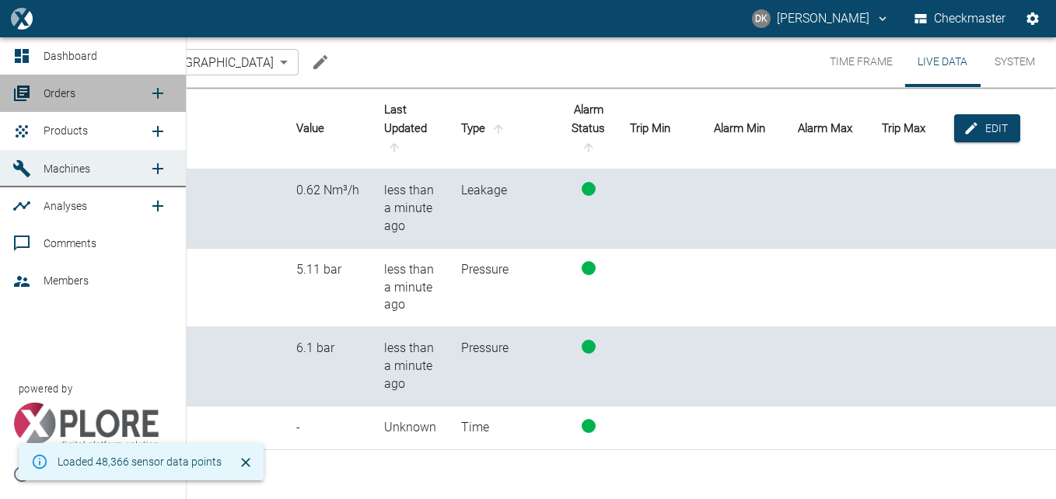
click at [72, 90] on span "Orders" at bounding box center [60, 93] width 32 height 12
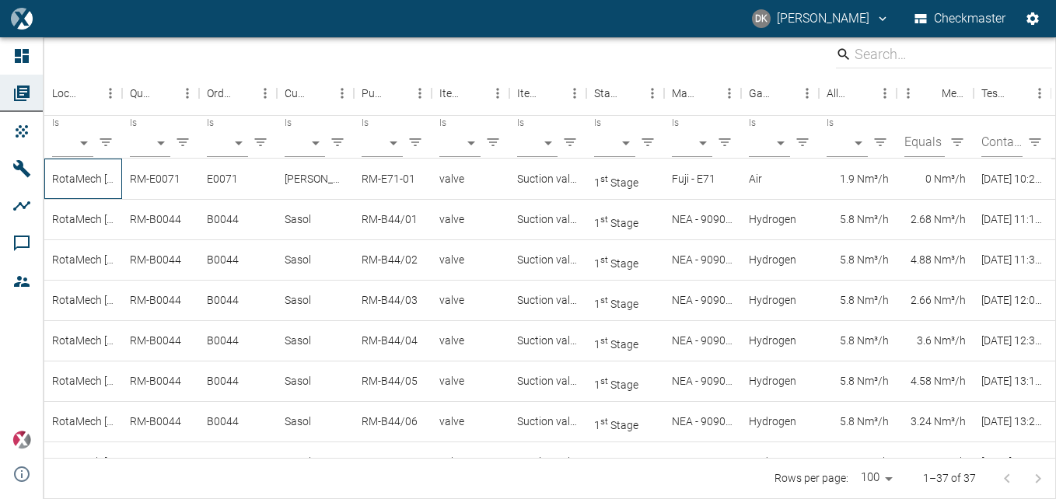
click at [77, 185] on div "RotaMech [GEOGRAPHIC_DATA]" at bounding box center [83, 179] width 78 height 40
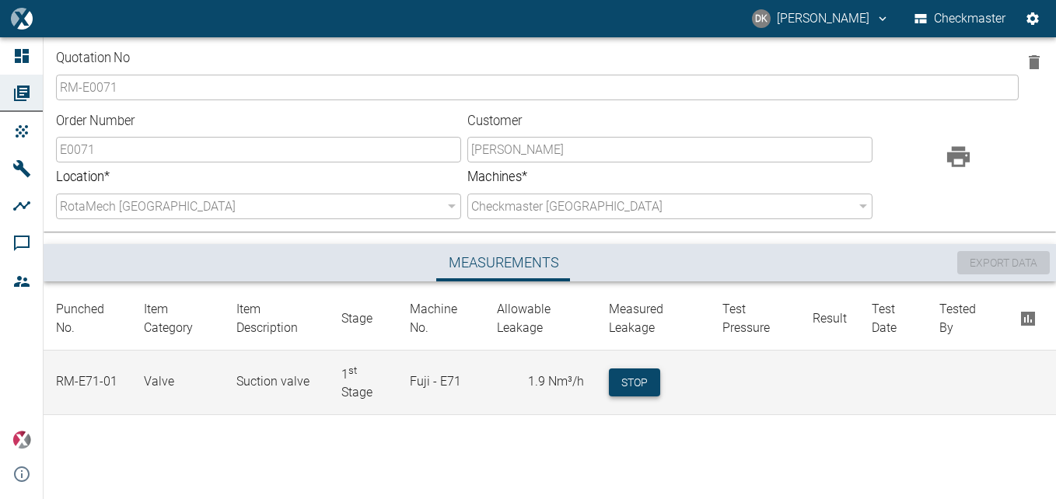
click at [646, 387] on button "Stop" at bounding box center [634, 383] width 51 height 29
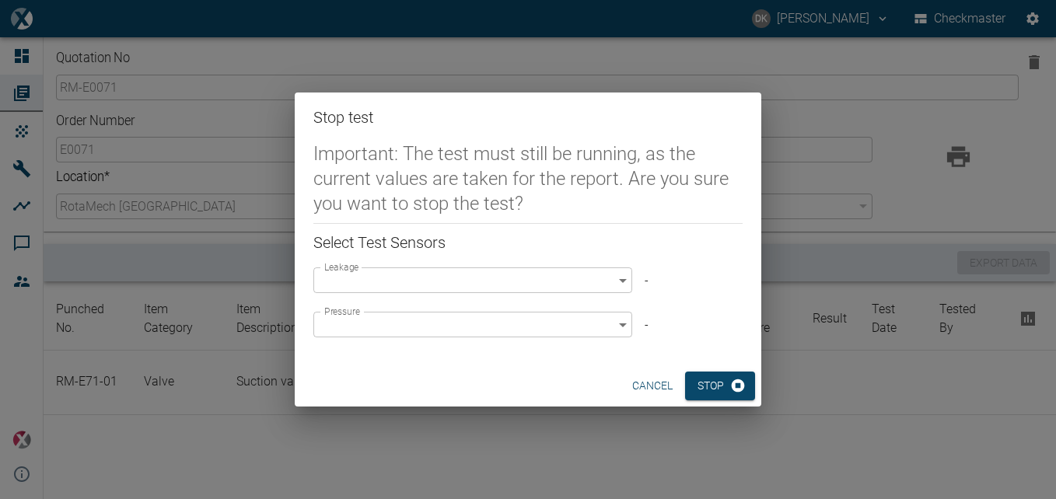
click at [614, 284] on body "DK Donovan Kennelly Checkmaster Dashboard Orders Products Machines Analyses Com…" at bounding box center [528, 249] width 1056 height 499
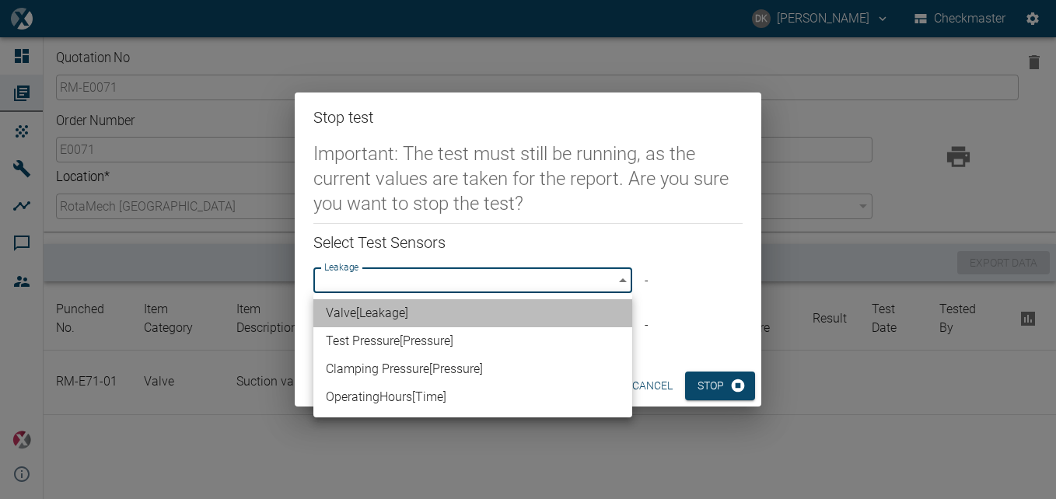
click at [548, 318] on li "Valve [ Leakage ]" at bounding box center [472, 313] width 319 height 28
type input "bdcbf636-536a-4a08-8bc8-9bbf7889c20f"
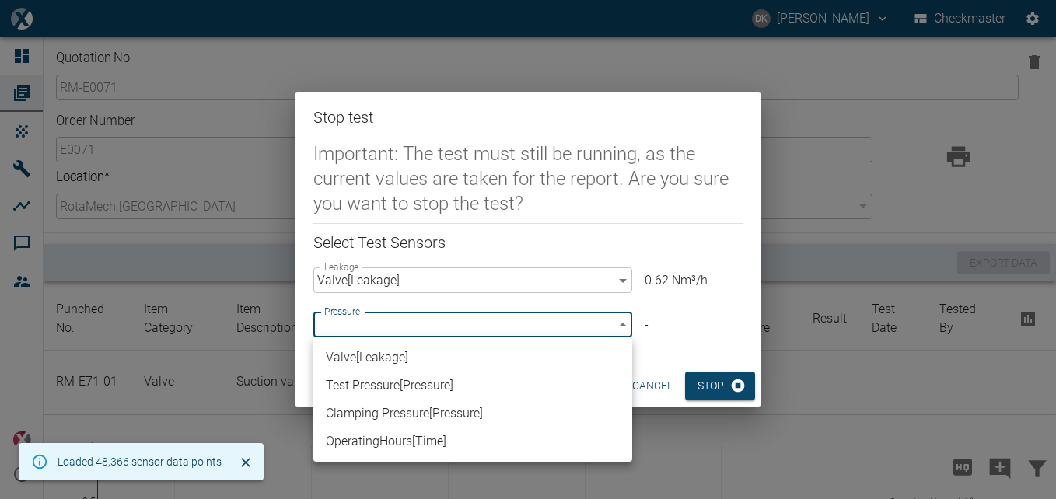
click at [535, 321] on body "DK Donovan Kennelly Checkmaster Dashboard Orders Products Machines Analyses Com…" at bounding box center [528, 249] width 1056 height 499
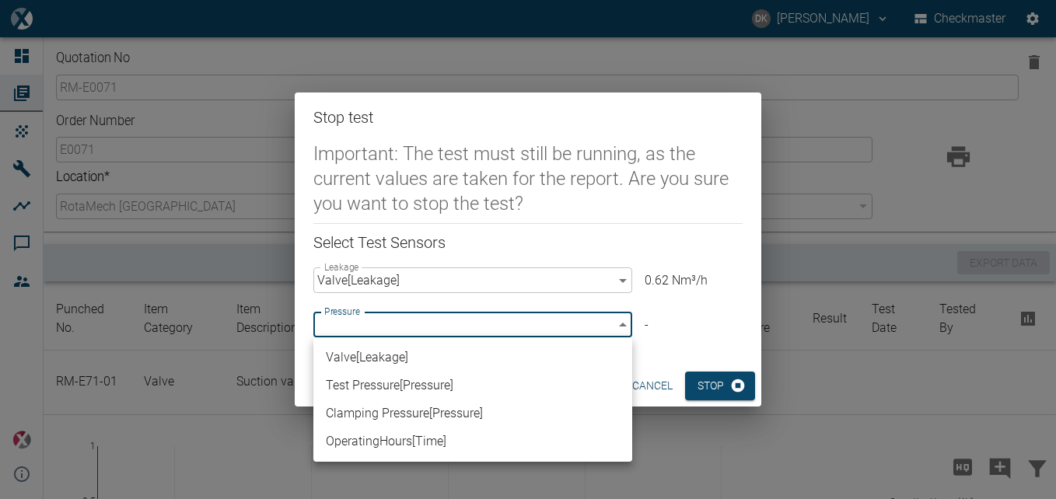
click at [447, 387] on li "Test Pressure [ Pressure ]" at bounding box center [472, 386] width 319 height 28
type input "38f4ef0c-6963-4eca-a3c7-c64a77f3f595"
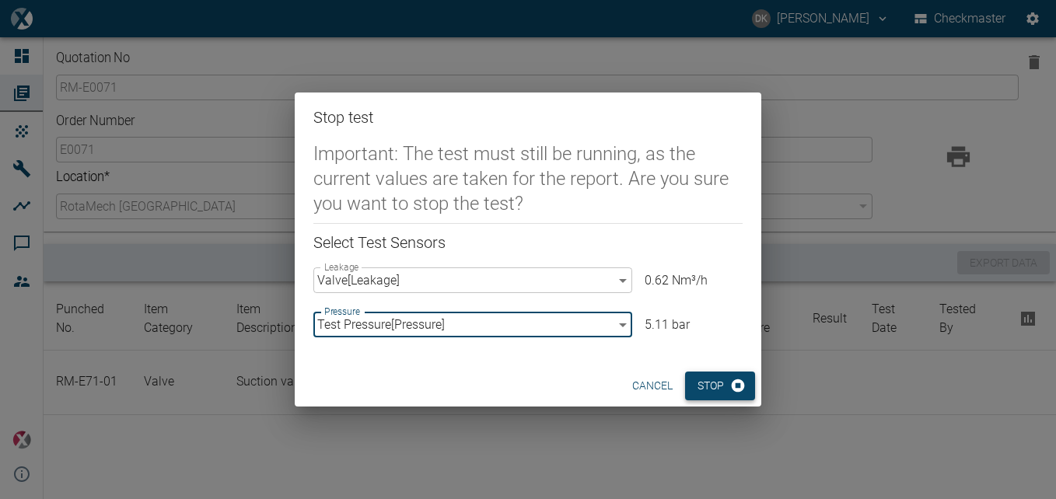
click at [719, 377] on button "Stop" at bounding box center [720, 386] width 70 height 29
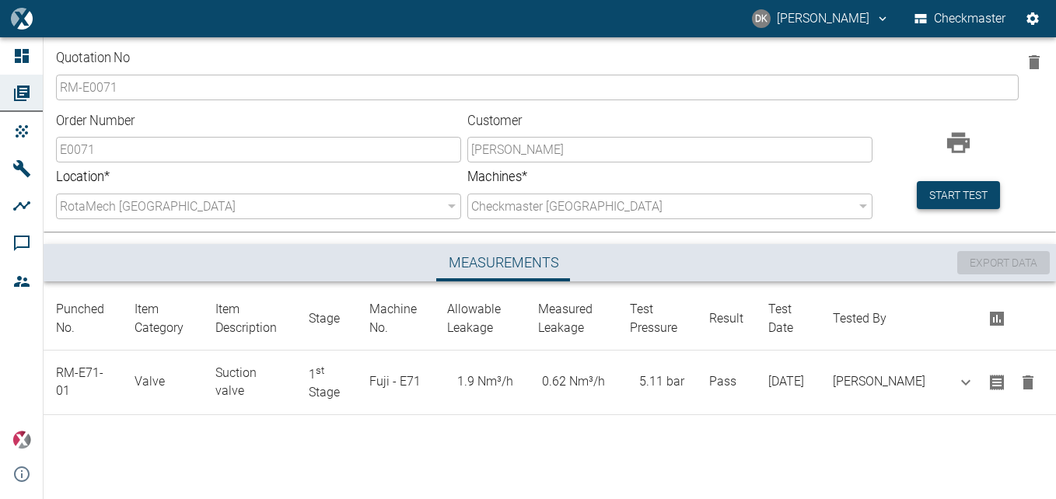
click at [962, 198] on button "Start test" at bounding box center [958, 195] width 83 height 29
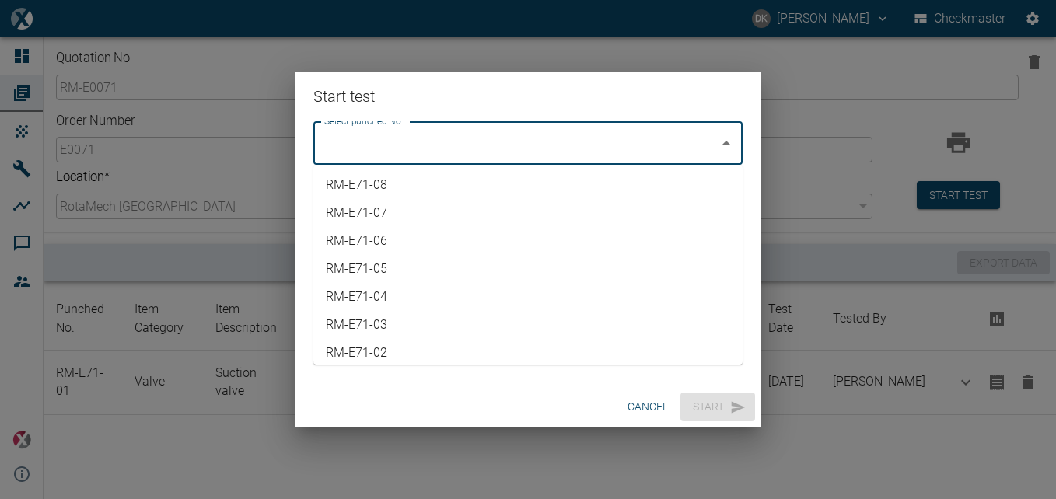
click at [561, 140] on input "Select punched No." at bounding box center [516, 143] width 392 height 30
click at [417, 349] on li "RM-E71-02" at bounding box center [527, 353] width 429 height 28
type input "RM-E71-02"
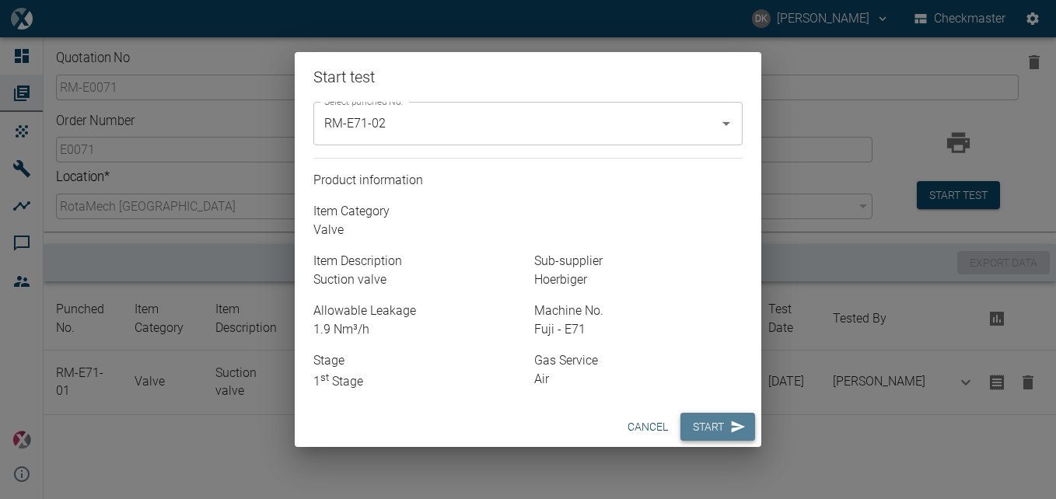
click at [716, 426] on button "Start" at bounding box center [718, 427] width 75 height 29
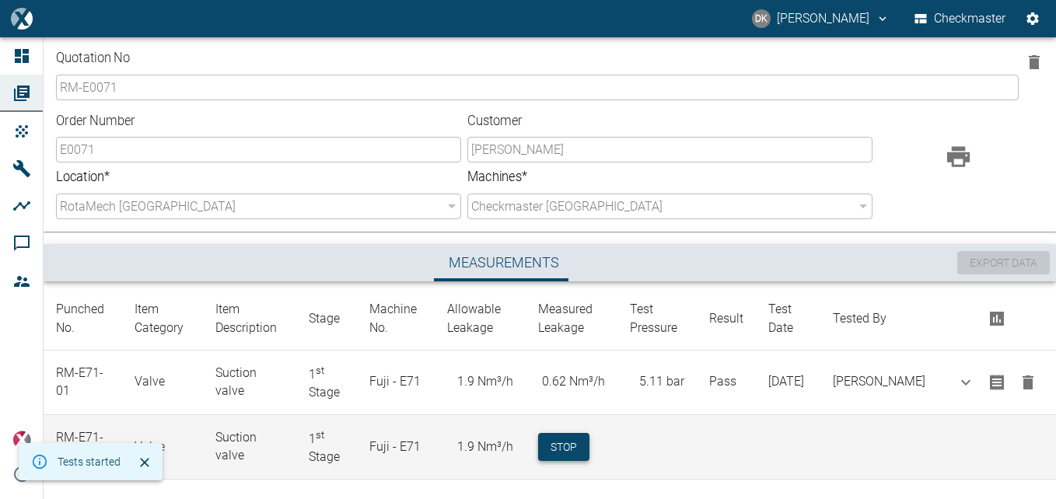
click at [566, 442] on button "Stop" at bounding box center [563, 447] width 51 height 29
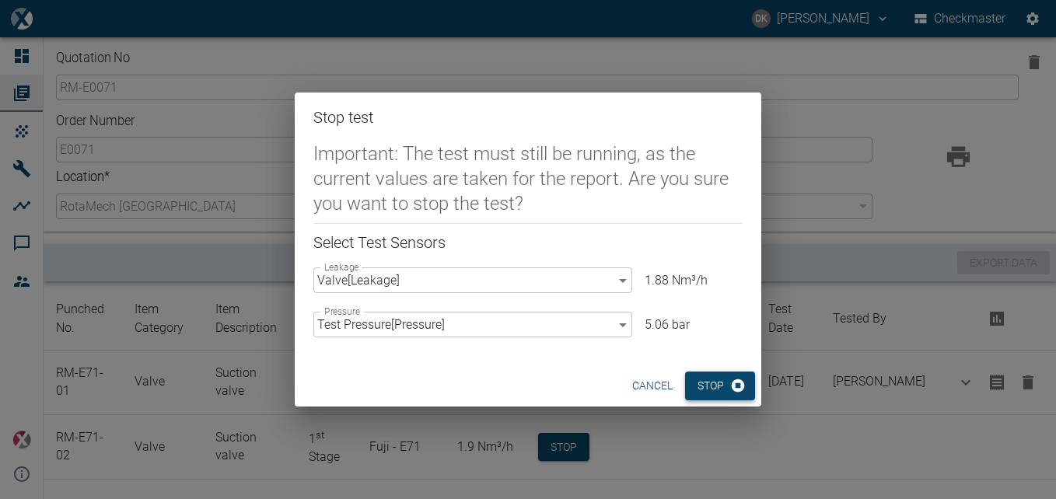
click at [734, 388] on icon "button" at bounding box center [738, 386] width 13 height 13
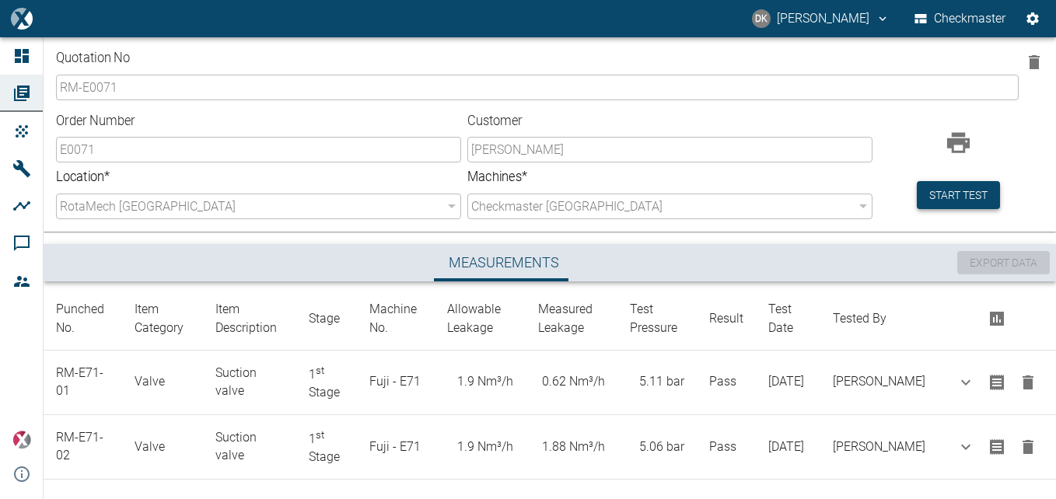
click at [933, 191] on button "Start test" at bounding box center [958, 195] width 83 height 29
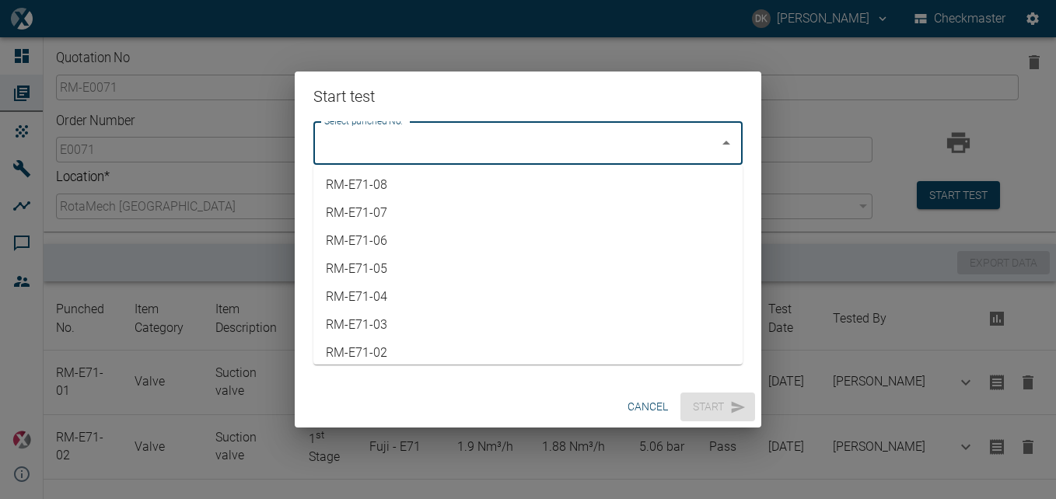
click at [611, 129] on input "Select punched No." at bounding box center [516, 143] width 392 height 30
click at [429, 329] on li "RM-E71-03" at bounding box center [527, 325] width 429 height 28
type input "RM-E71-03"
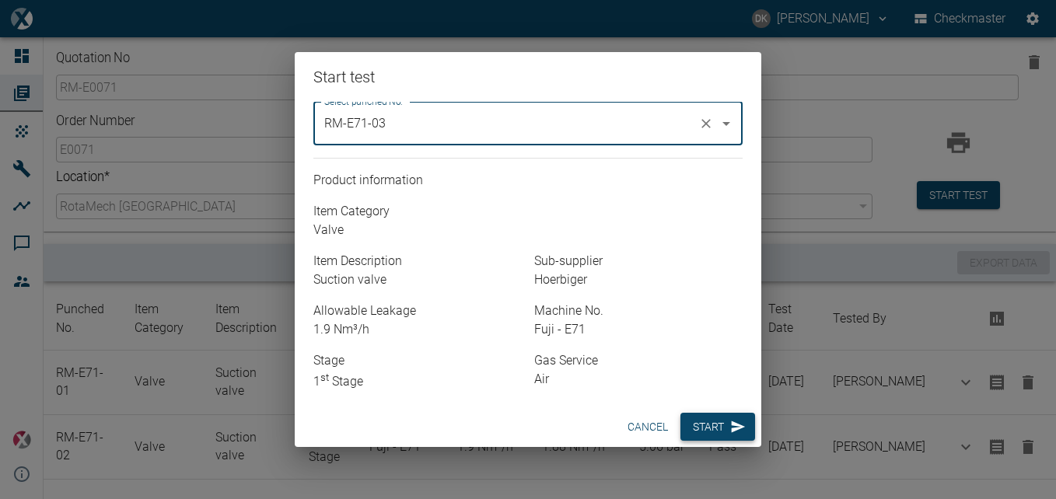
click at [714, 422] on button "Start" at bounding box center [718, 427] width 75 height 29
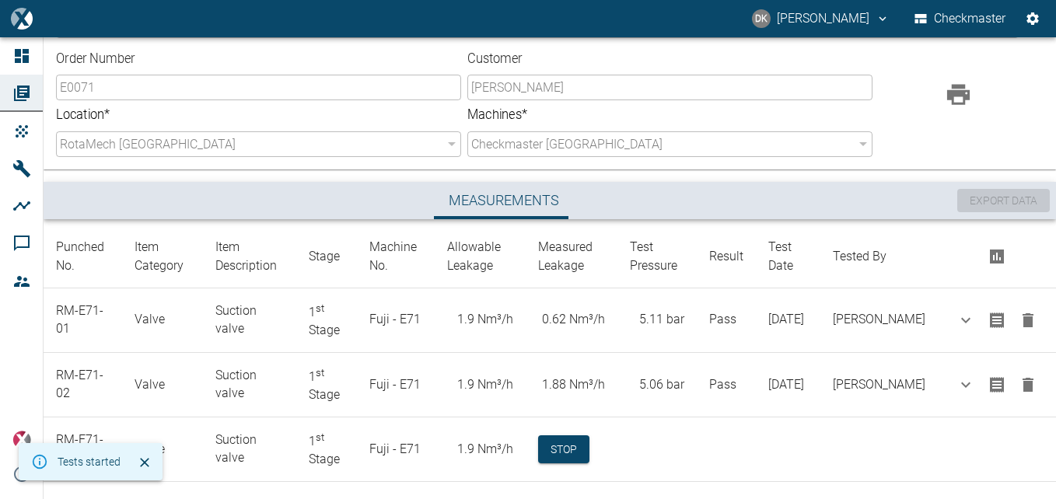
scroll to position [84, 0]
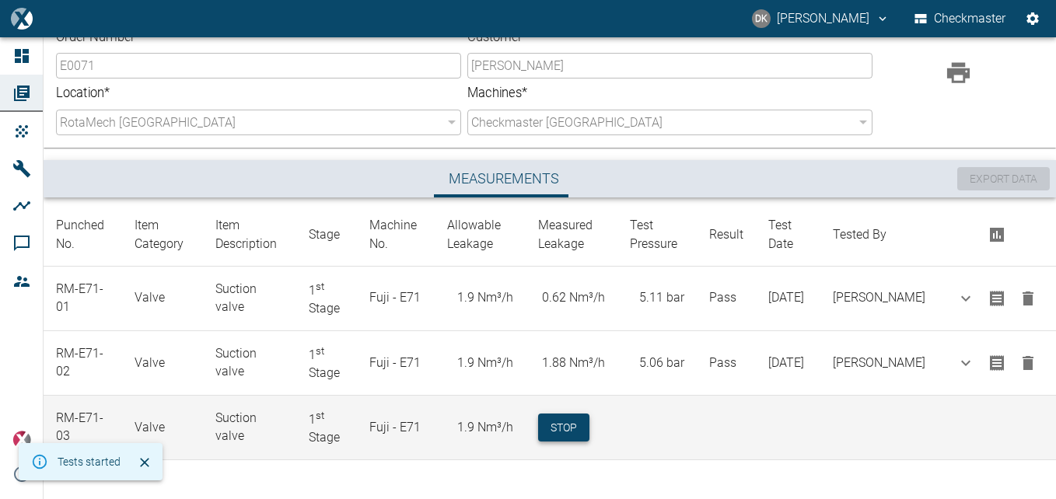
click at [568, 425] on button "Stop" at bounding box center [563, 428] width 51 height 29
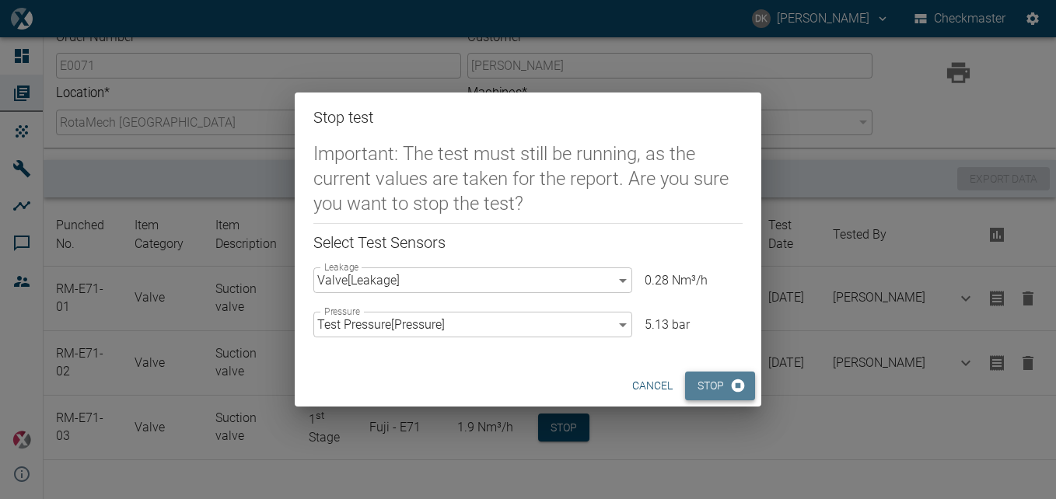
click at [723, 380] on button "Stop" at bounding box center [720, 386] width 70 height 29
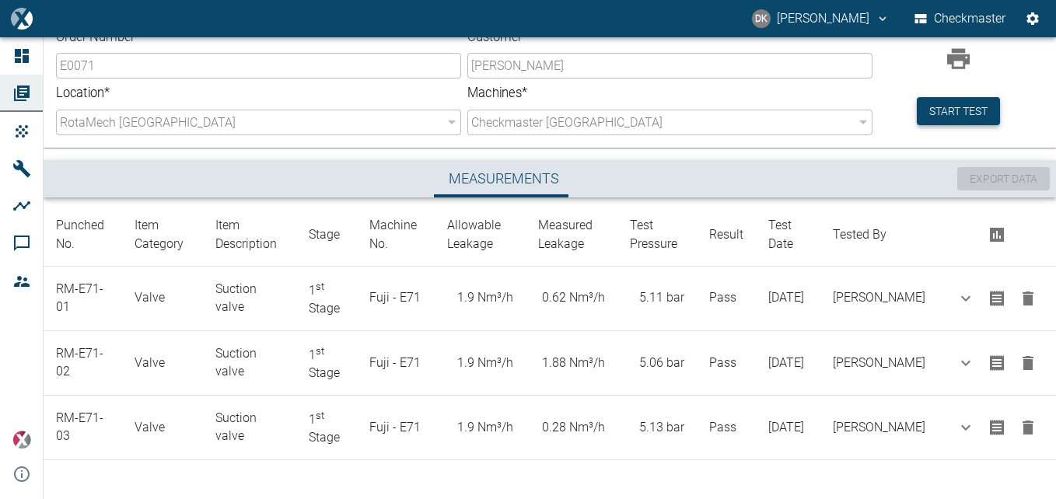
click at [965, 108] on button "Start test" at bounding box center [958, 111] width 83 height 29
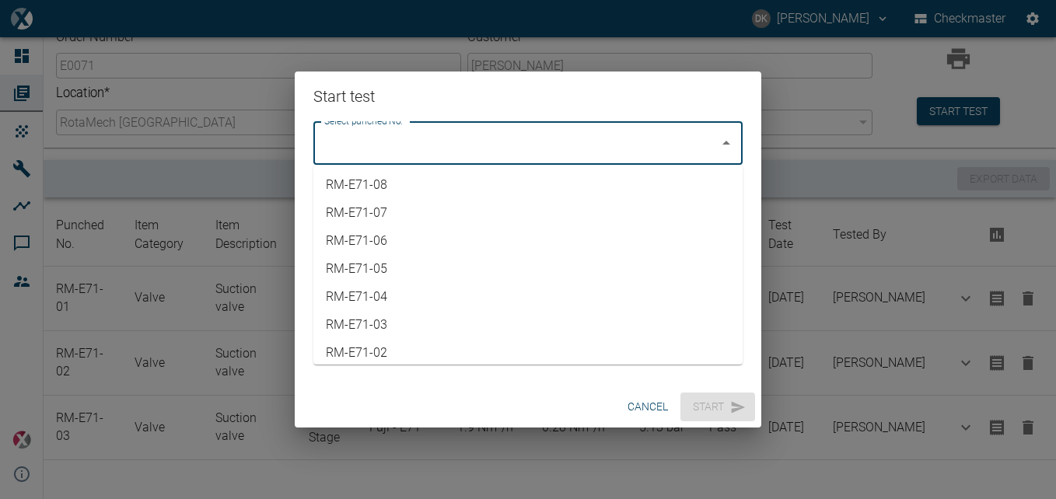
click at [616, 152] on input "Select punched No." at bounding box center [516, 143] width 392 height 30
click at [423, 294] on li "RM-E71-04" at bounding box center [527, 297] width 429 height 28
type input "RM-E71-04"
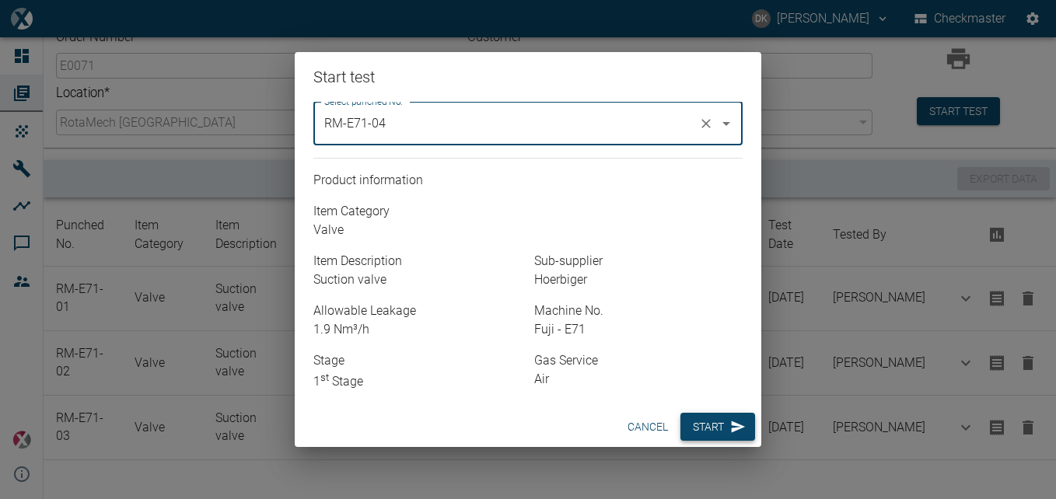
click at [713, 419] on button "Start" at bounding box center [718, 427] width 75 height 29
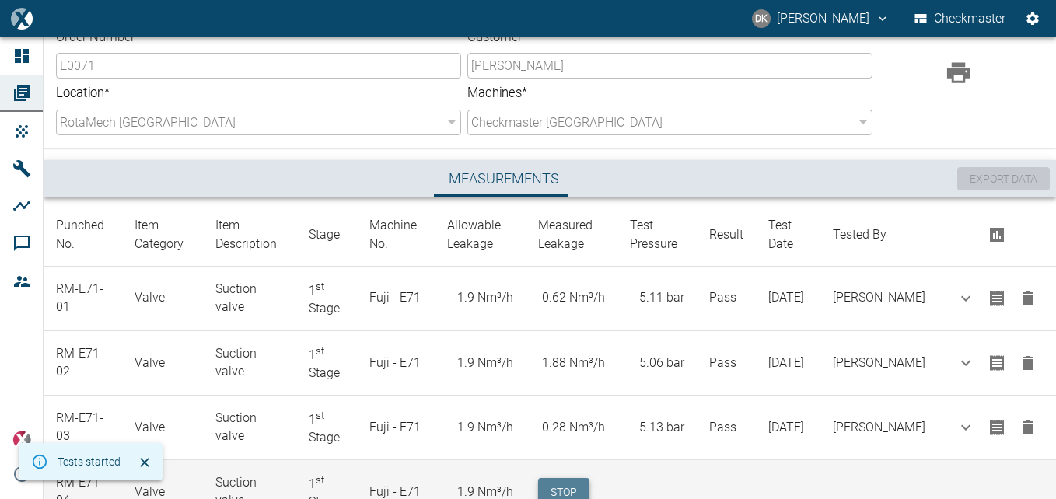
click at [557, 479] on button "Stop" at bounding box center [563, 492] width 51 height 29
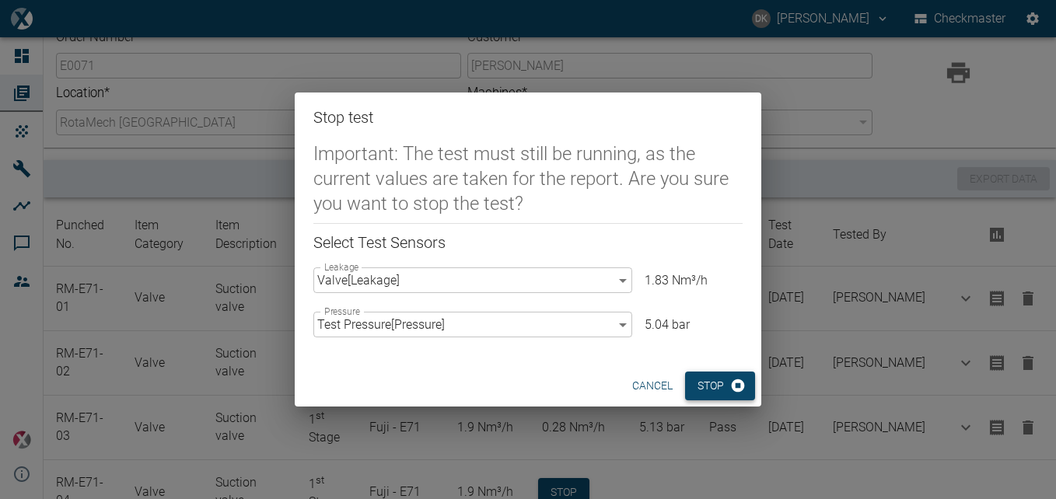
click at [714, 380] on button "Stop" at bounding box center [720, 386] width 70 height 29
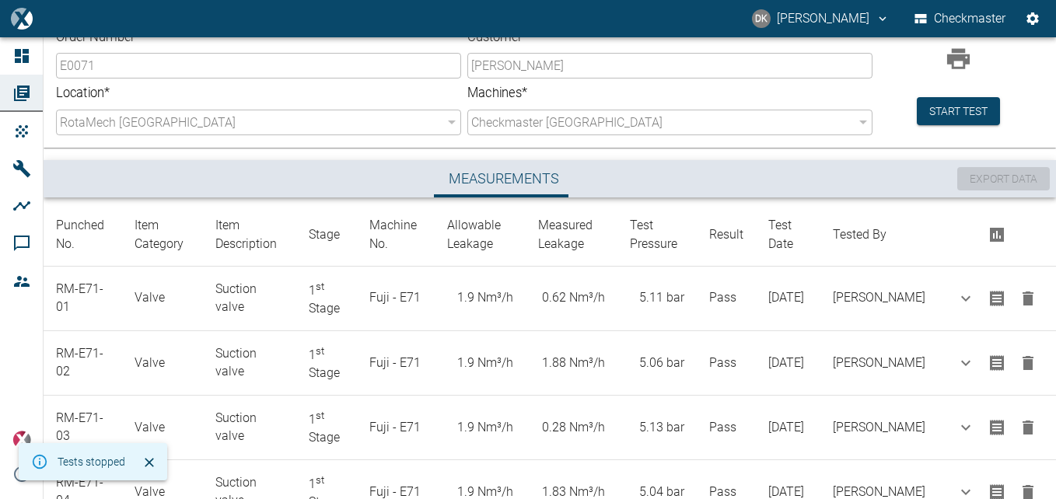
click at [714, 380] on td "Pass" at bounding box center [726, 363] width 59 height 65
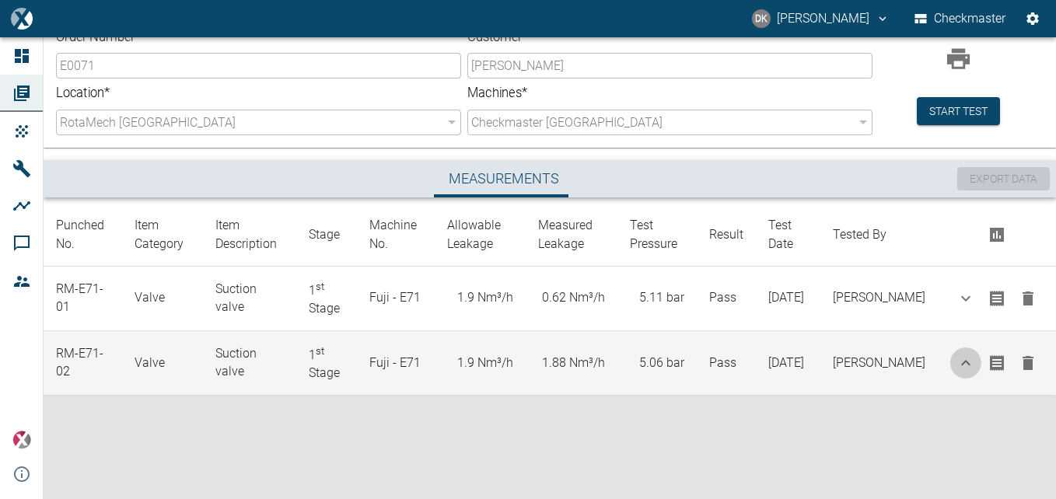
click at [961, 364] on icon "button" at bounding box center [965, 362] width 9 height 5
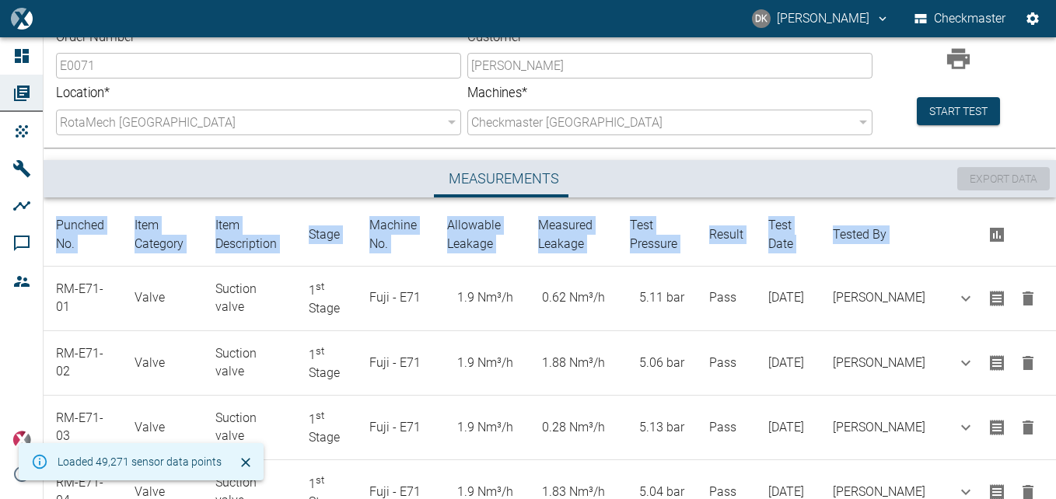
drag, startPoint x: 1052, startPoint y: 250, endPoint x: 1055, endPoint y: 326, distance: 75.5
click at [1055, 326] on main "Loaded 49,271 sensor data points Quotation No RM-E0071 ​ Order Number E0071 ​ C…" at bounding box center [528, 268] width 1056 height 462
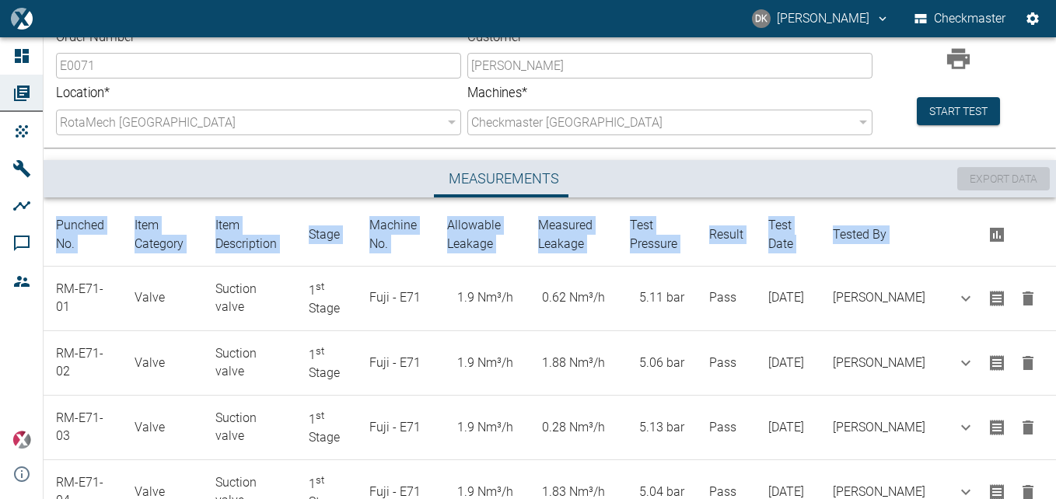
drag, startPoint x: 1052, startPoint y: 207, endPoint x: 1056, endPoint y: 254, distance: 46.8
click at [1056, 254] on main "Quotation No RM-E0071 ​ Order Number E0071 ​ Customer Arcelor Mittal ​ Location…" at bounding box center [528, 268] width 1056 height 462
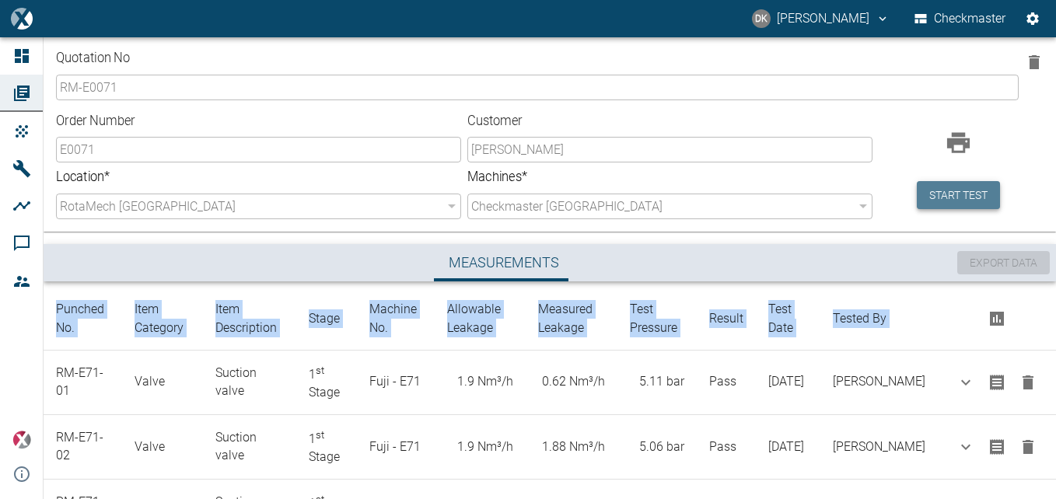
click at [945, 199] on button "Start test" at bounding box center [958, 195] width 83 height 29
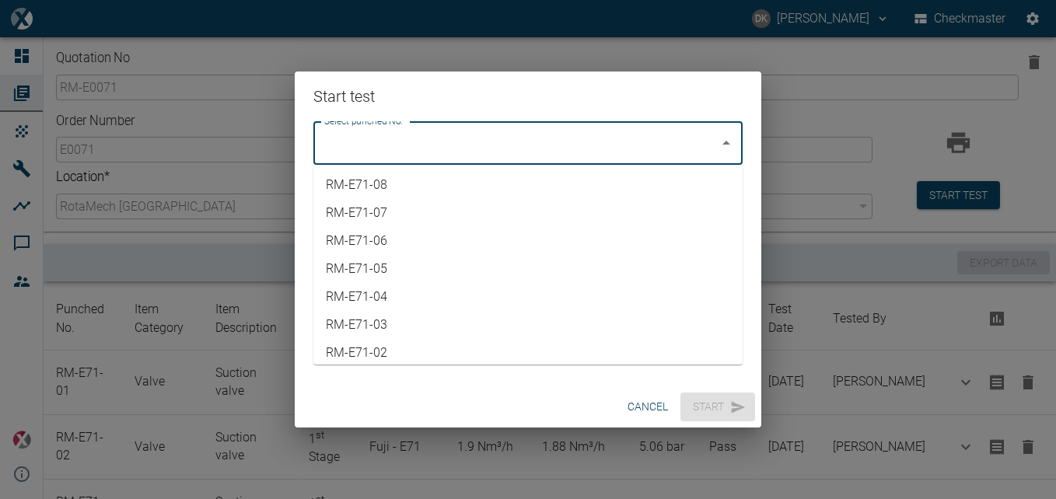
click at [569, 145] on input "Select punched No." at bounding box center [516, 143] width 392 height 30
click at [426, 273] on li "RM-E71-05" at bounding box center [527, 269] width 429 height 28
type input "RM-E71-05"
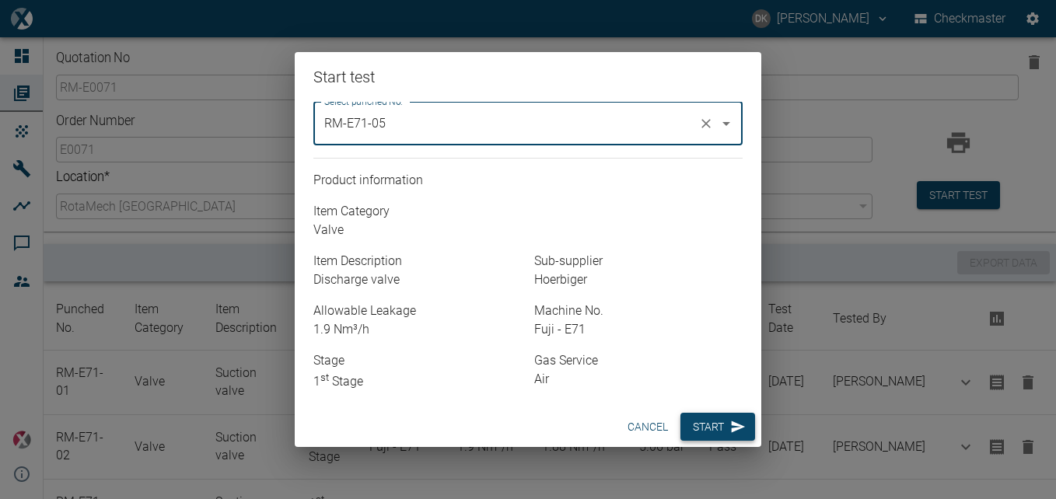
click at [718, 434] on button "Start" at bounding box center [718, 427] width 75 height 29
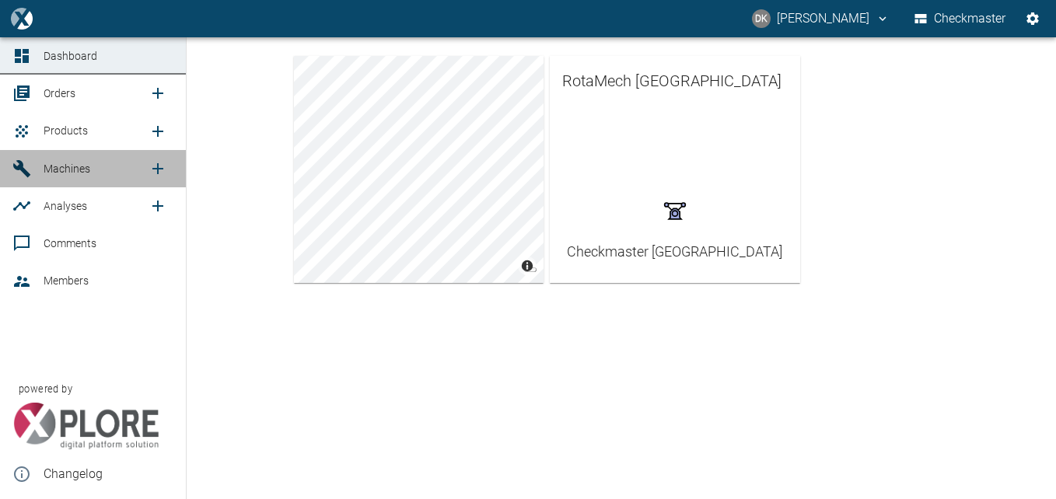
click at [61, 168] on span "Machines" at bounding box center [67, 169] width 47 height 12
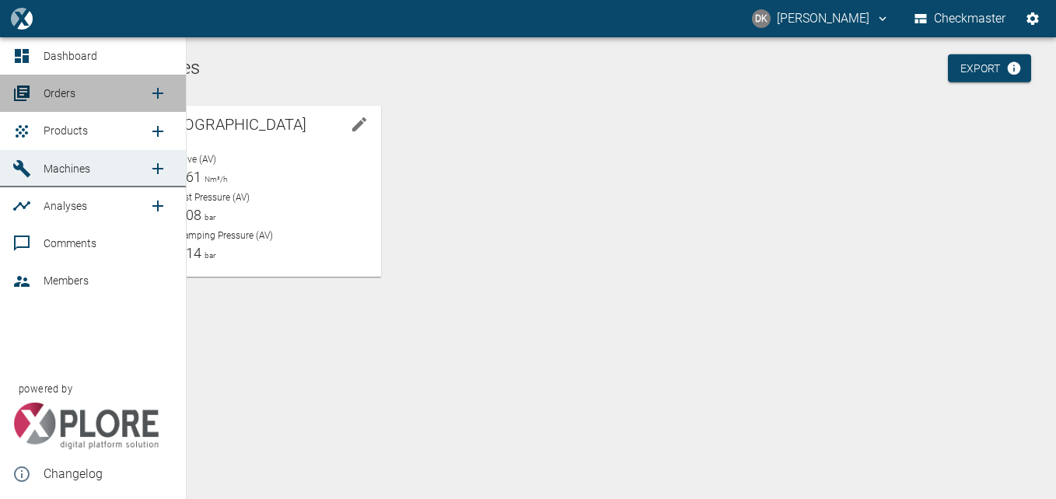
click at [71, 94] on span "Orders" at bounding box center [60, 93] width 32 height 12
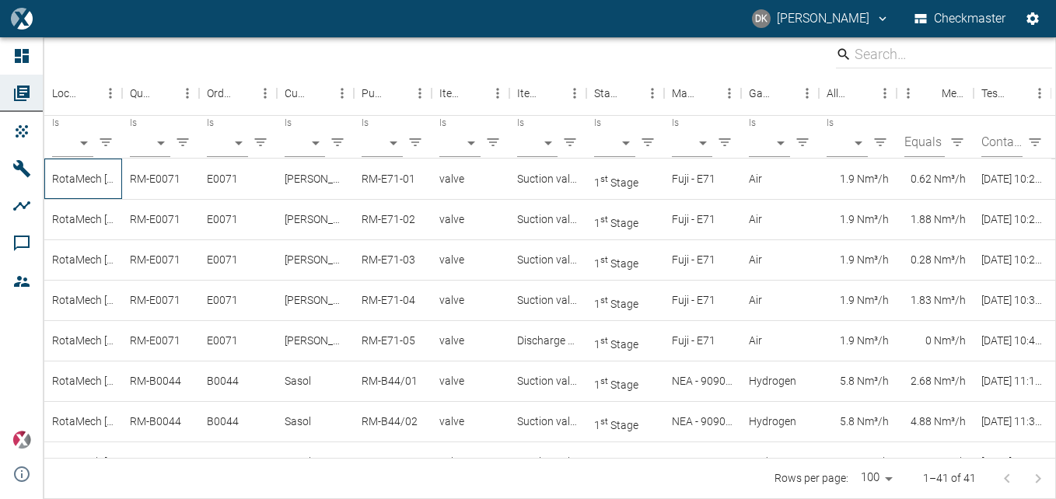
click at [93, 175] on div "RotaMech [GEOGRAPHIC_DATA]" at bounding box center [83, 179] width 78 height 40
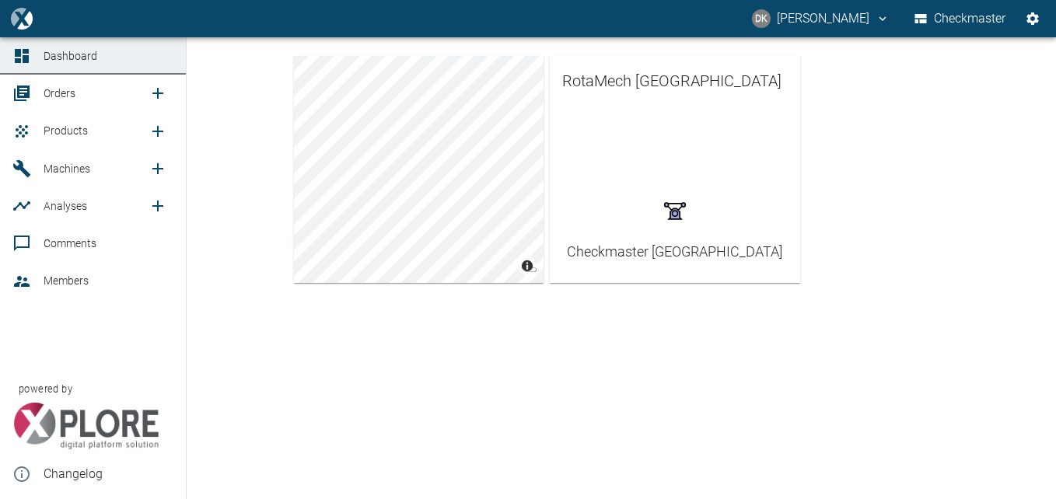
click at [79, 156] on link "Machines" at bounding box center [93, 168] width 186 height 37
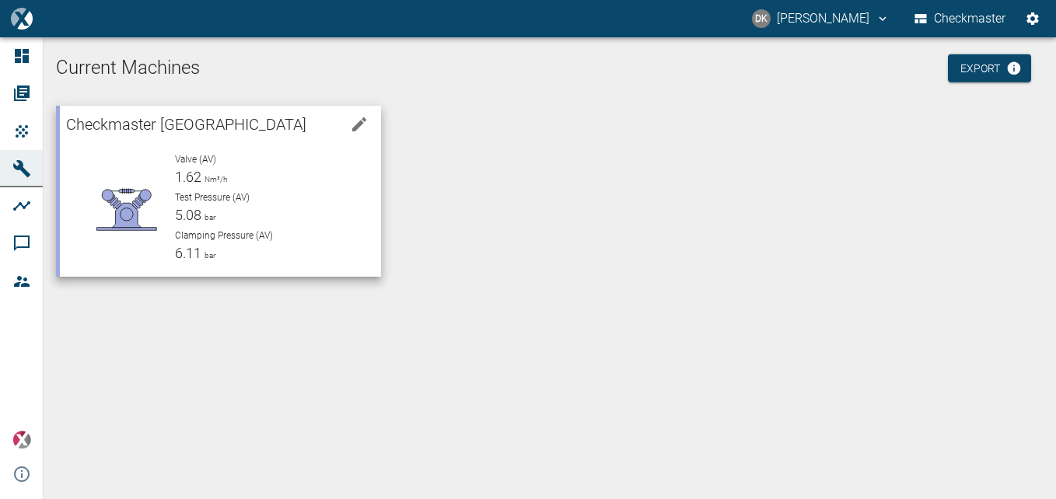
click at [261, 183] on div "Valve (AV) 1.62 Nm³/h" at bounding box center [272, 169] width 194 height 35
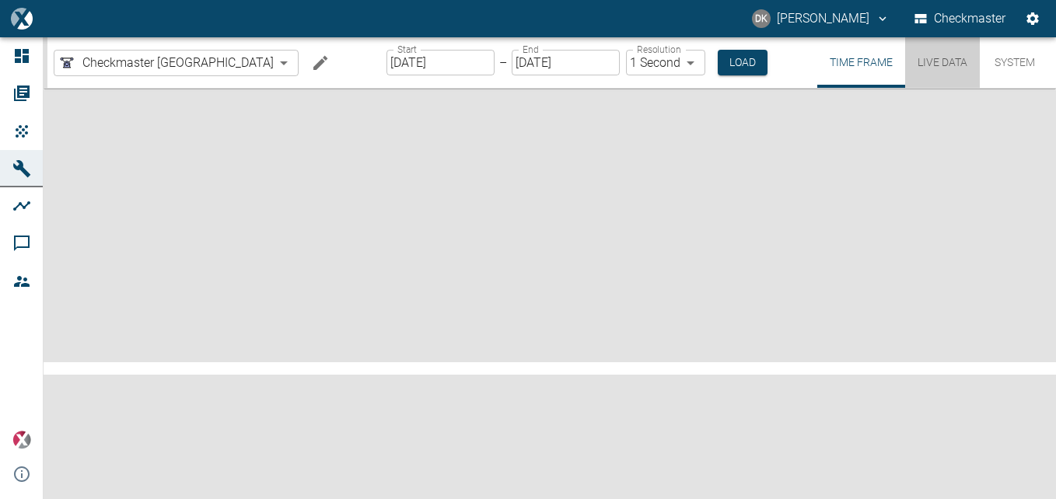
click at [933, 64] on button "Live Data" at bounding box center [942, 62] width 75 height 51
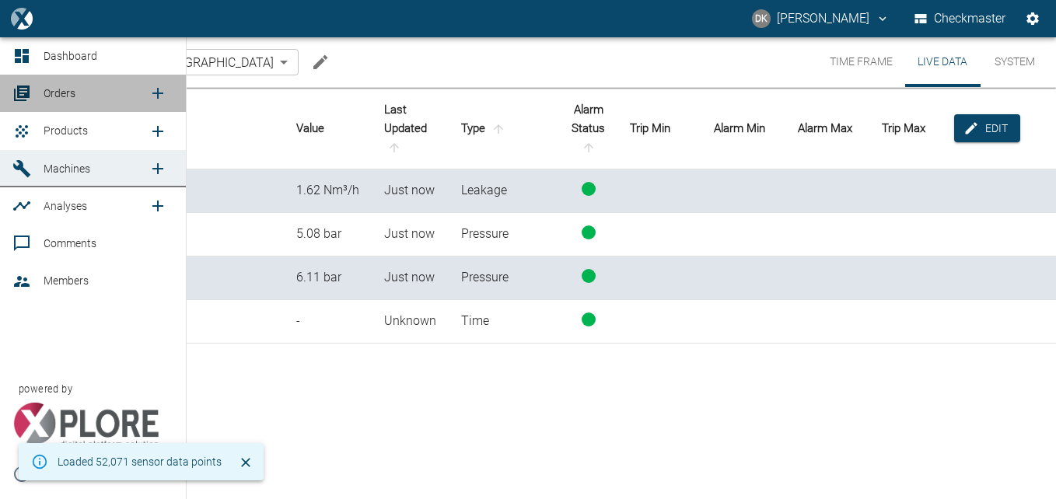
click at [66, 85] on span "Orders" at bounding box center [96, 93] width 105 height 19
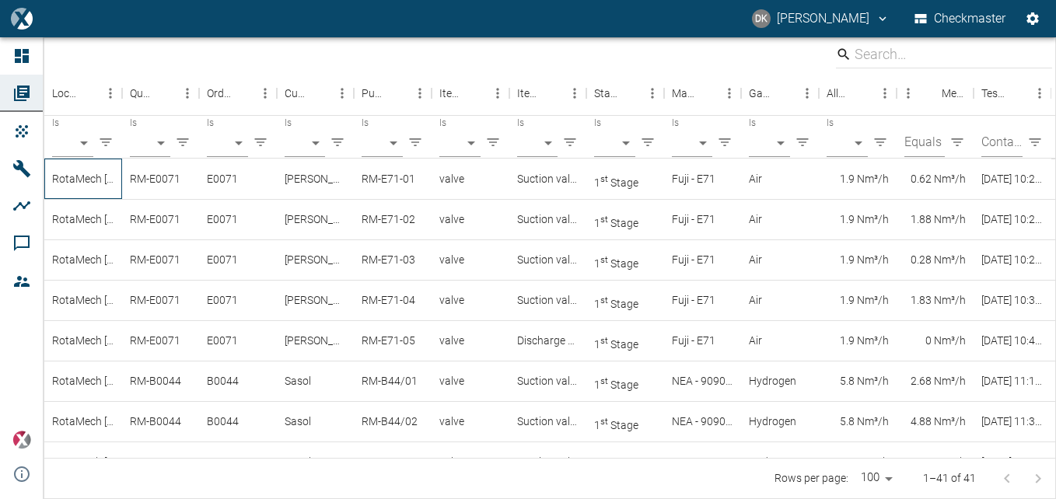
click at [90, 182] on div "RotaMech [GEOGRAPHIC_DATA]" at bounding box center [83, 179] width 78 height 40
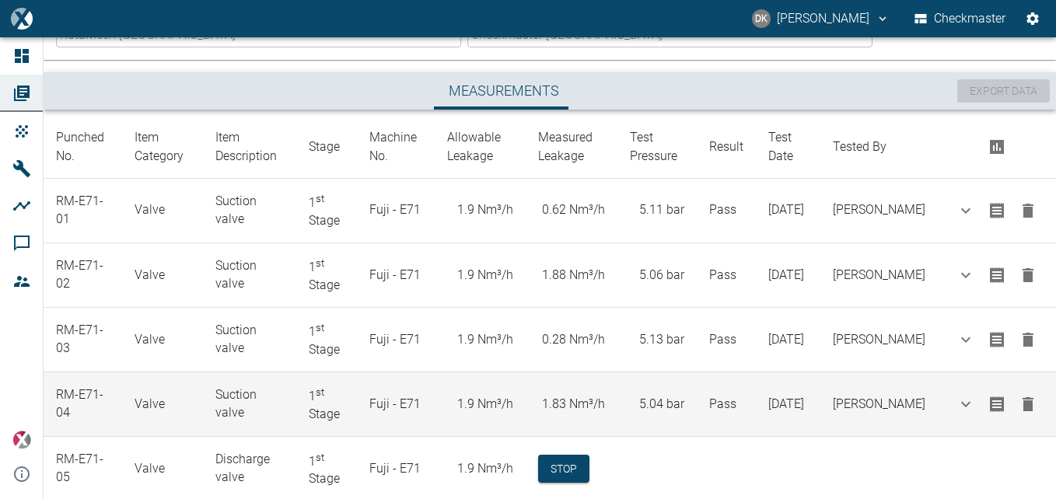
scroll to position [213, 0]
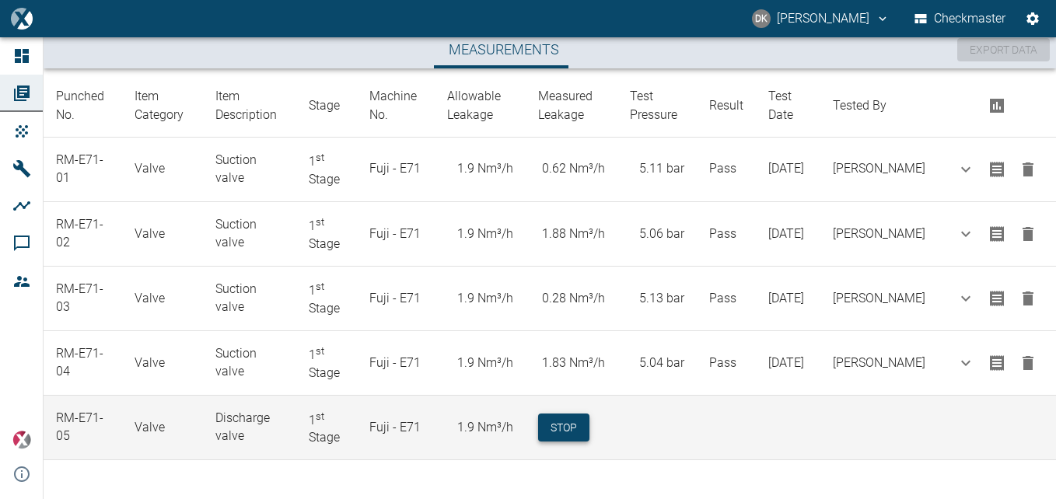
click at [573, 432] on button "Stop" at bounding box center [563, 428] width 51 height 29
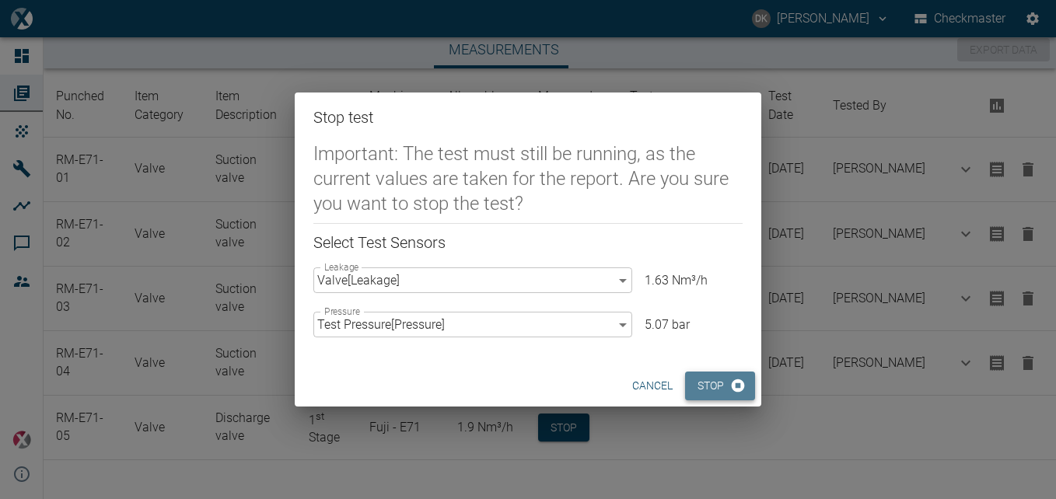
click at [726, 384] on button "Stop" at bounding box center [720, 386] width 70 height 29
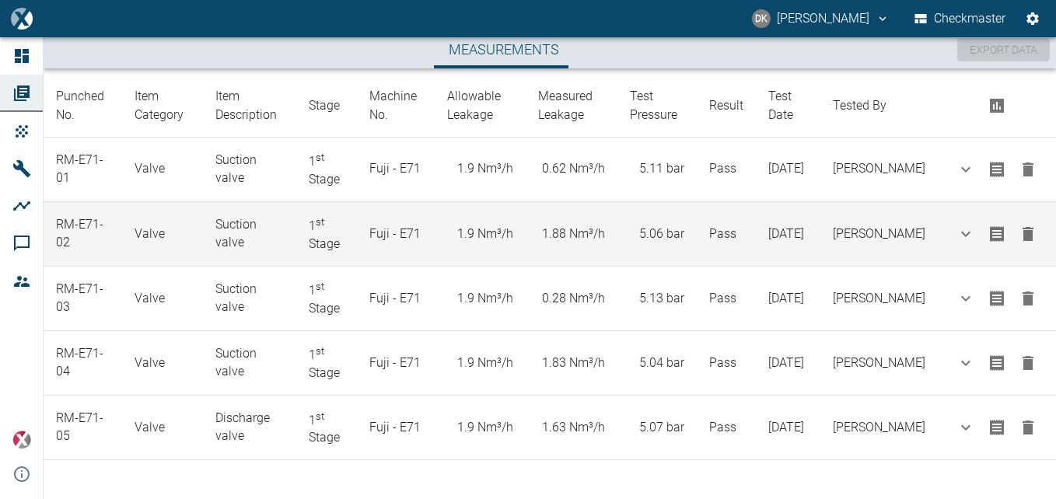
click at [1048, 223] on td at bounding box center [997, 234] width 118 height 65
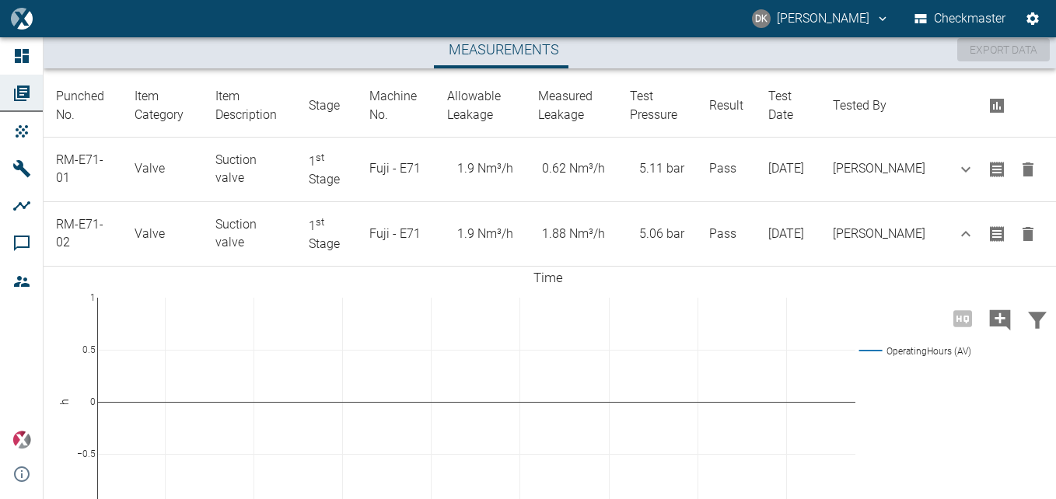
scroll to position [68, 0]
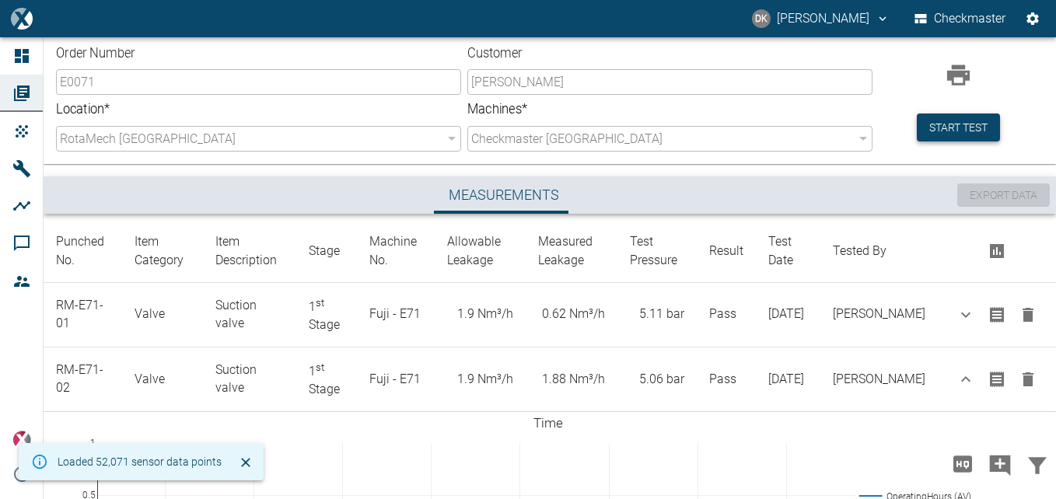
click at [959, 135] on button "Start test" at bounding box center [958, 128] width 83 height 29
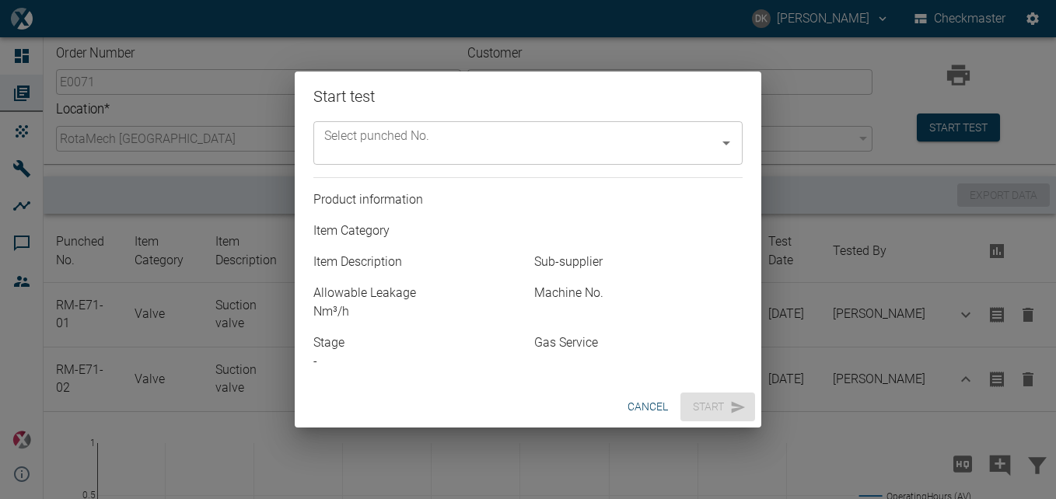
click at [527, 162] on div "Select punched No." at bounding box center [527, 143] width 429 height 44
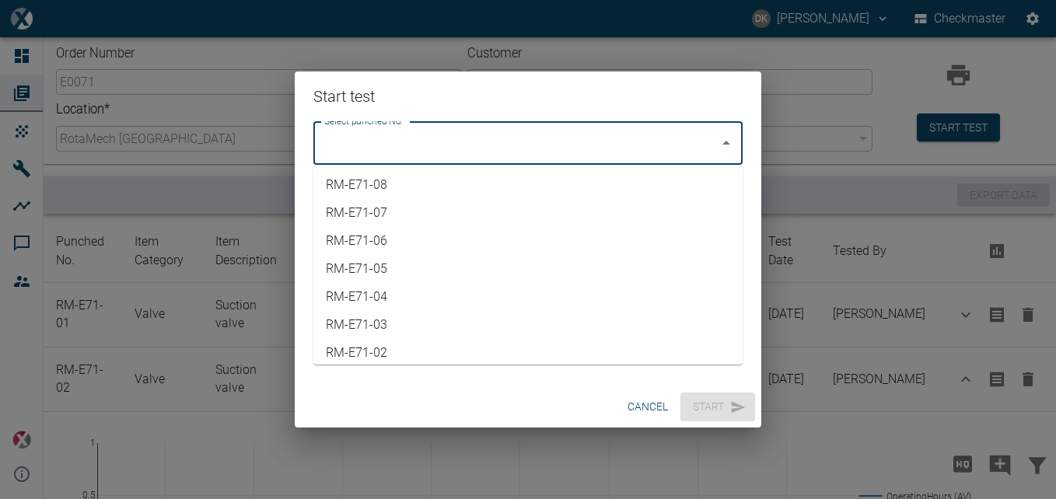
click at [394, 241] on li "RM-E71-06" at bounding box center [527, 241] width 429 height 28
type input "RM-E71-06"
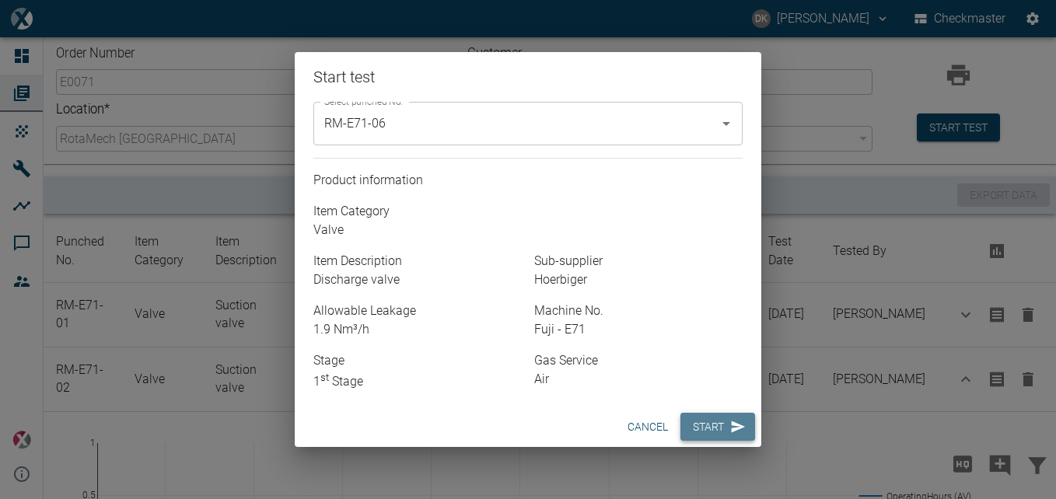
click at [720, 437] on button "Start" at bounding box center [718, 427] width 75 height 29
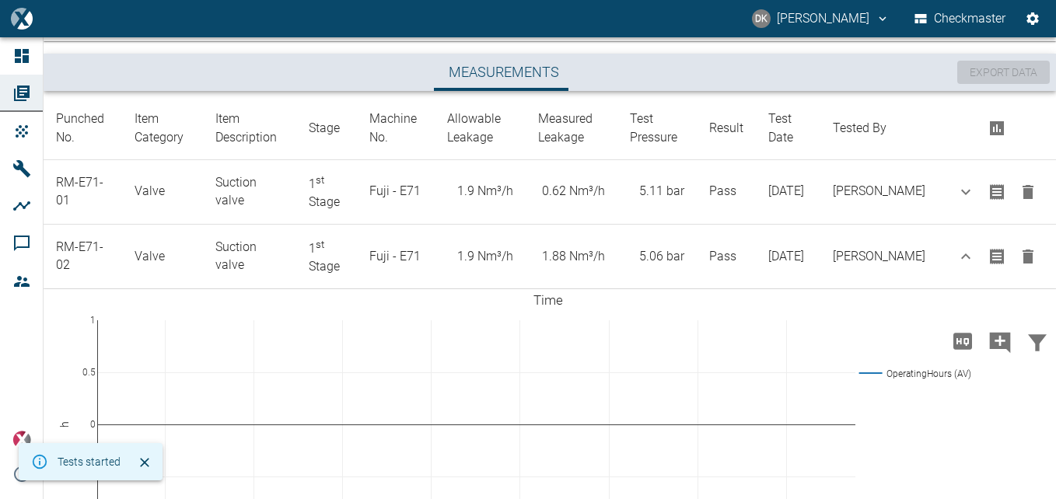
scroll to position [187, 0]
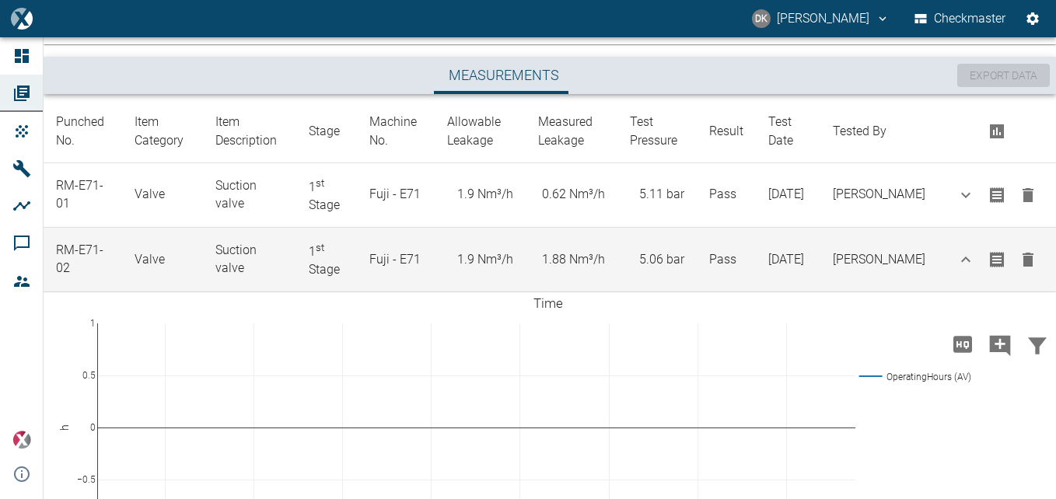
click at [958, 268] on icon "button" at bounding box center [966, 259] width 19 height 19
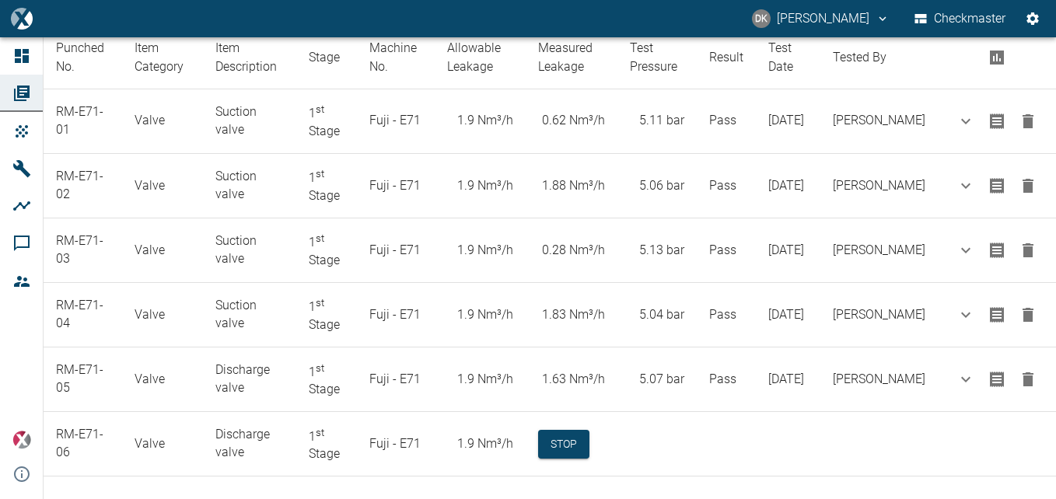
scroll to position [278, 0]
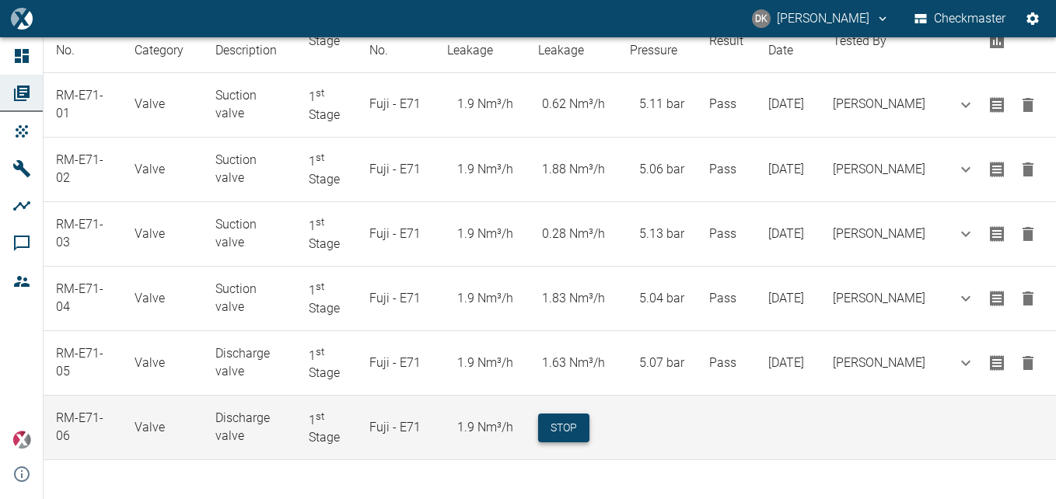
click at [569, 428] on button "Stop" at bounding box center [563, 428] width 51 height 29
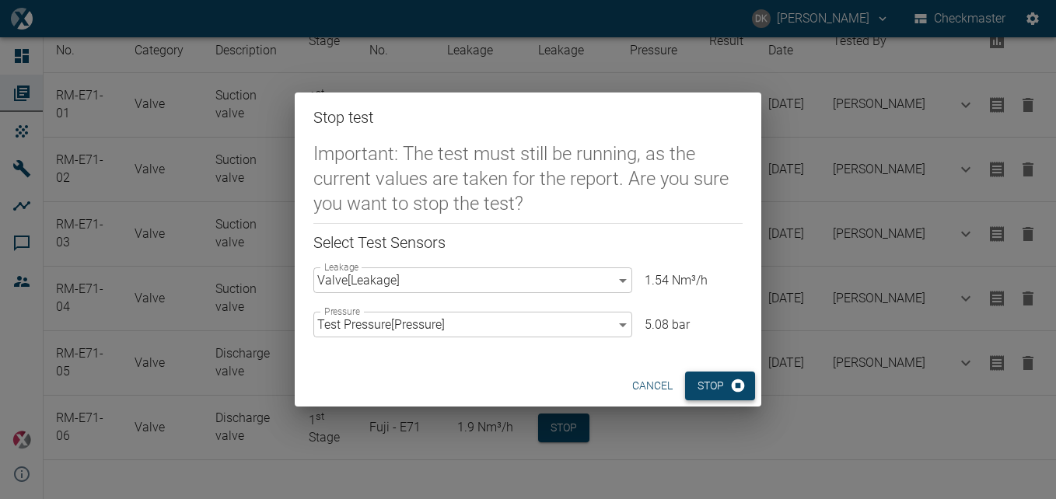
click at [716, 391] on button "Stop" at bounding box center [720, 386] width 70 height 29
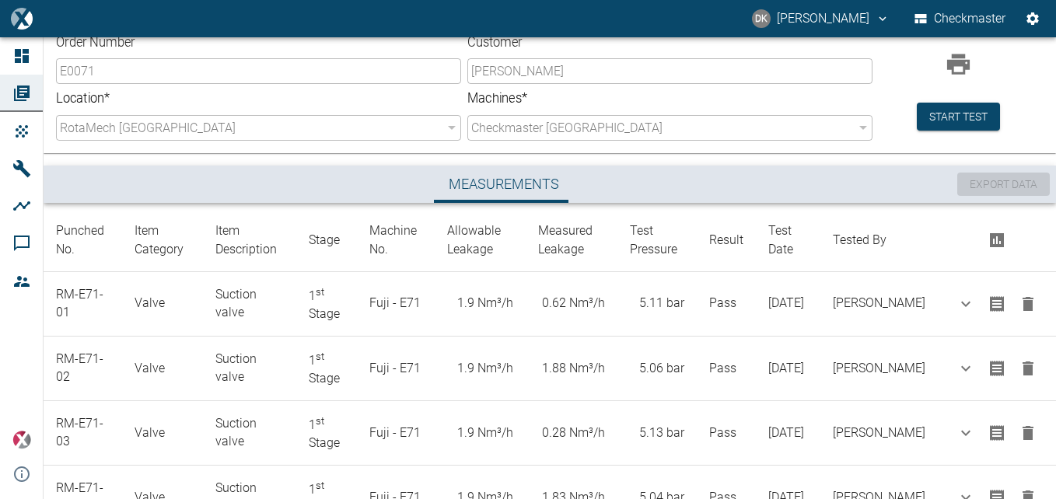
scroll to position [0, 0]
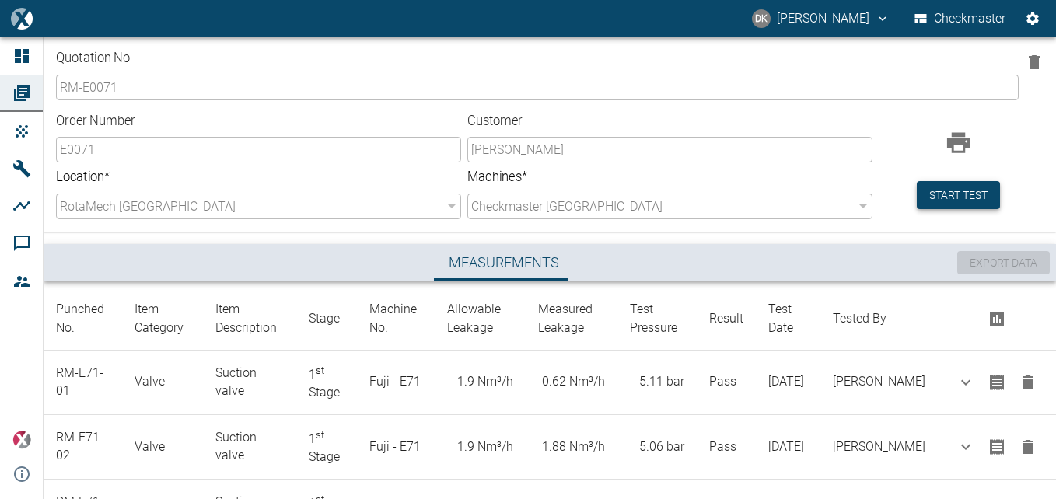
click at [950, 194] on button "Start test" at bounding box center [958, 195] width 83 height 29
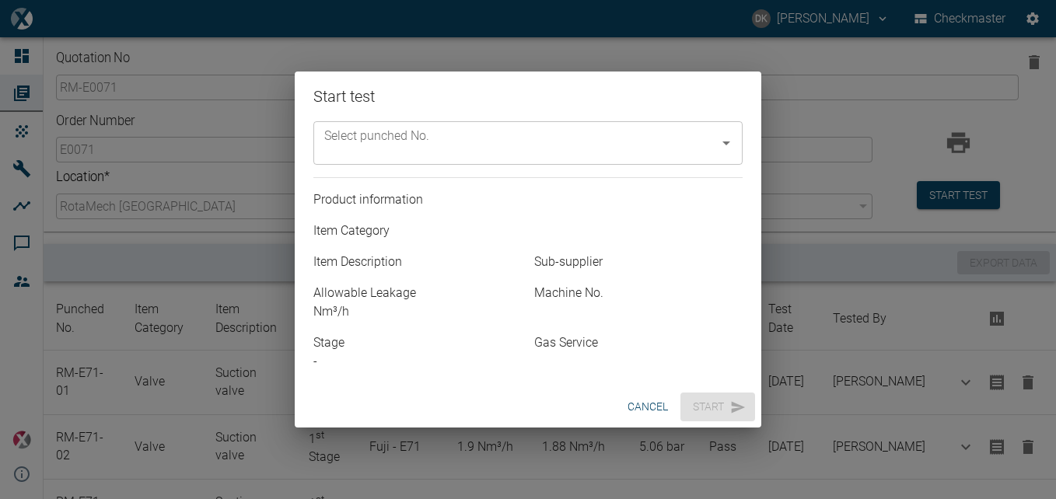
click at [597, 152] on input "Select punched No." at bounding box center [516, 143] width 392 height 30
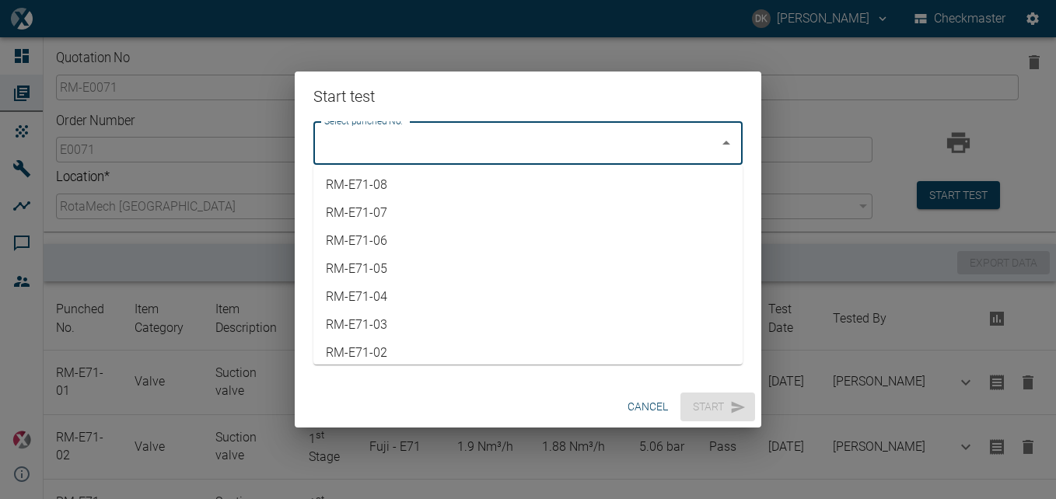
click at [419, 211] on li "RM-E71-07" at bounding box center [527, 213] width 429 height 28
type input "RM-E71-07"
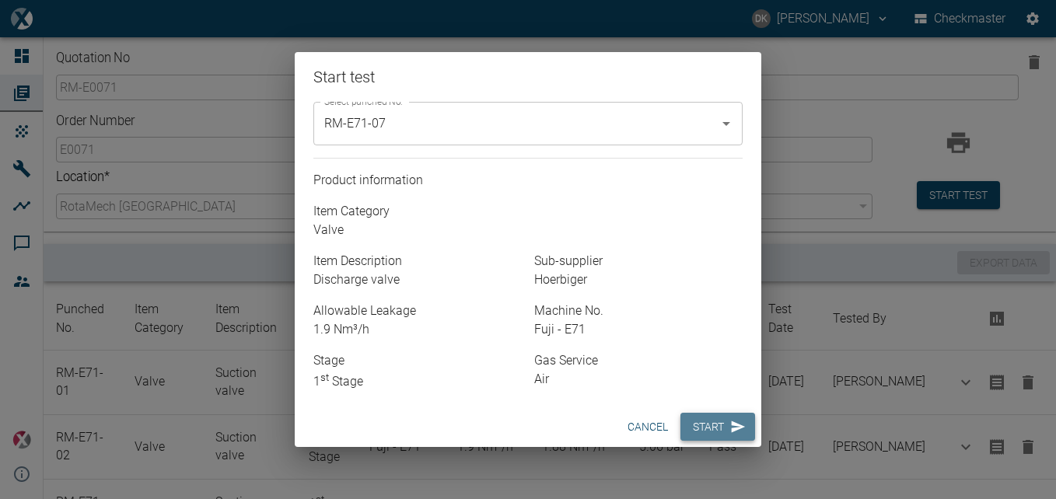
click at [716, 423] on button "Start" at bounding box center [718, 427] width 75 height 29
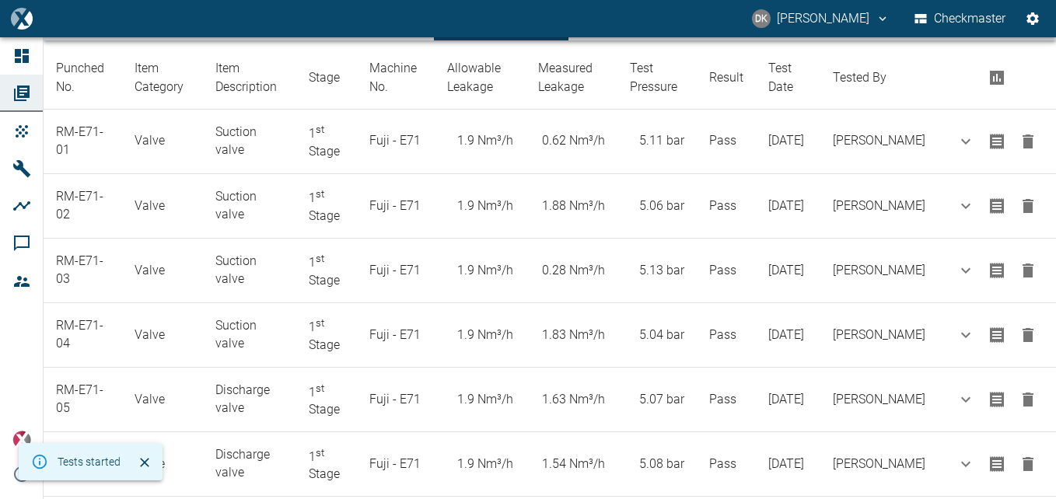
scroll to position [278, 0]
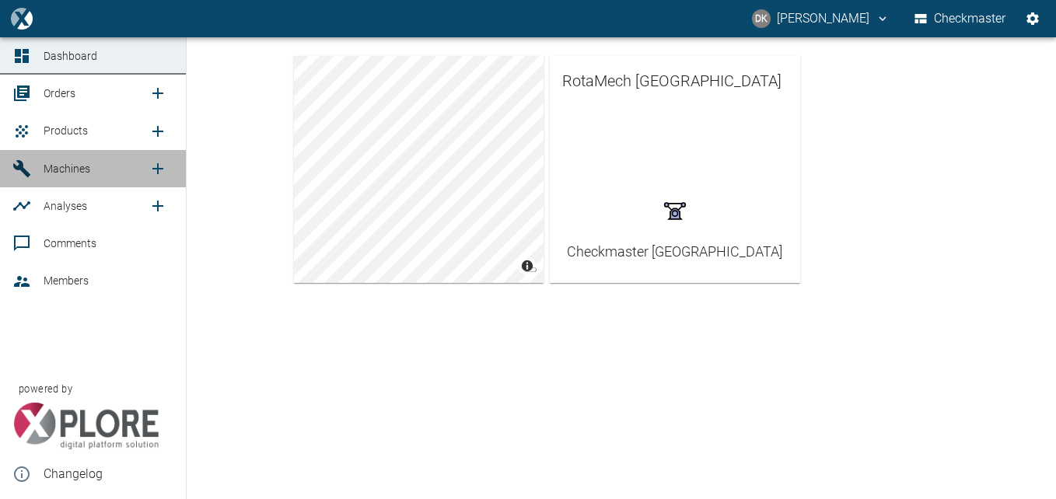
click at [64, 173] on span "Machines" at bounding box center [67, 169] width 47 height 12
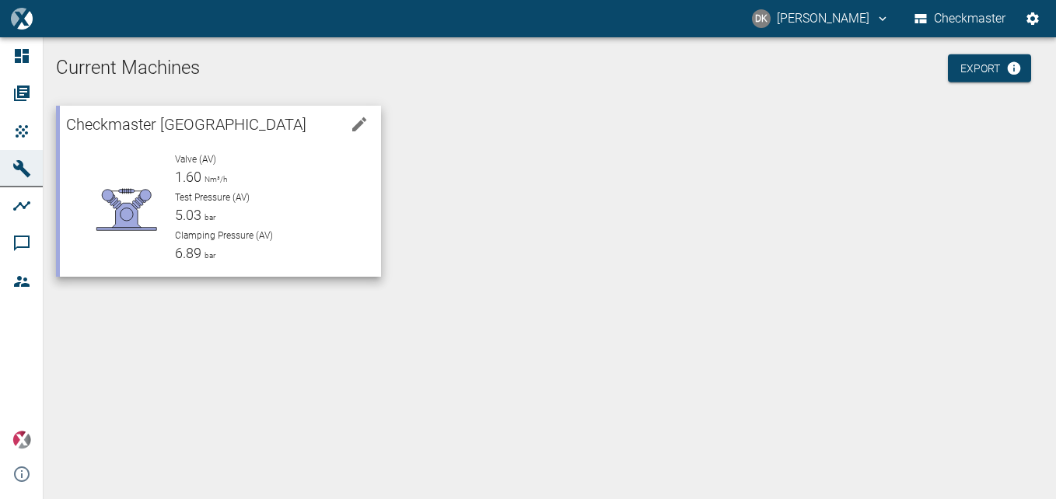
click at [223, 205] on div "Test Pressure (AV) 5.03 bar" at bounding box center [272, 208] width 194 height 35
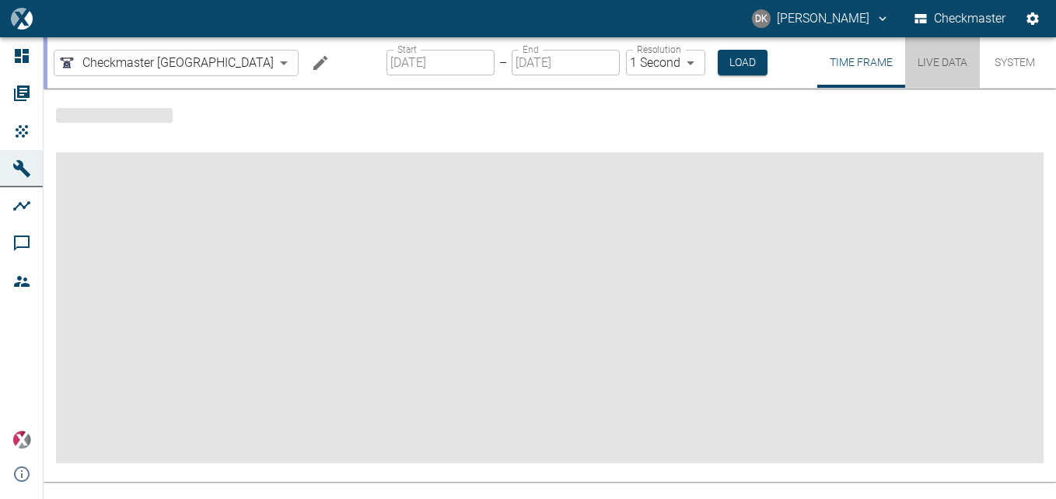
click at [929, 61] on button "Live Data" at bounding box center [942, 62] width 75 height 51
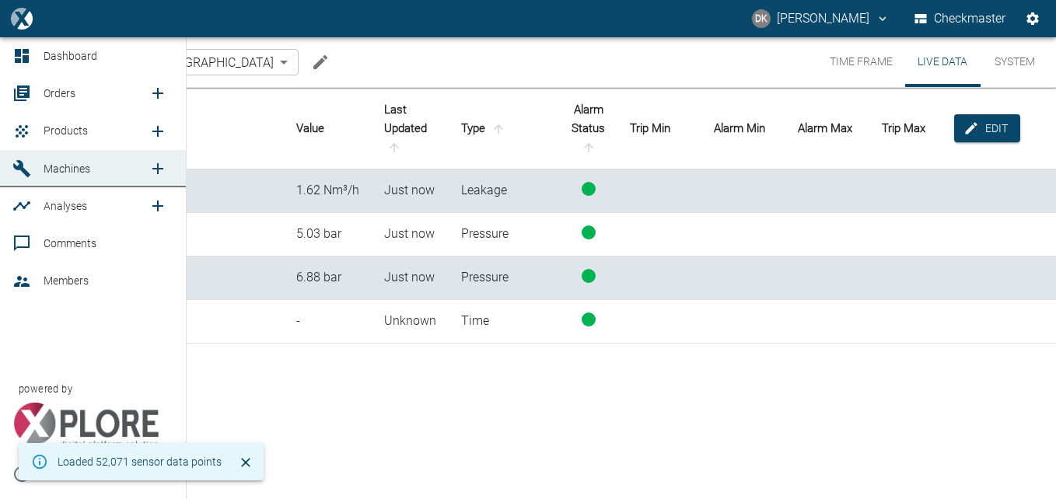
click at [57, 94] on span "Orders" at bounding box center [60, 93] width 32 height 12
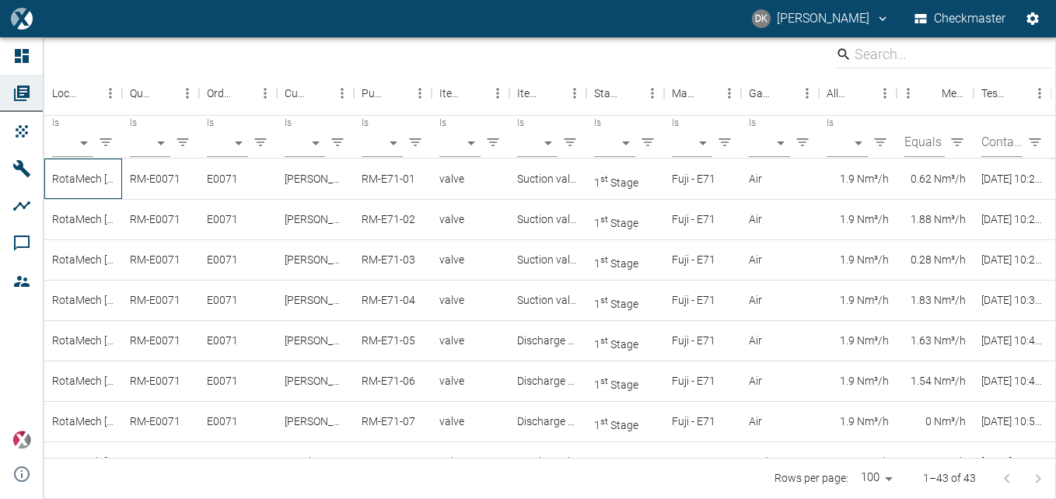
click at [82, 175] on div "RotaMech [GEOGRAPHIC_DATA]" at bounding box center [83, 179] width 78 height 40
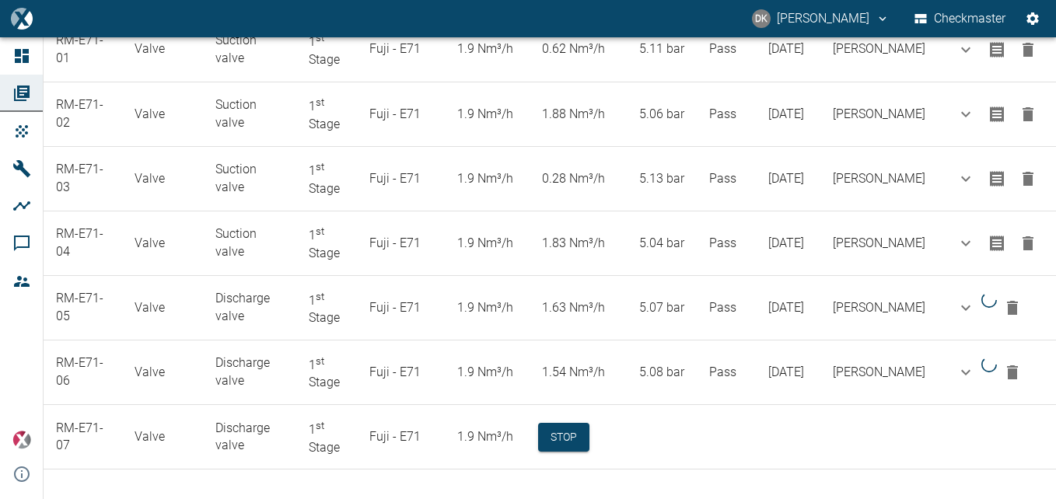
scroll to position [342, 0]
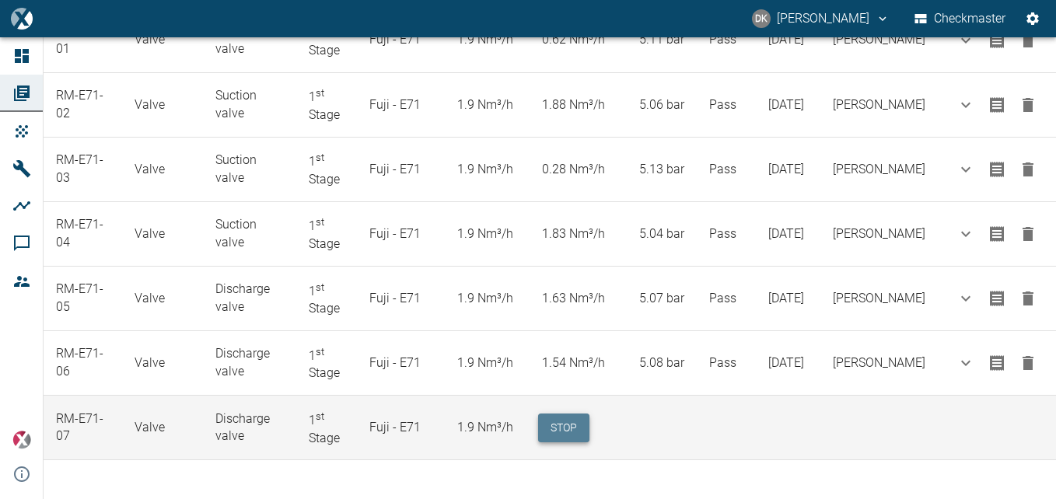
click at [566, 423] on button "Stop" at bounding box center [563, 428] width 51 height 29
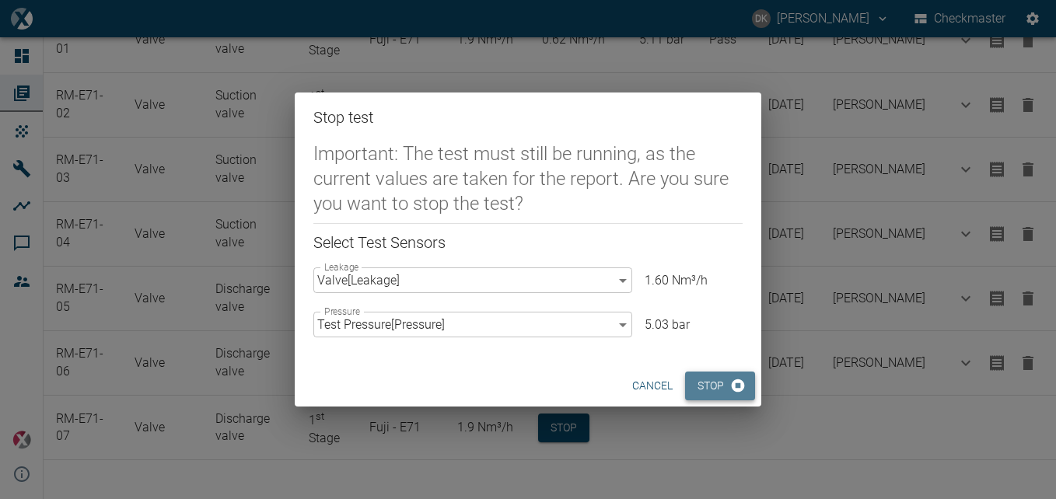
click at [718, 388] on button "Stop" at bounding box center [720, 386] width 70 height 29
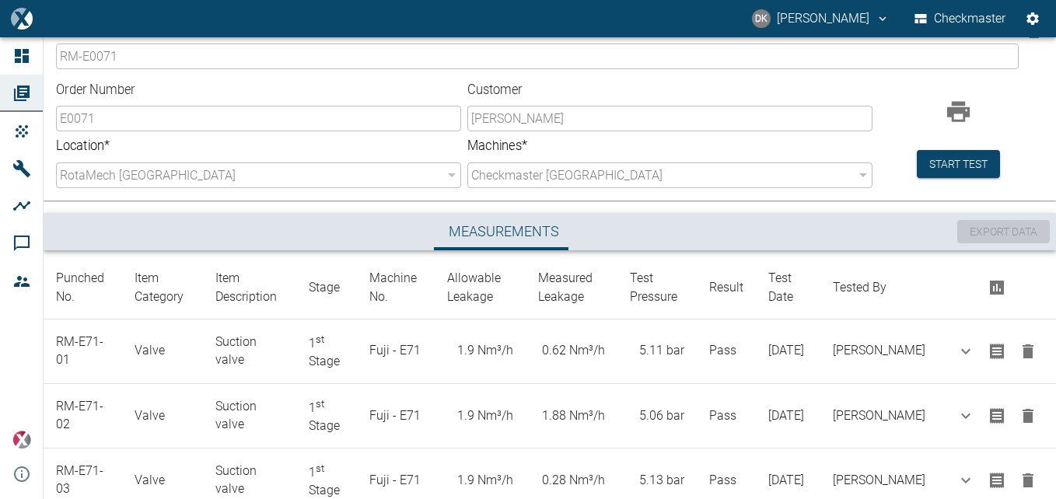
scroll to position [0, 0]
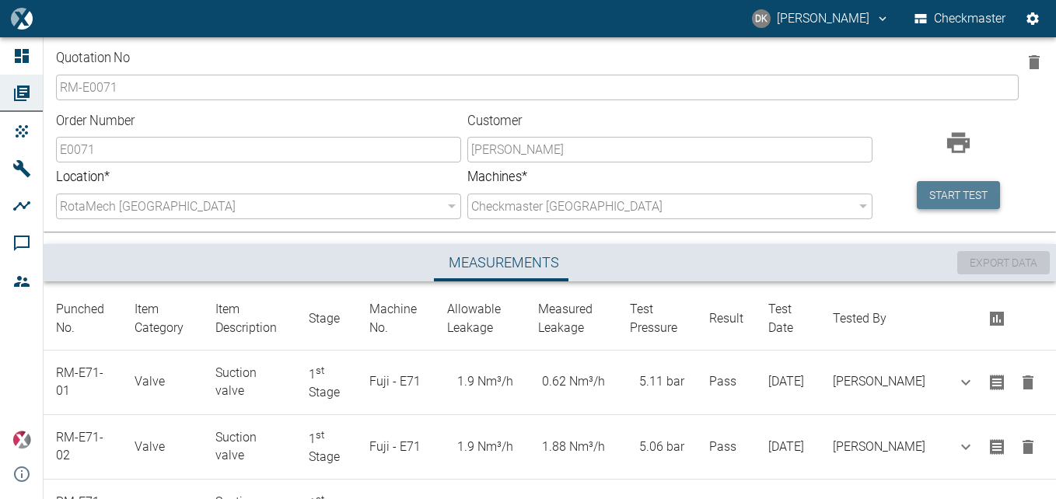
click at [971, 199] on button "Start test" at bounding box center [958, 195] width 83 height 29
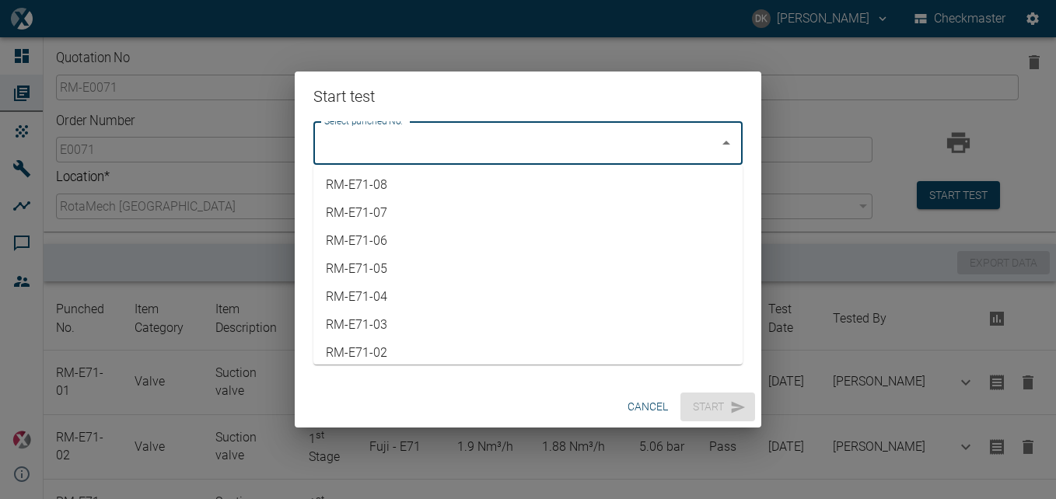
click at [612, 139] on input "Select punched No." at bounding box center [516, 143] width 392 height 30
click at [519, 185] on li "RM-E71-08" at bounding box center [527, 185] width 429 height 28
type input "RM-E71-08"
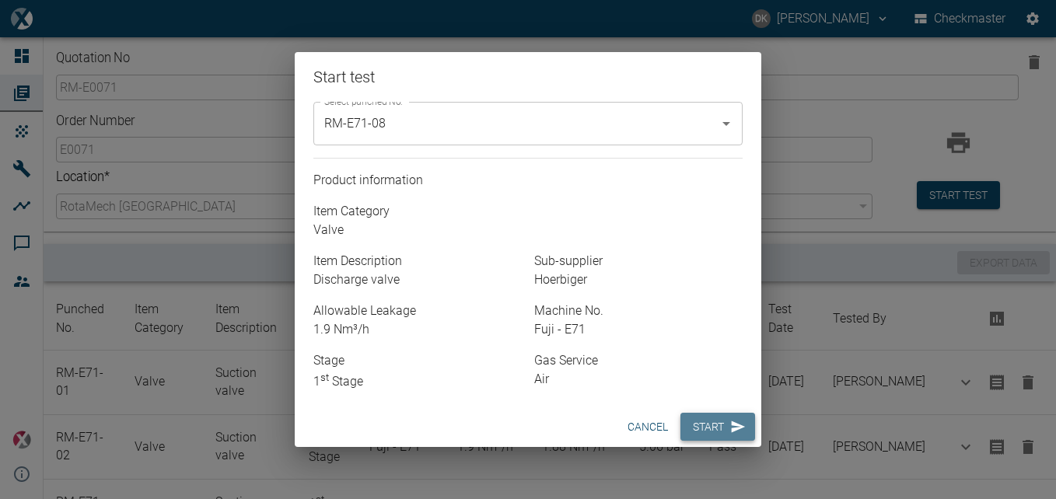
click at [721, 425] on button "Start" at bounding box center [718, 427] width 75 height 29
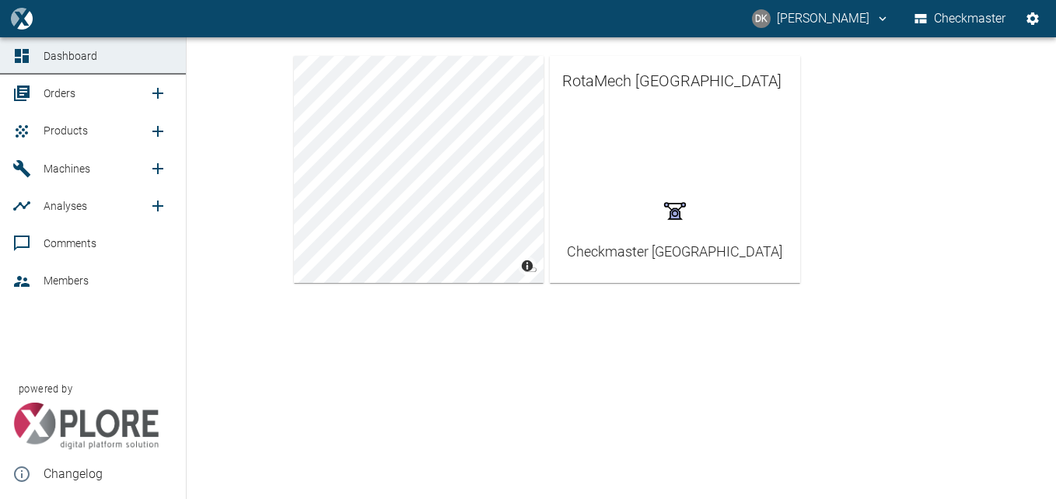
click at [75, 173] on span "Machines" at bounding box center [67, 169] width 47 height 12
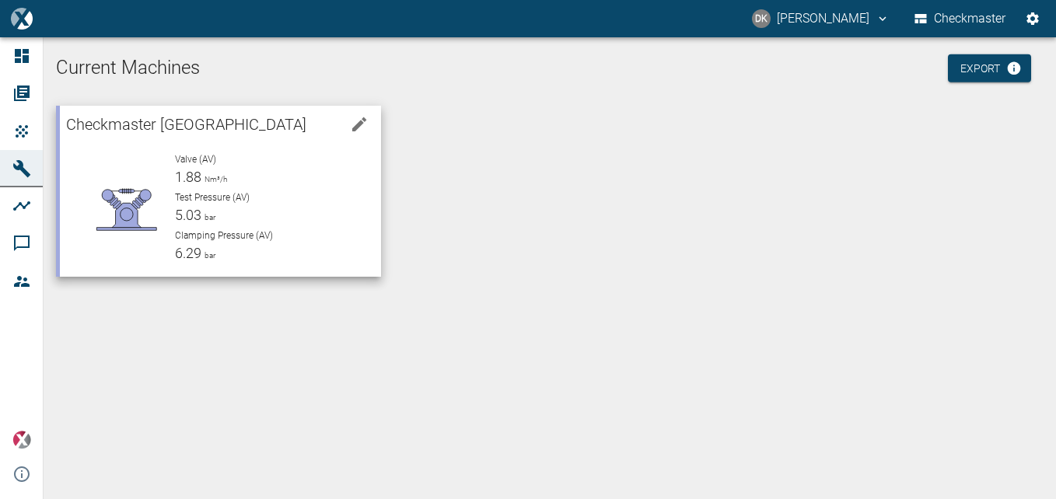
click at [261, 197] on p "Test Pressure (AV)" at bounding box center [272, 198] width 194 height 14
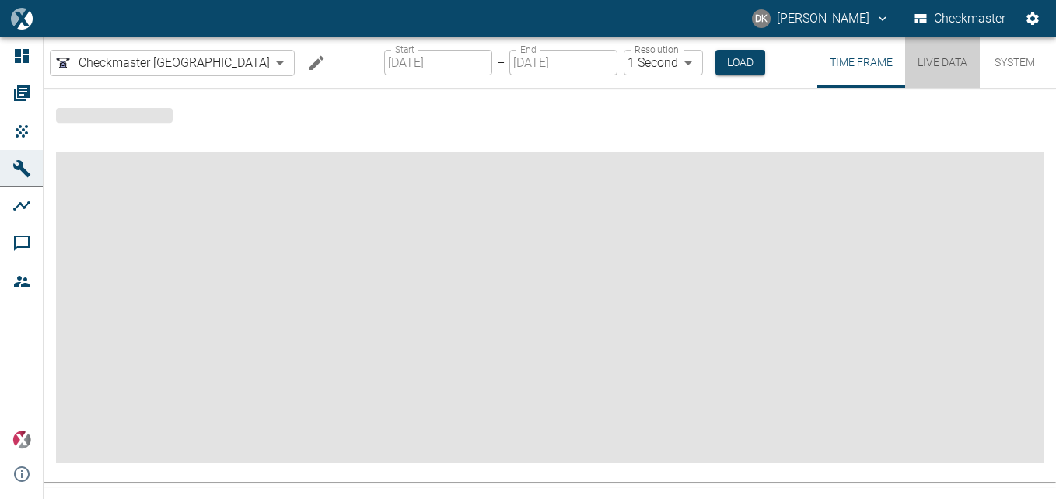
click at [937, 61] on button "Live Data" at bounding box center [942, 62] width 75 height 51
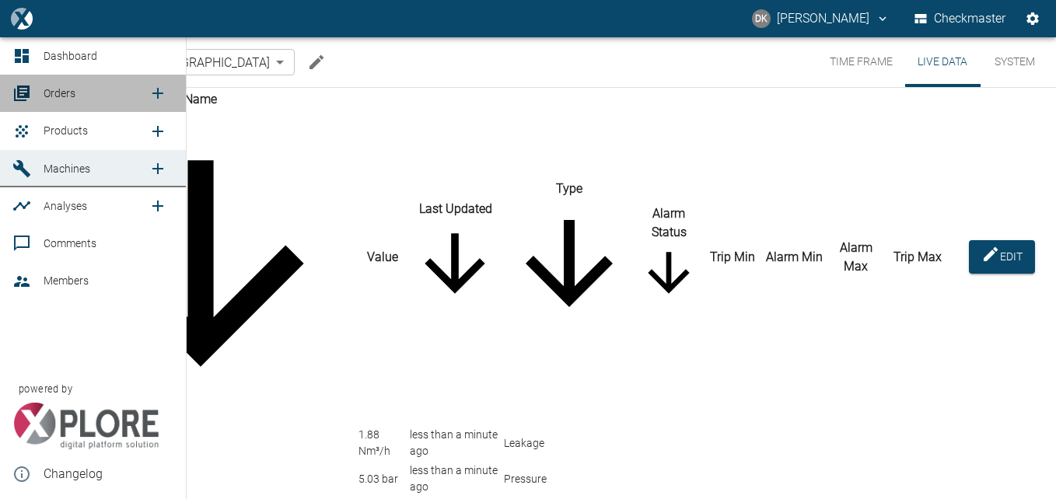
click at [55, 94] on span "Orders" at bounding box center [60, 93] width 32 height 12
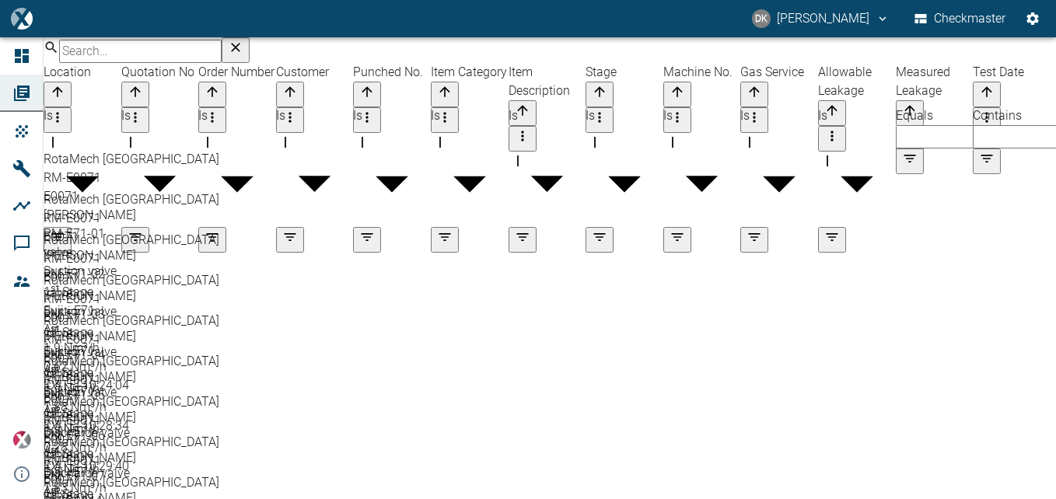
click at [86, 169] on div "RotaMech [GEOGRAPHIC_DATA]" at bounding box center [550, 159] width 1013 height 19
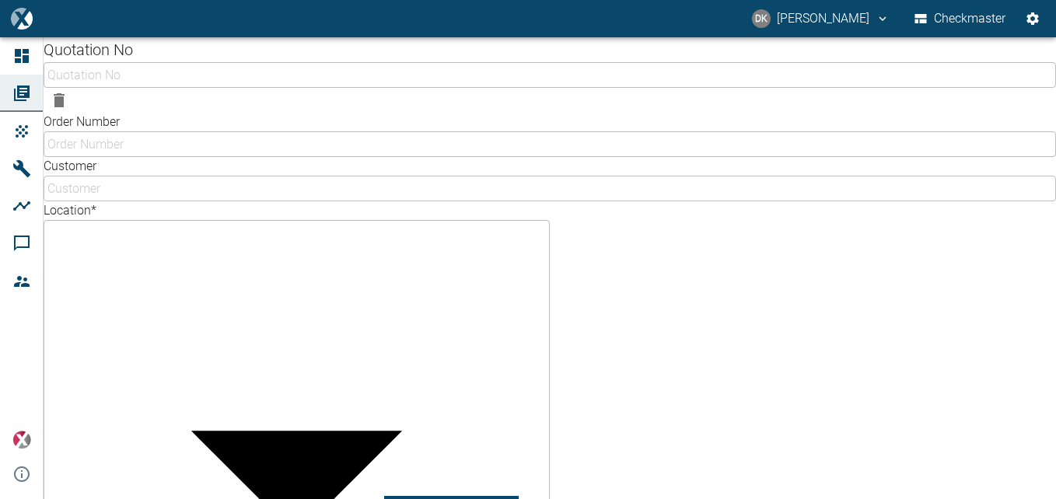
type input "RM-E0071"
type input "E0071"
type input "[PERSON_NAME]"
type input "d93262a6-5078-4871-935e-36bce8b4e76b"
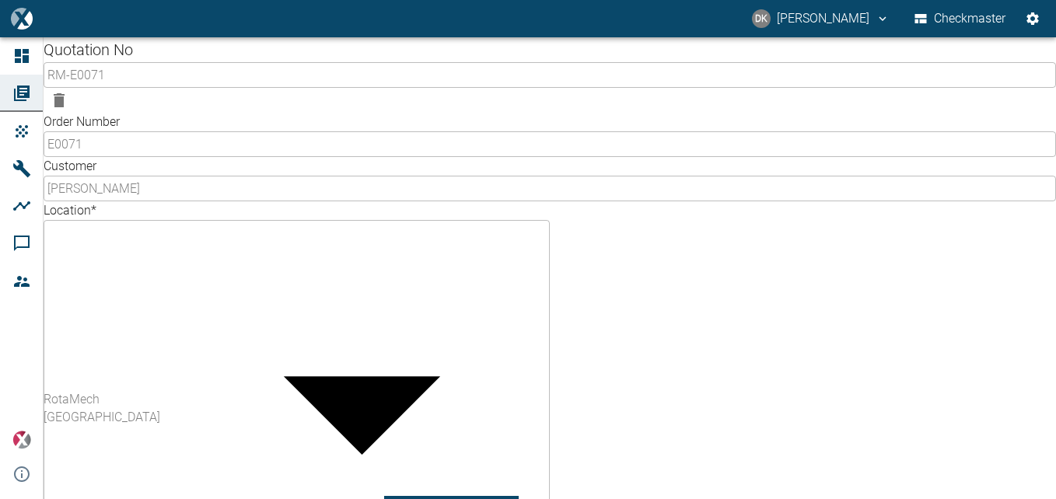
scroll to position [408, 0]
